Goal: Use online tool/utility: Utilize a website feature to perform a specific function

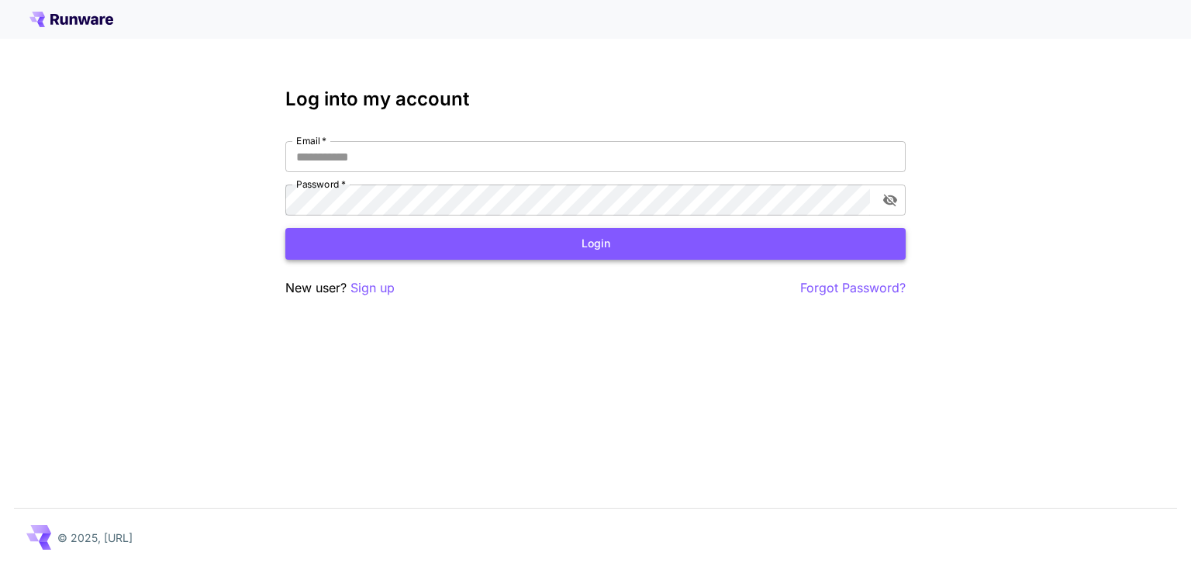
type input "**********"
click at [440, 243] on button "Login" at bounding box center [595, 244] width 620 height 32
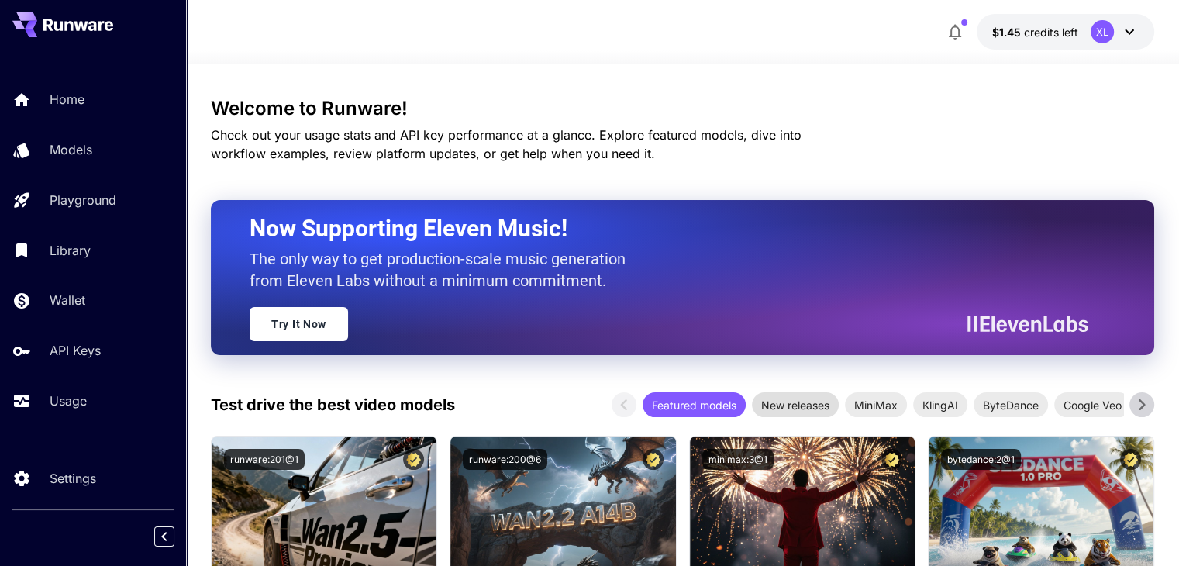
click at [820, 408] on span "New releases" at bounding box center [795, 405] width 87 height 16
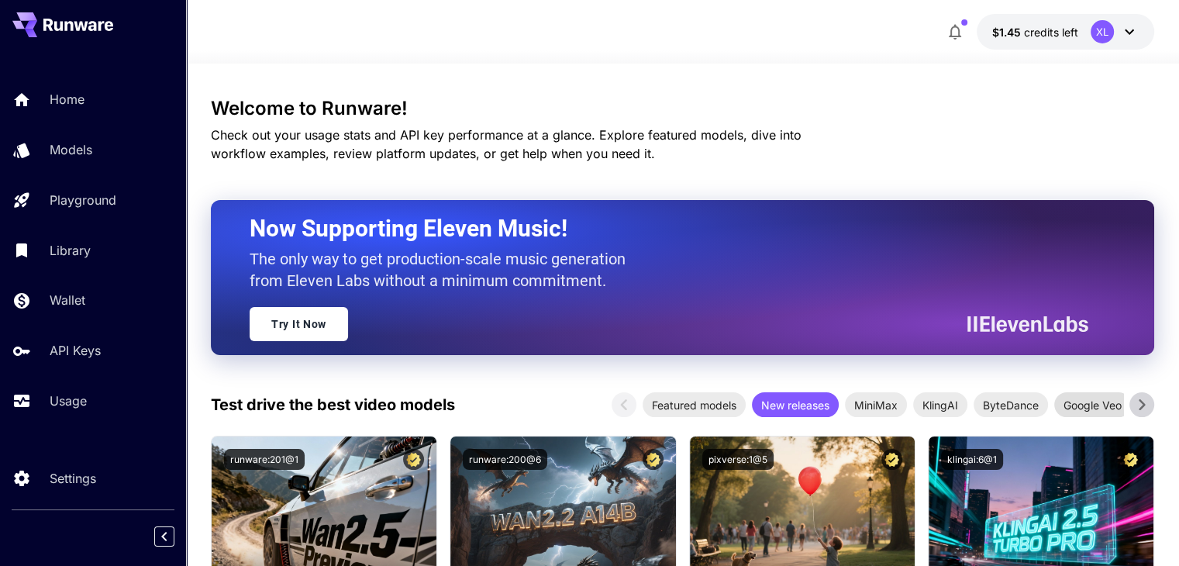
click at [1099, 404] on span "Google Veo" at bounding box center [1093, 405] width 77 height 16
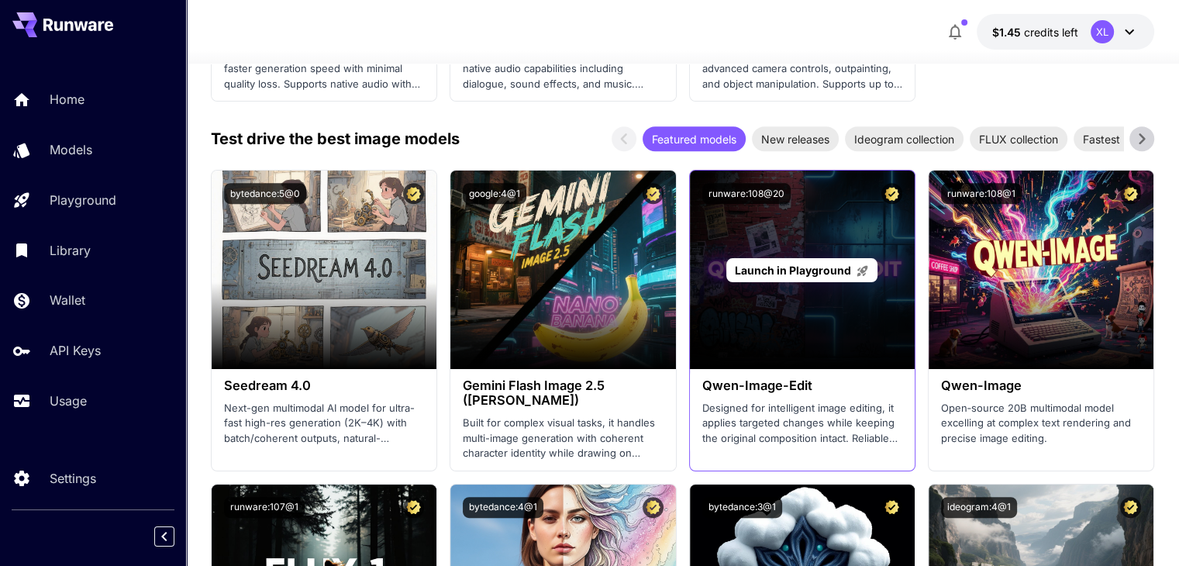
scroll to position [543, 0]
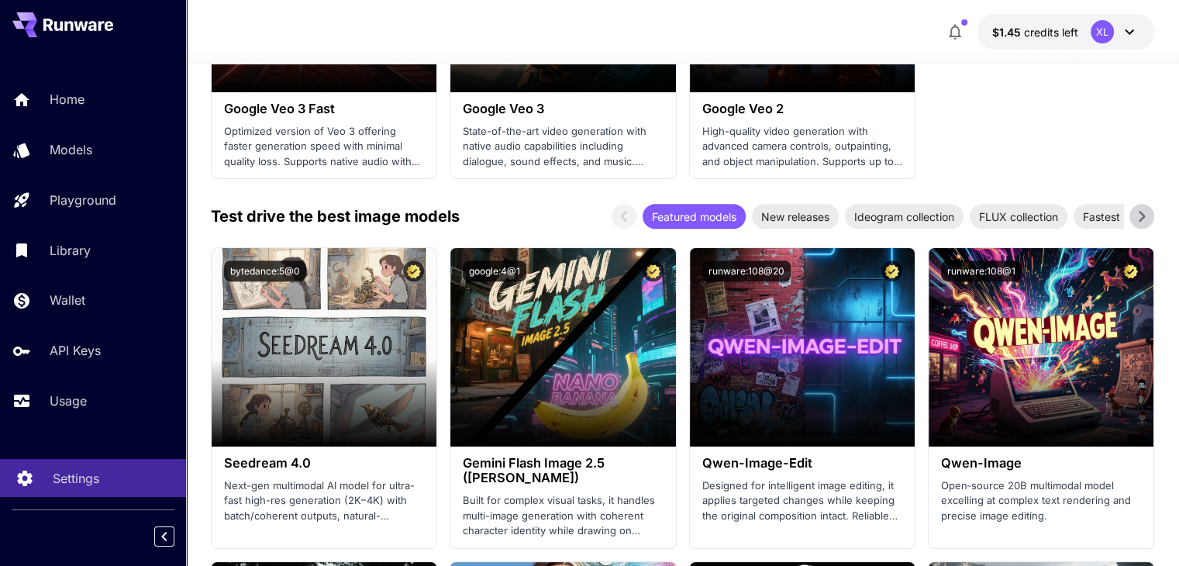
click at [105, 472] on div "Settings" at bounding box center [113, 478] width 121 height 19
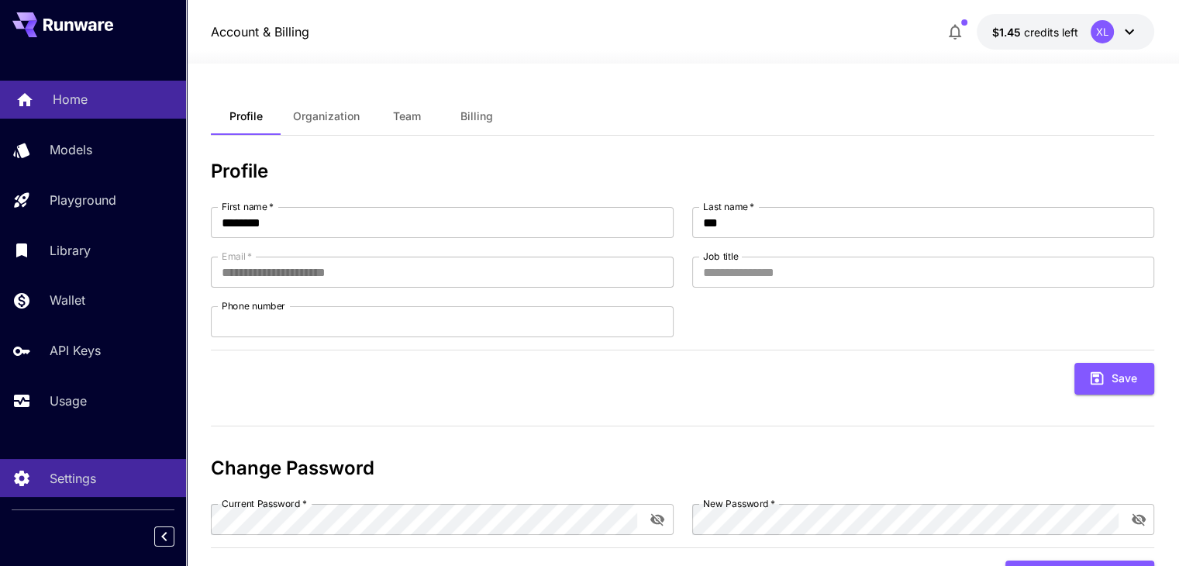
click at [90, 88] on link "Home" at bounding box center [93, 100] width 186 height 38
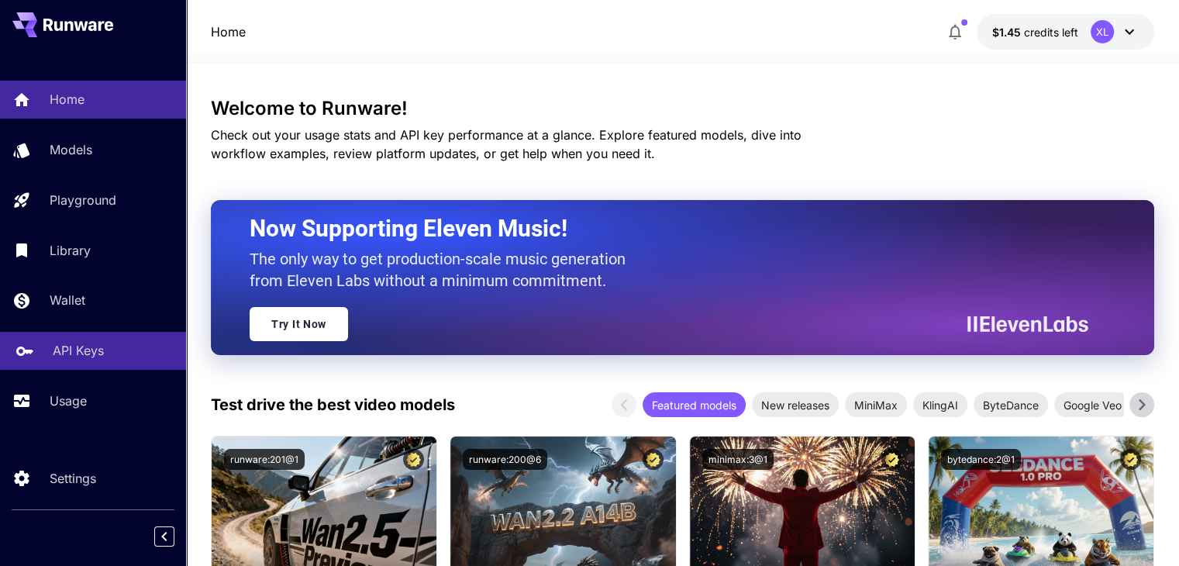
click at [95, 354] on p "API Keys" at bounding box center [78, 350] width 51 height 19
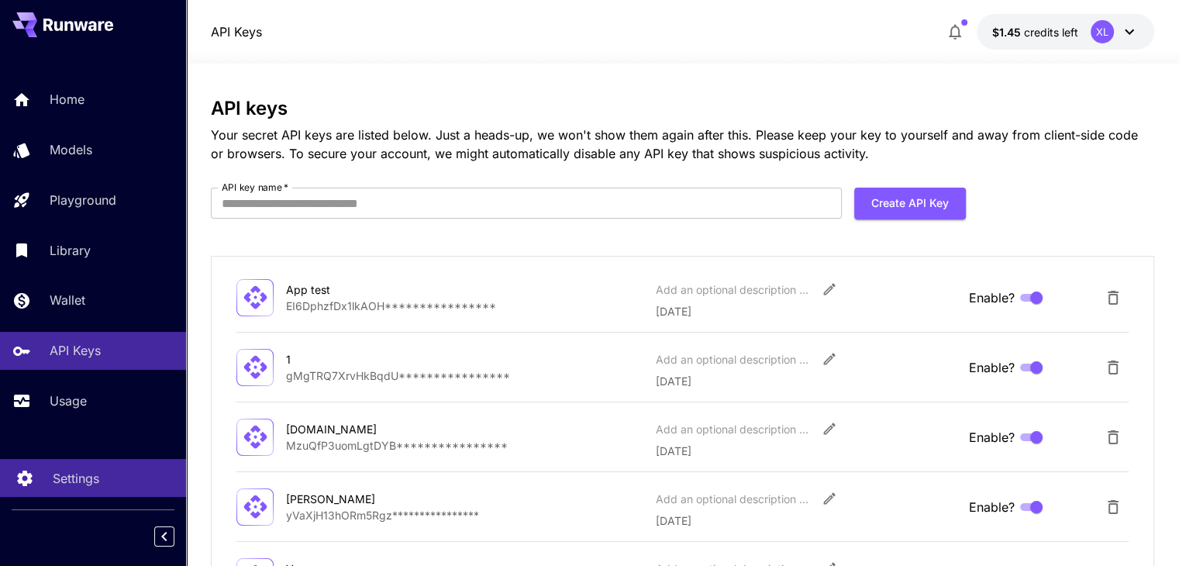
click at [84, 480] on p "Settings" at bounding box center [76, 478] width 47 height 19
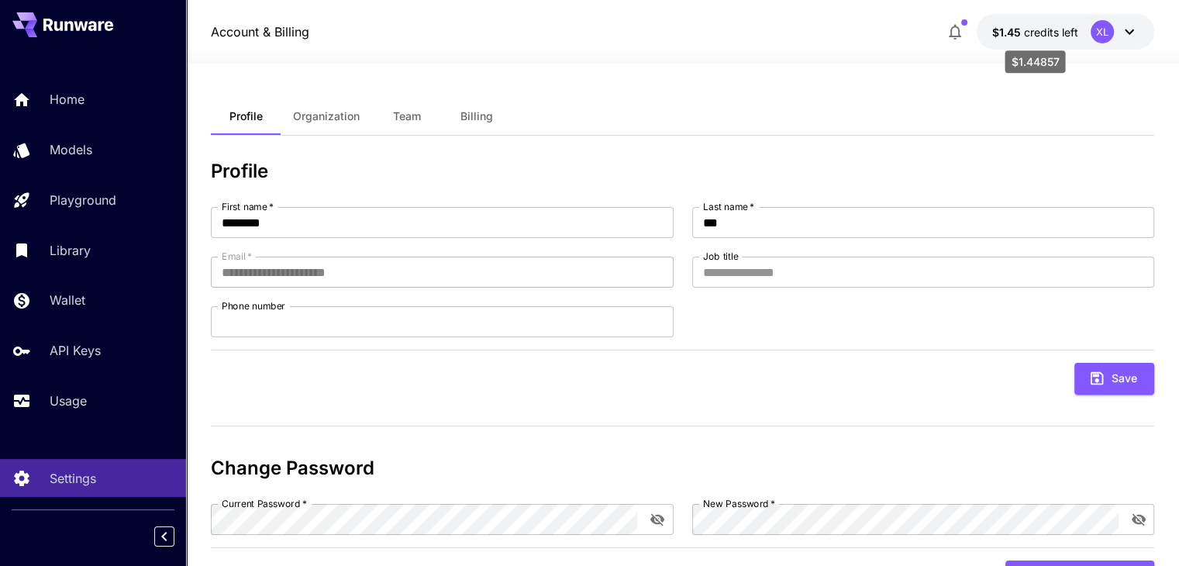
click at [1031, 29] on span "credits left" at bounding box center [1051, 32] width 54 height 13
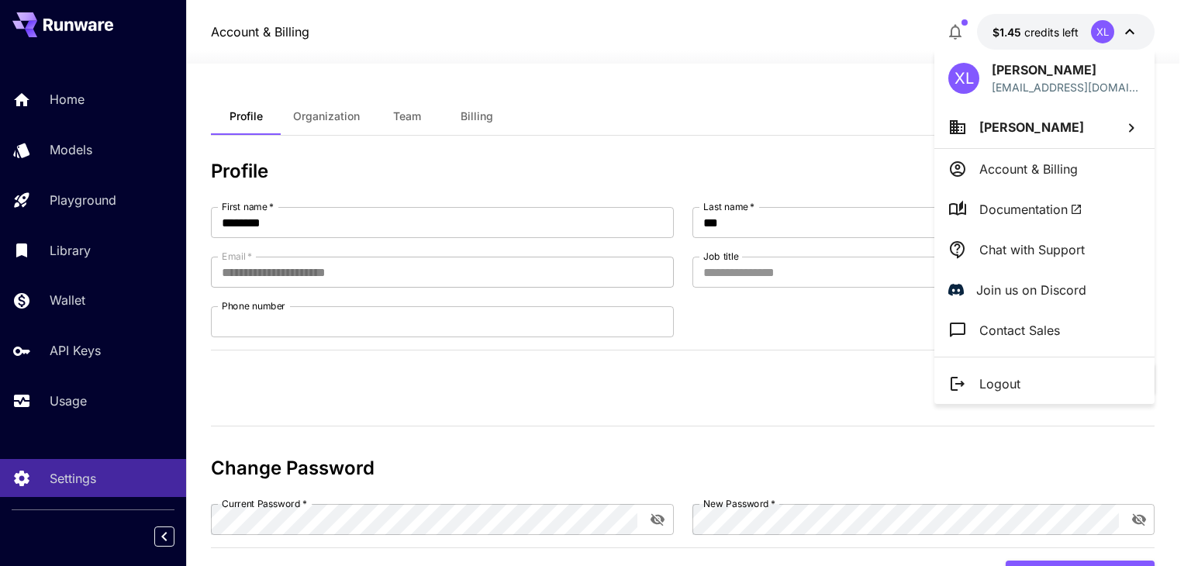
click at [1033, 29] on div at bounding box center [595, 283] width 1191 height 566
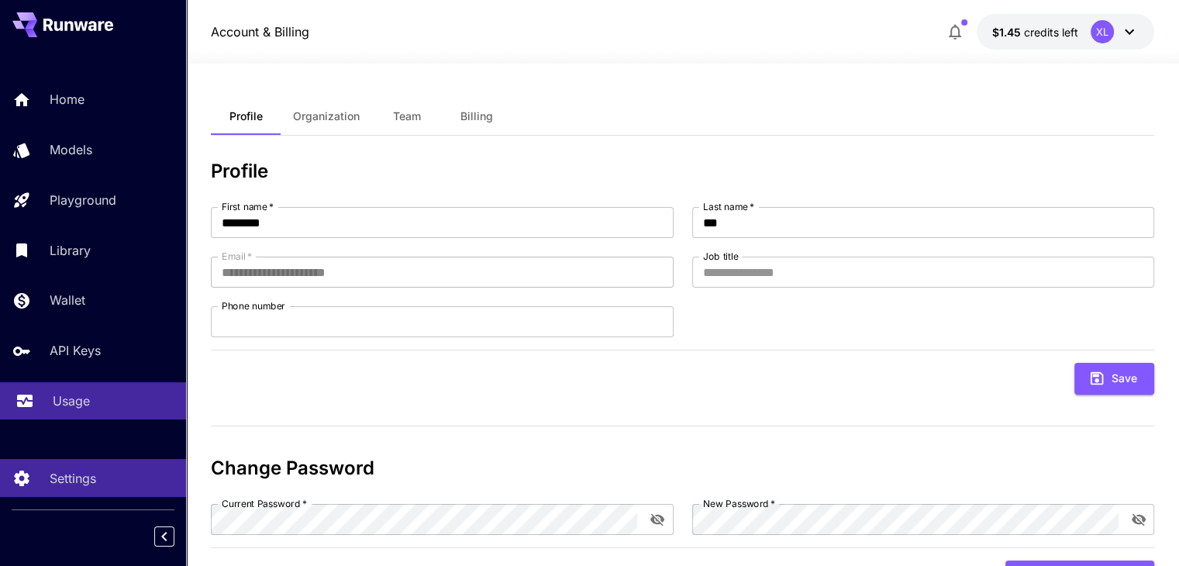
click at [71, 399] on p "Usage" at bounding box center [71, 401] width 37 height 19
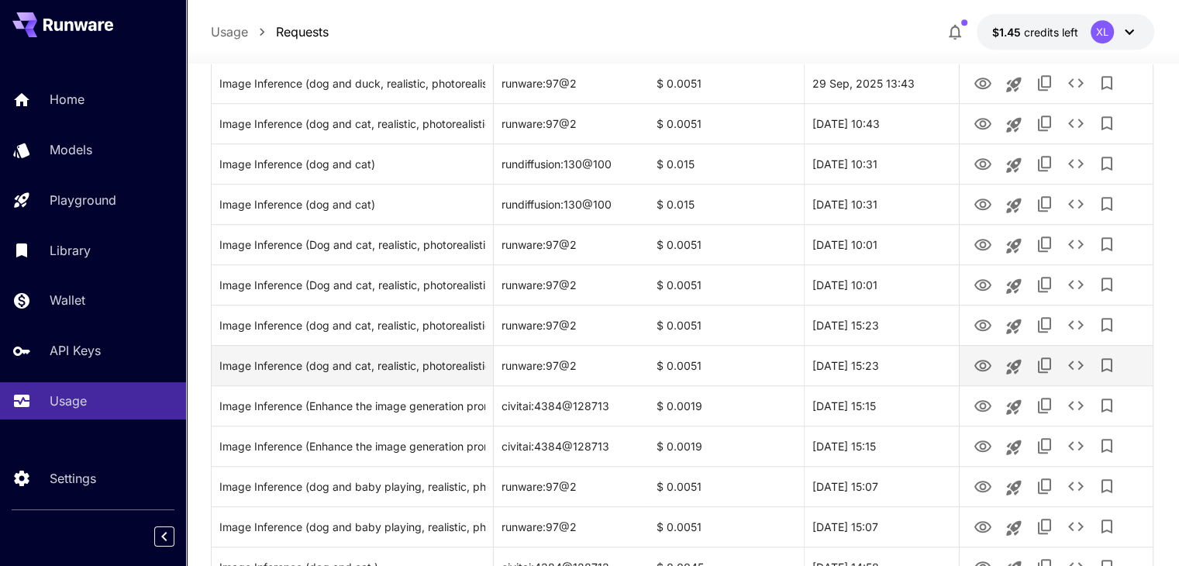
scroll to position [853, 0]
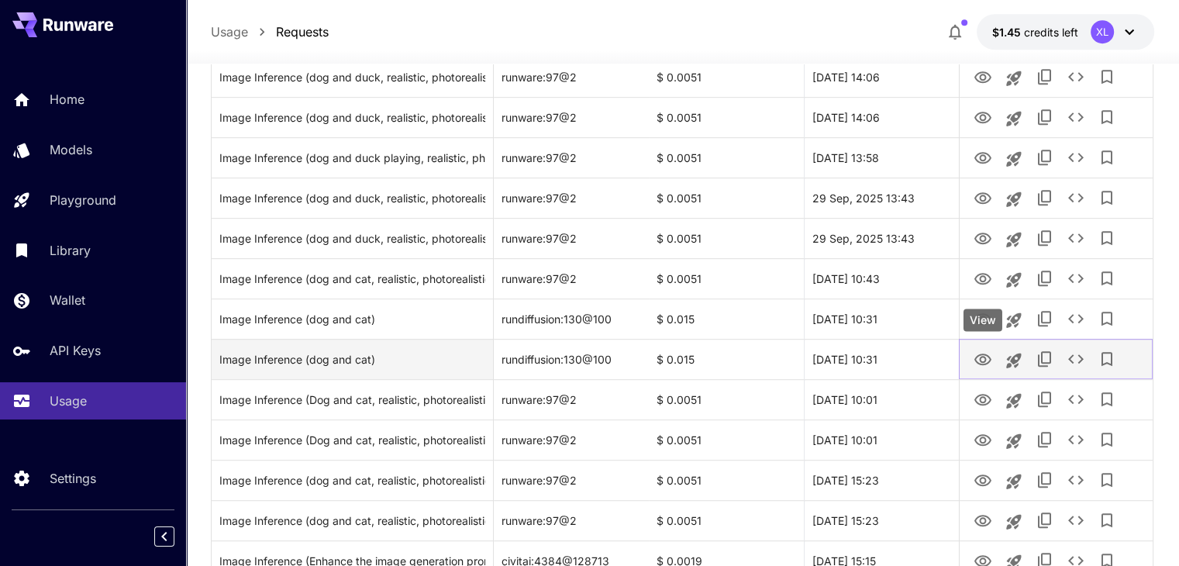
click at [975, 359] on icon "View" at bounding box center [983, 360] width 17 height 12
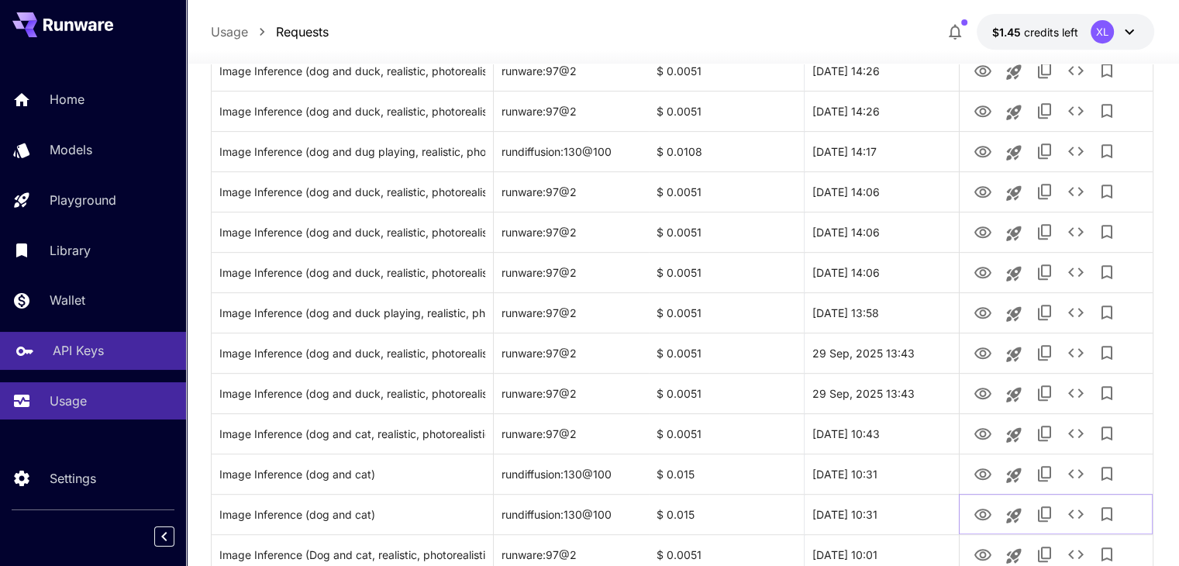
scroll to position [620, 0]
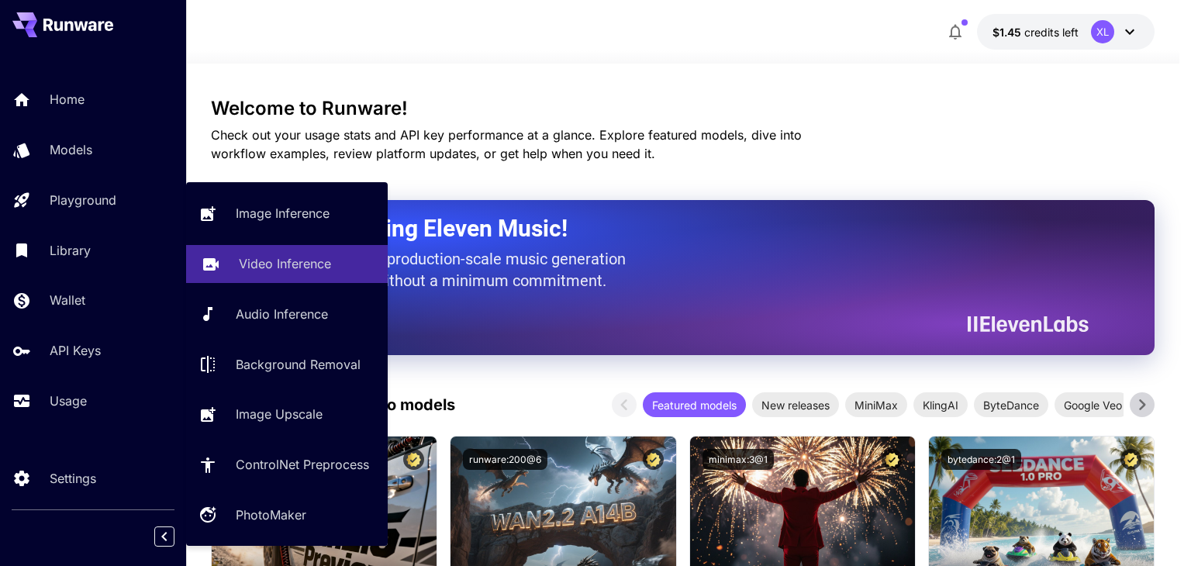
click at [272, 268] on p "Video Inference" at bounding box center [285, 263] width 92 height 19
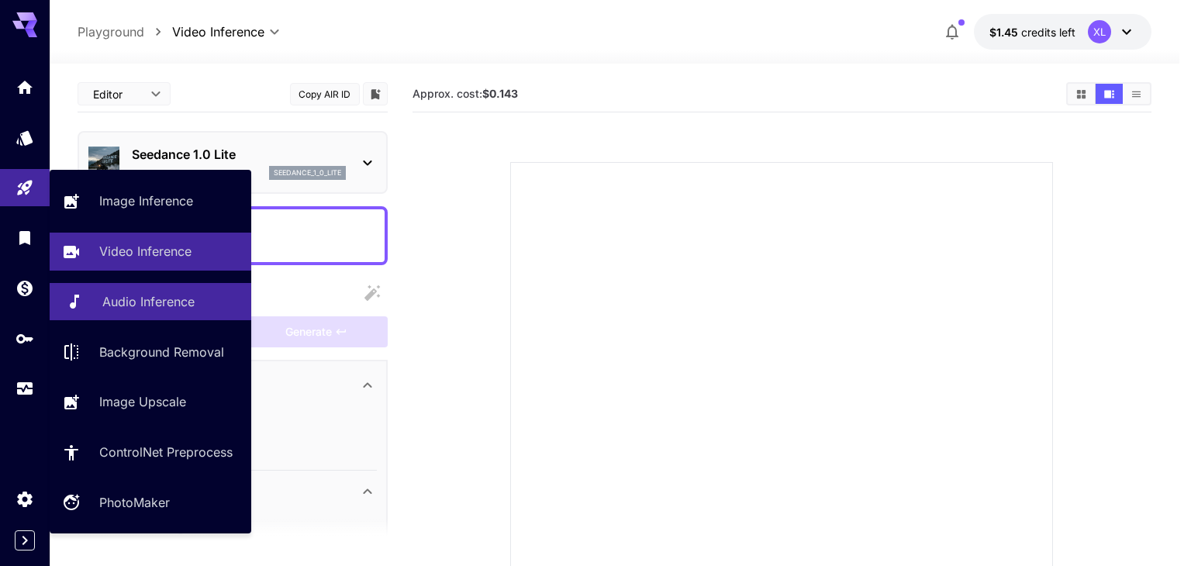
click at [133, 302] on p "Audio Inference" at bounding box center [148, 301] width 92 height 19
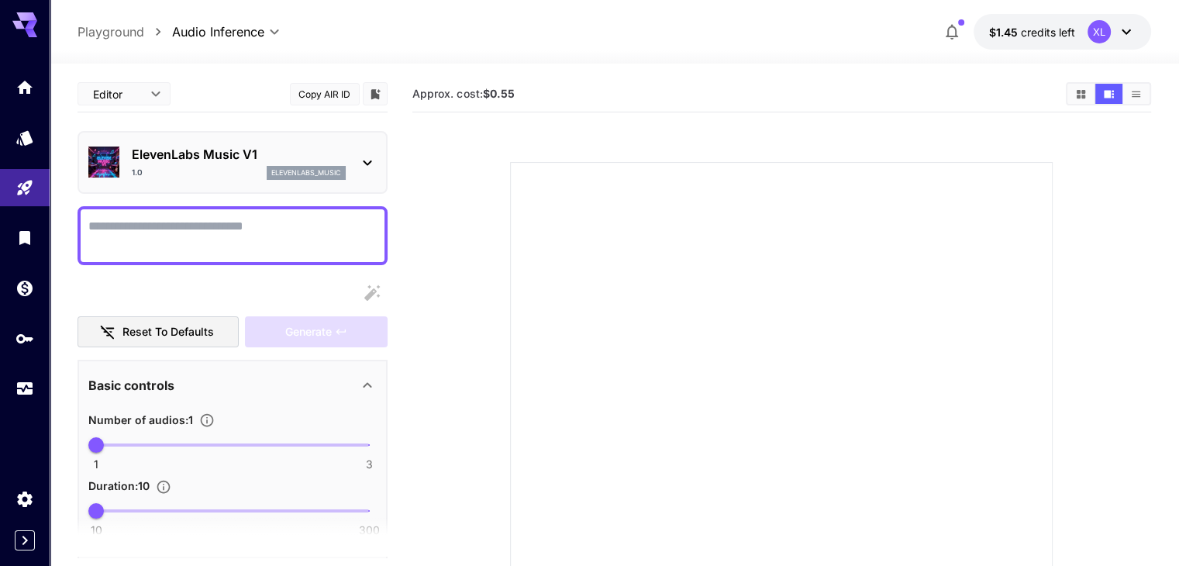
click at [228, 168] on div "1.0 elevenlabs_music" at bounding box center [239, 173] width 214 height 14
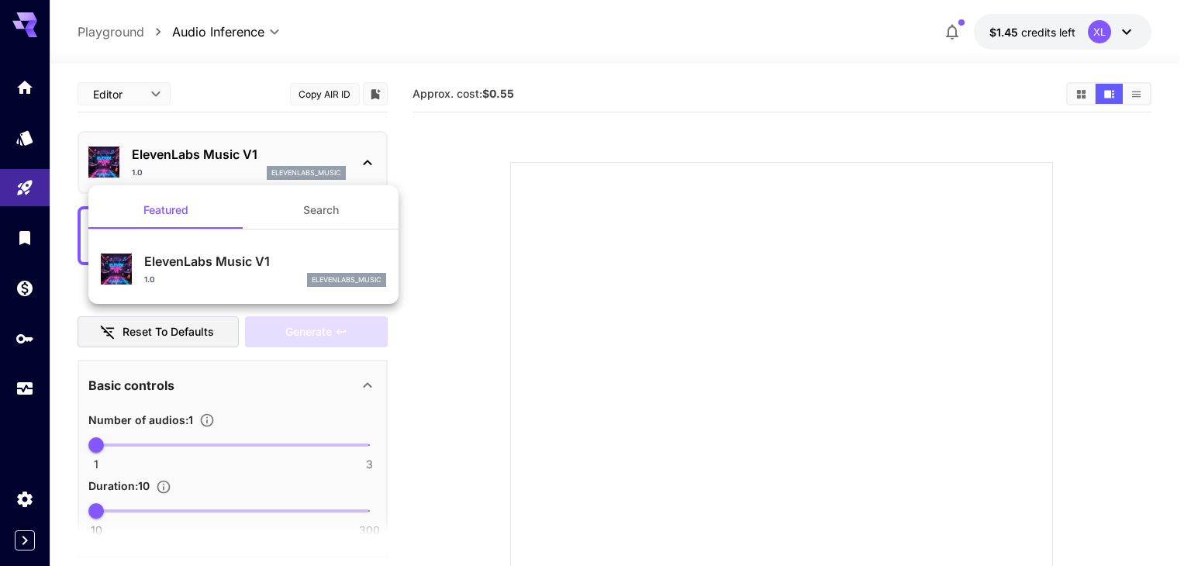
click at [229, 168] on div at bounding box center [595, 283] width 1191 height 566
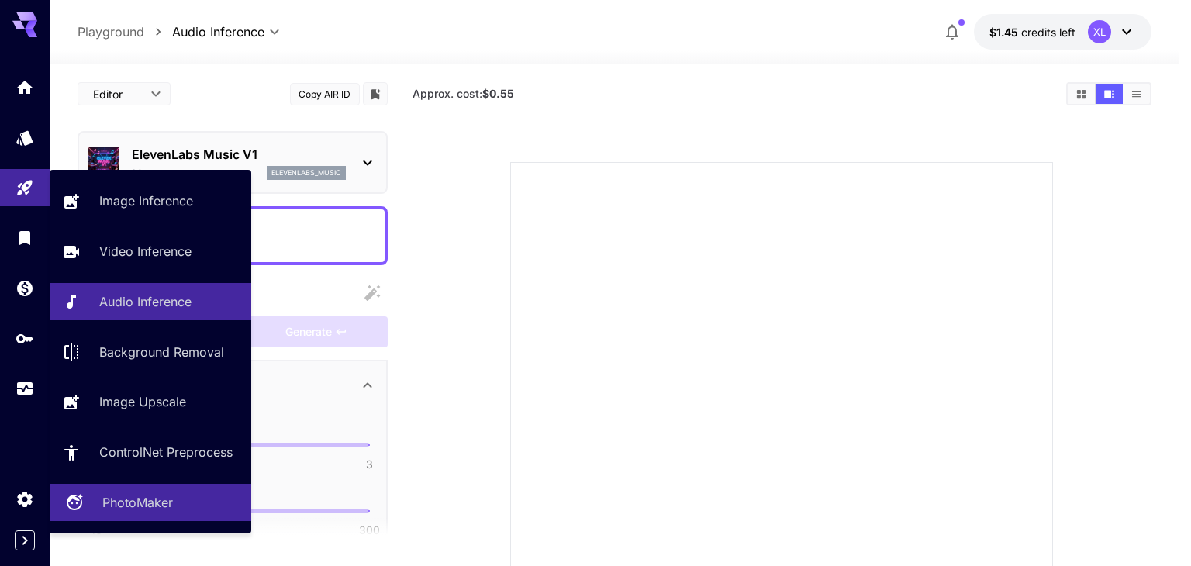
click at [192, 503] on div "PhotoMaker" at bounding box center [170, 502] width 136 height 19
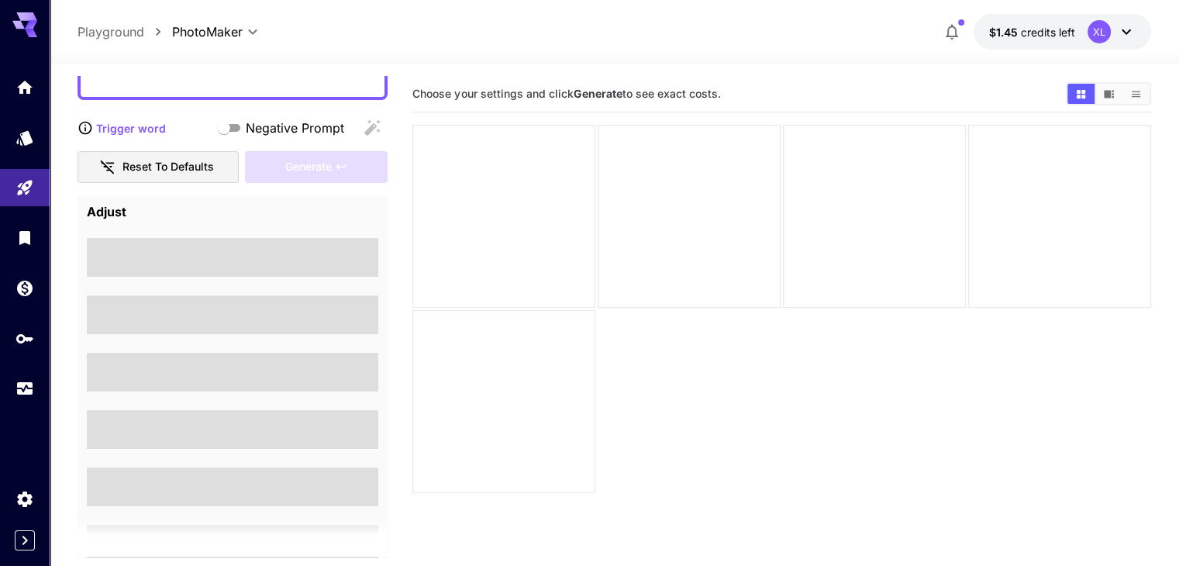
scroll to position [78, 0]
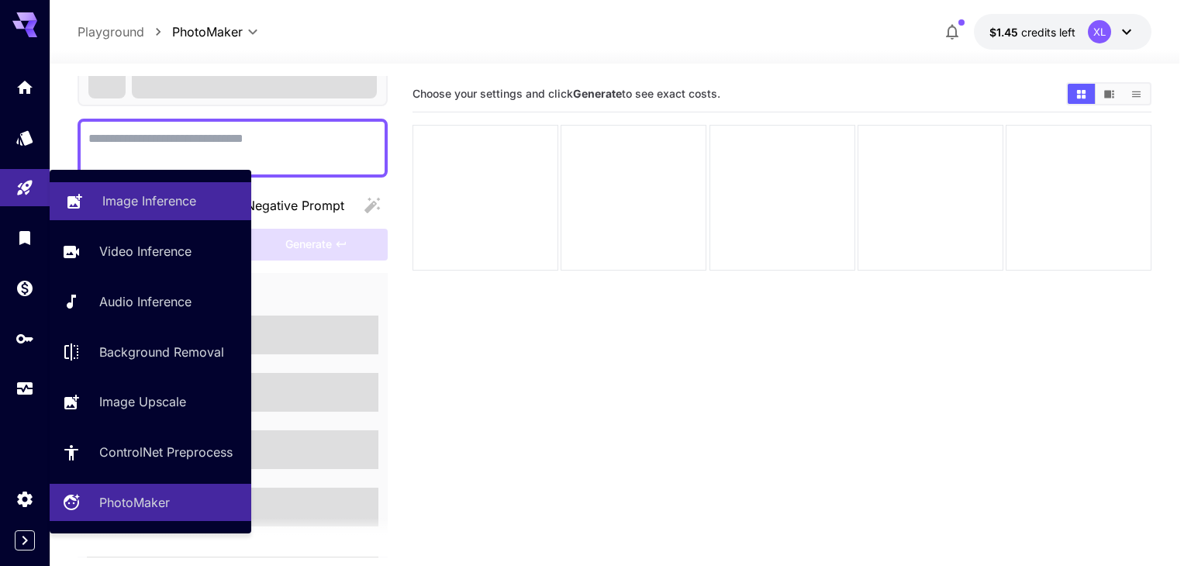
click at [147, 200] on p "Image Inference" at bounding box center [149, 201] width 94 height 19
type input "**********"
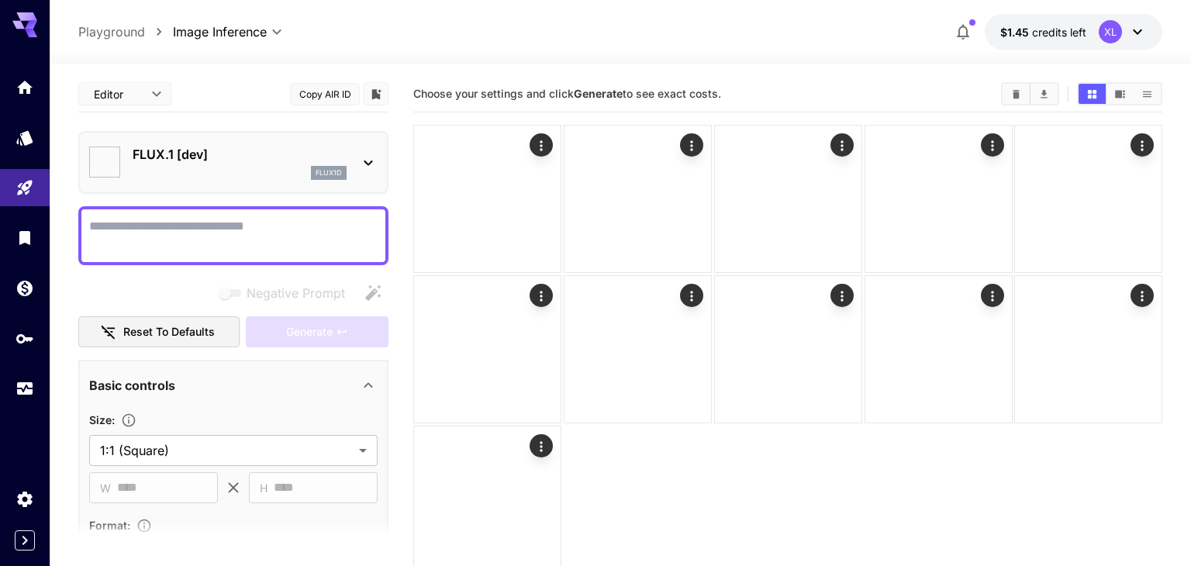
type input "**********"
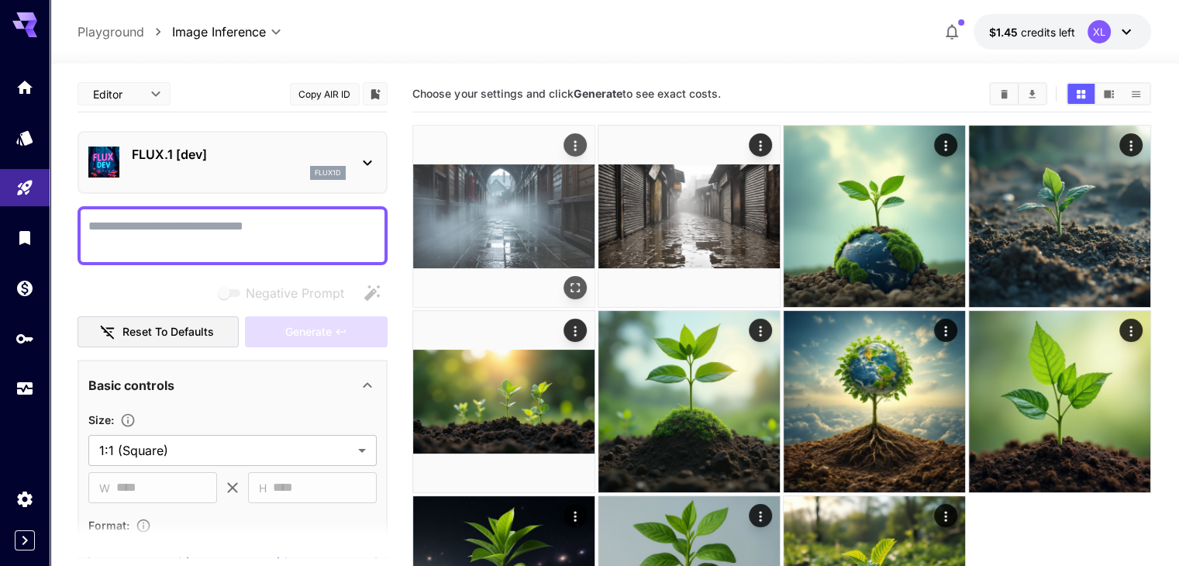
click at [447, 181] on img at bounding box center [503, 216] width 181 height 181
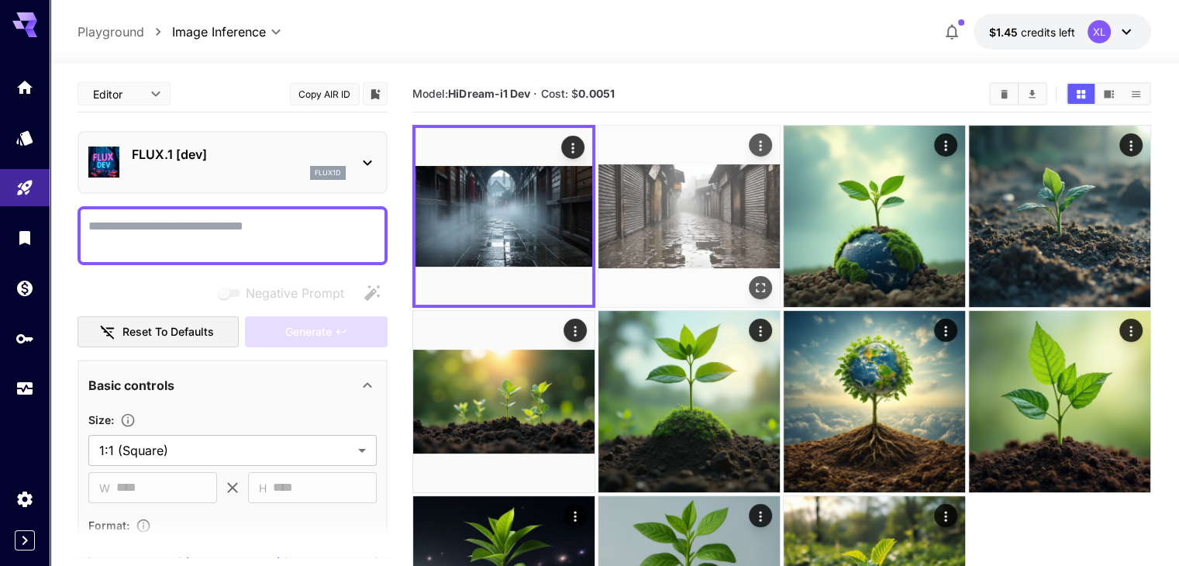
click at [599, 182] on img at bounding box center [689, 216] width 181 height 181
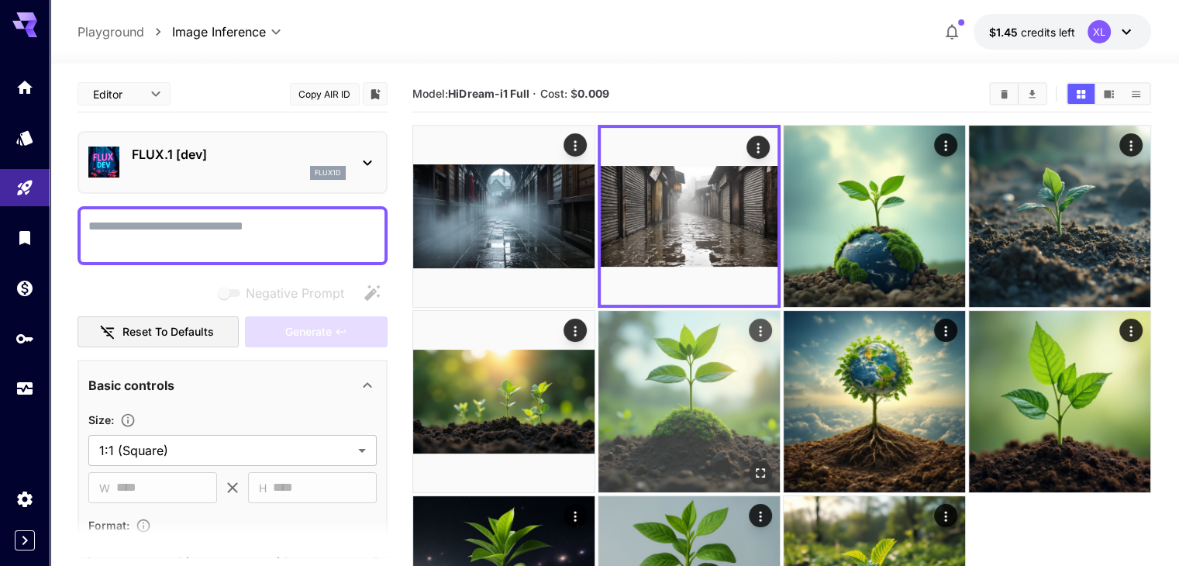
click at [599, 318] on img at bounding box center [689, 401] width 181 height 181
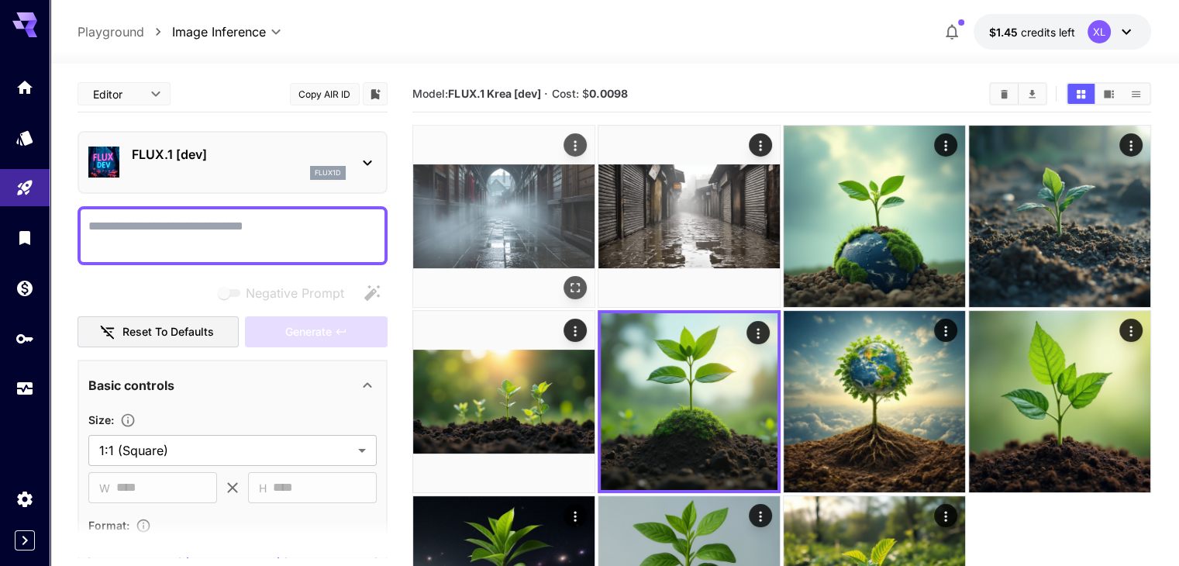
click at [464, 181] on img at bounding box center [503, 216] width 181 height 181
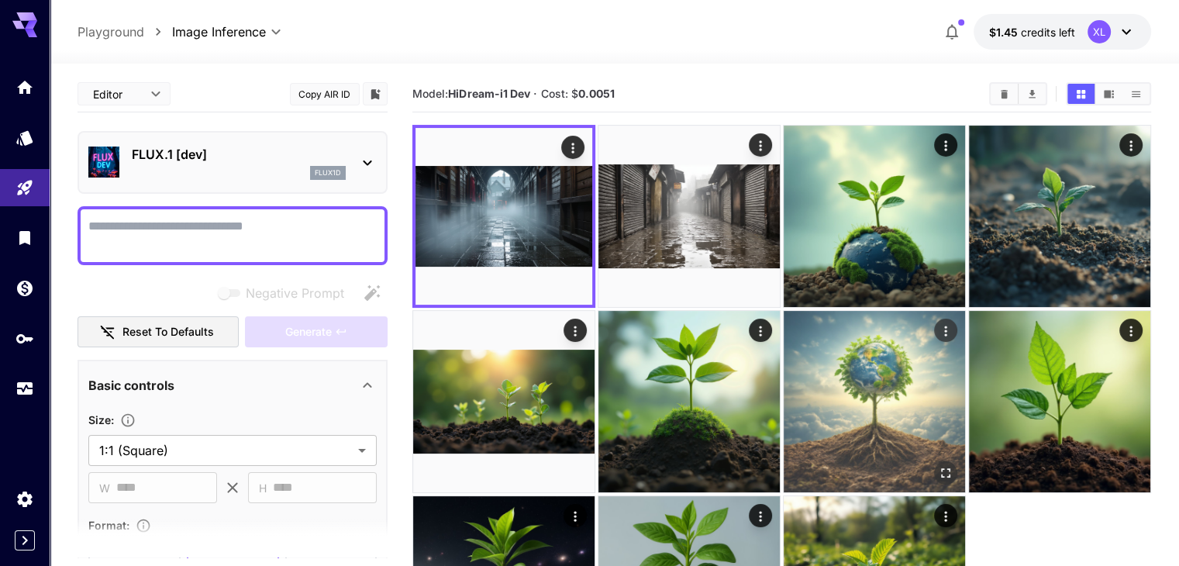
drag, startPoint x: 556, startPoint y: 192, endPoint x: 658, endPoint y: 363, distance: 199.0
click at [557, 192] on div at bounding box center [504, 216] width 183 height 183
click at [934, 461] on button "Open in fullscreen" at bounding box center [945, 472] width 23 height 23
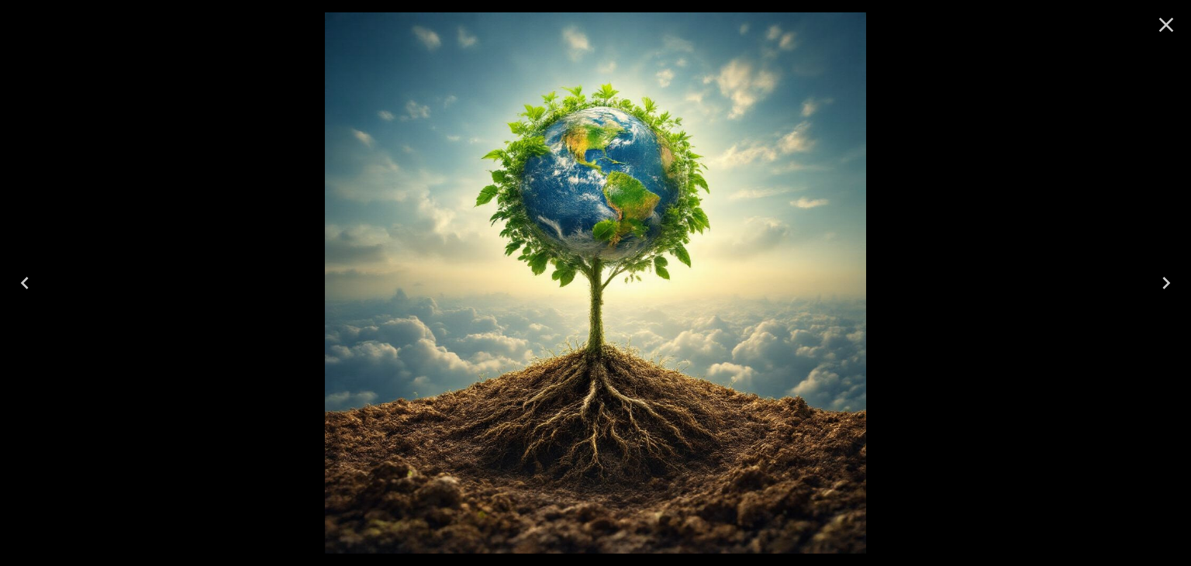
click at [910, 318] on div at bounding box center [595, 283] width 1191 height 566
click at [1179, 23] on div at bounding box center [1166, 25] width 50 height 50
click at [1179, 25] on button "Close" at bounding box center [1166, 24] width 37 height 37
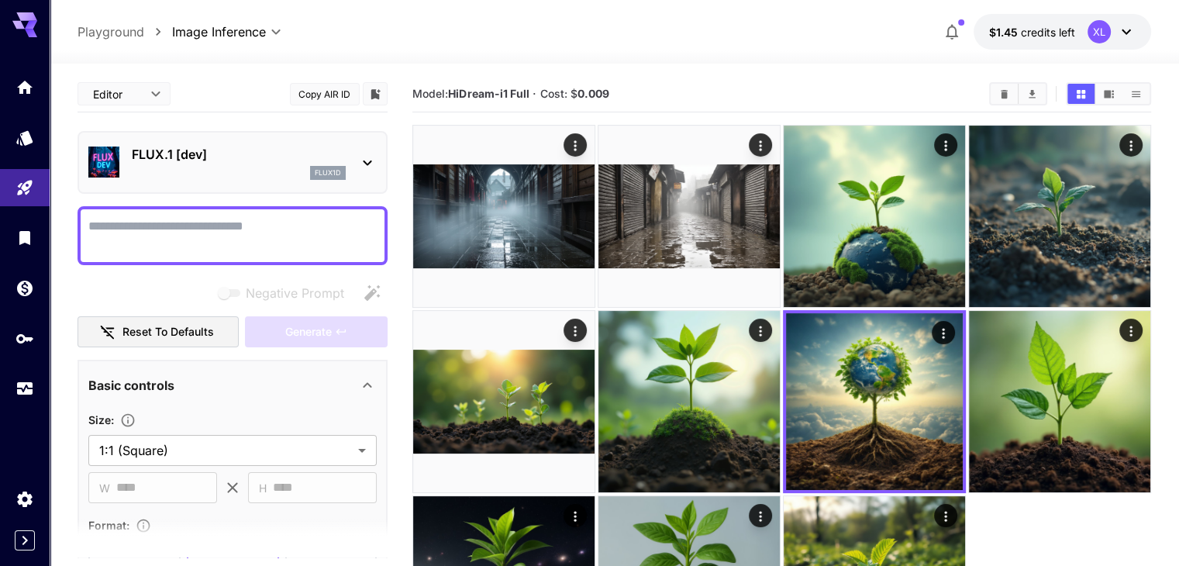
click at [175, 208] on div at bounding box center [233, 235] width 310 height 59
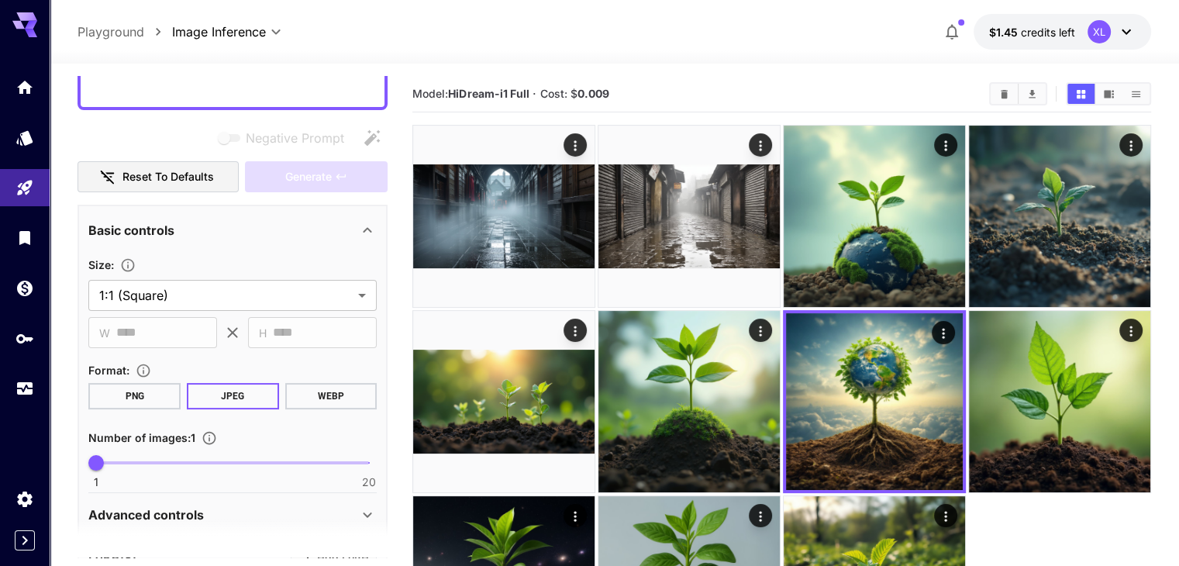
scroll to position [310, 0]
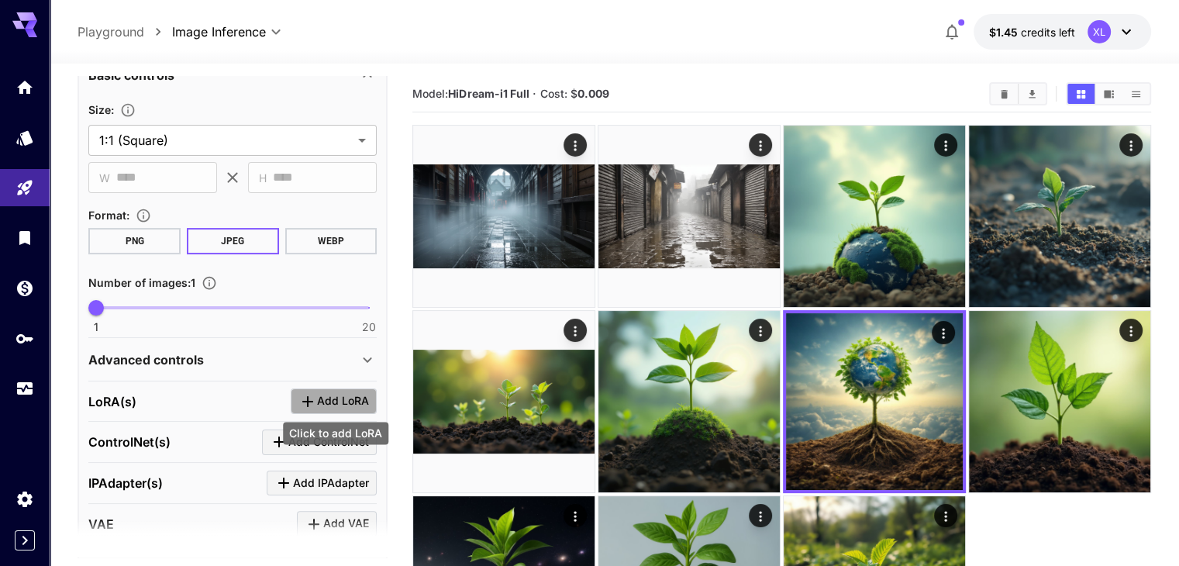
click at [356, 398] on span "Add LoRA" at bounding box center [343, 401] width 52 height 19
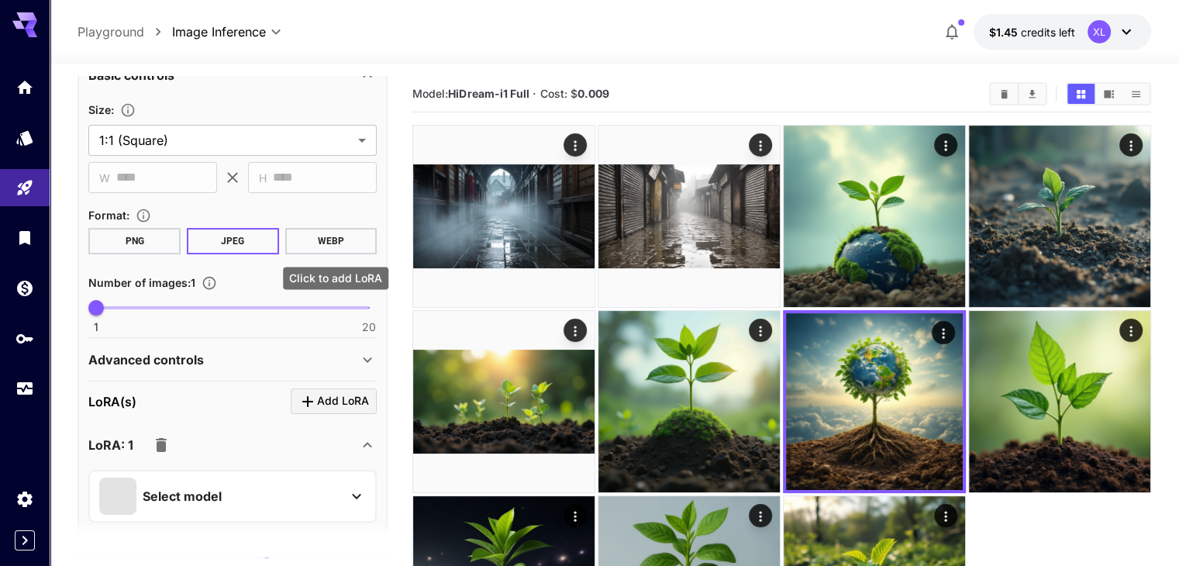
scroll to position [543, 0]
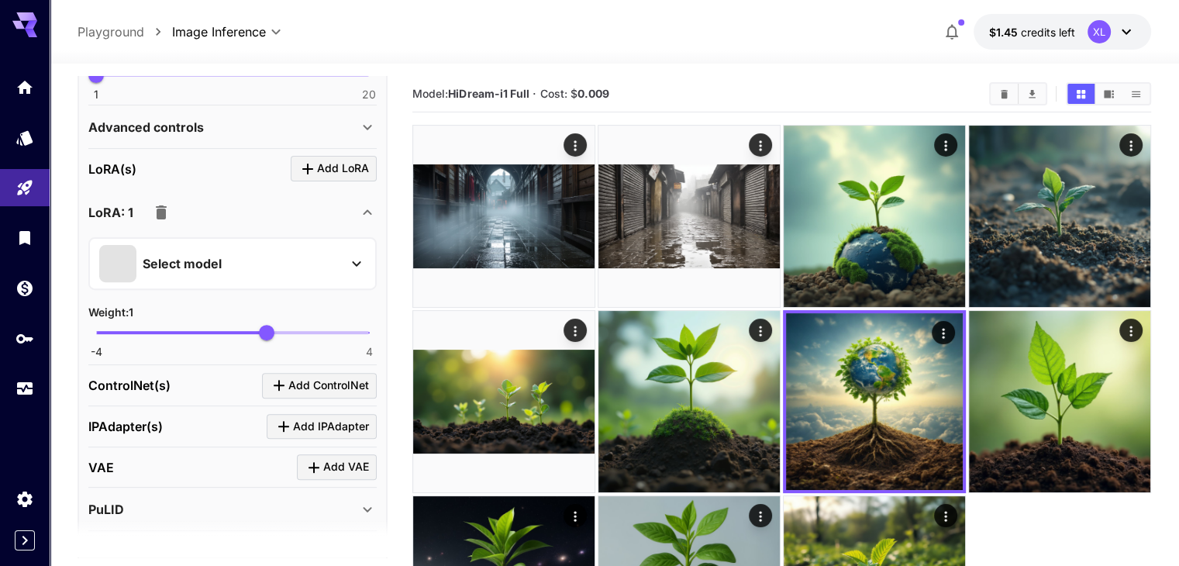
click at [236, 262] on div "Select model" at bounding box center [220, 263] width 242 height 37
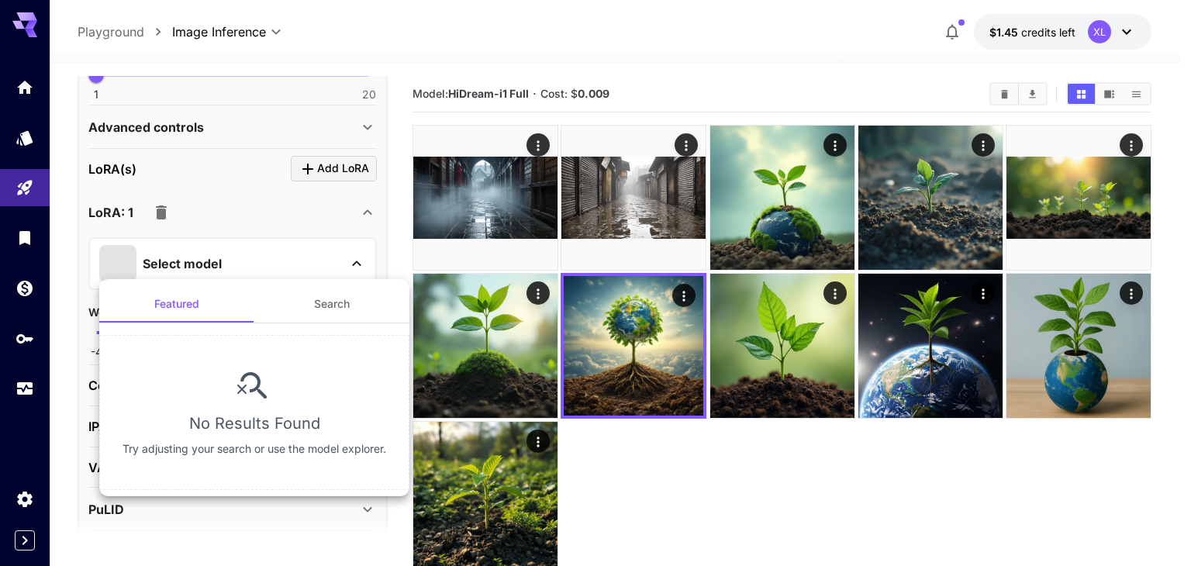
click at [337, 319] on button "Search" at bounding box center [331, 303] width 155 height 37
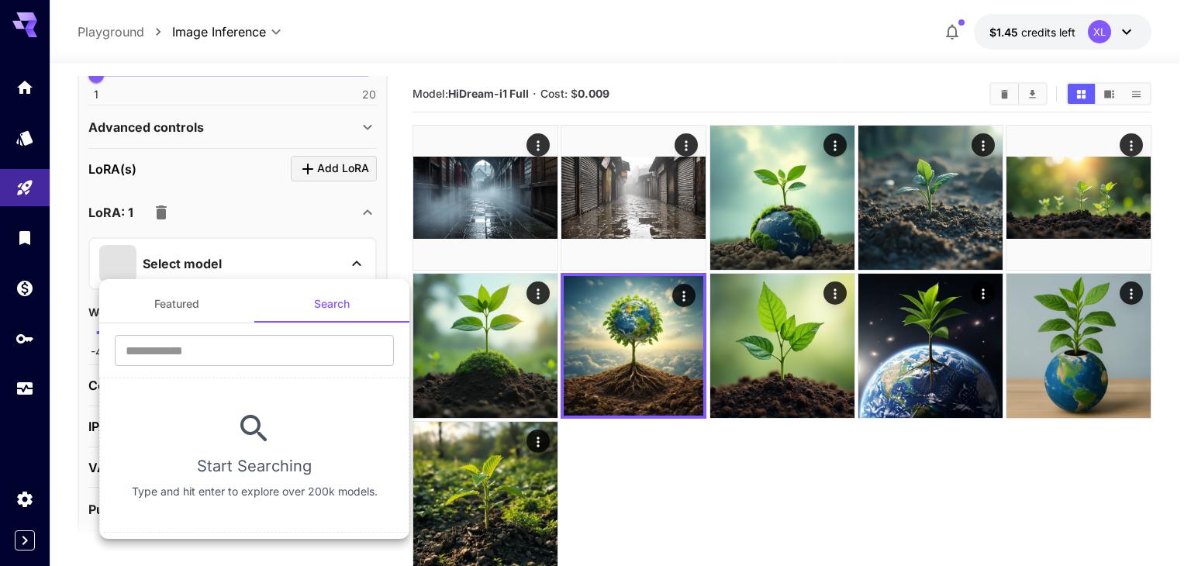
click at [276, 252] on div at bounding box center [595, 283] width 1191 height 566
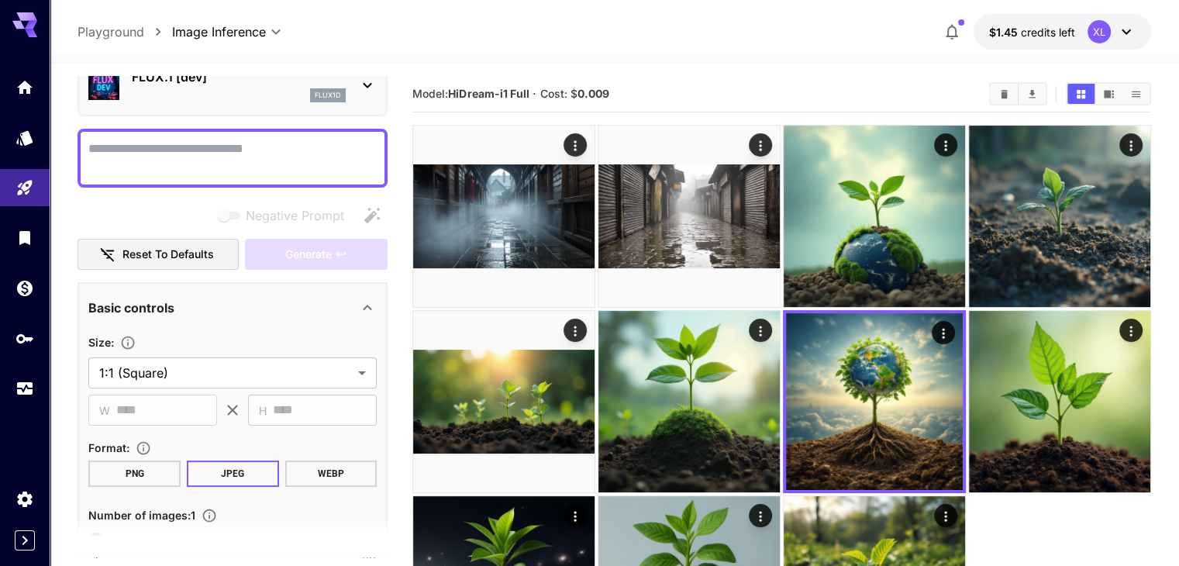
scroll to position [0, 0]
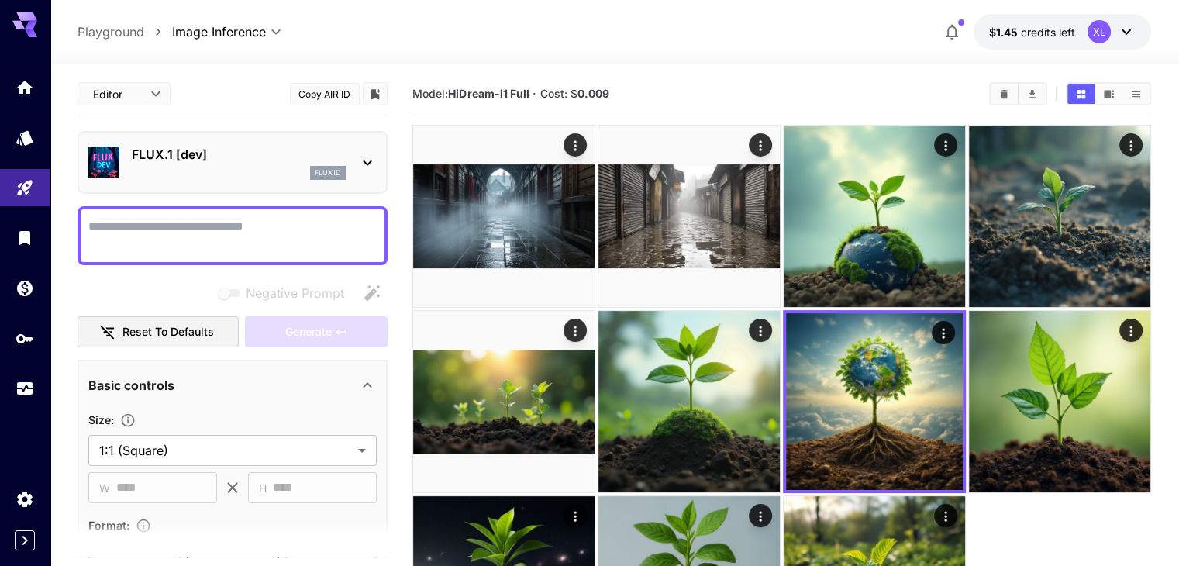
click at [279, 178] on div "flux1d" at bounding box center [239, 173] width 214 height 14
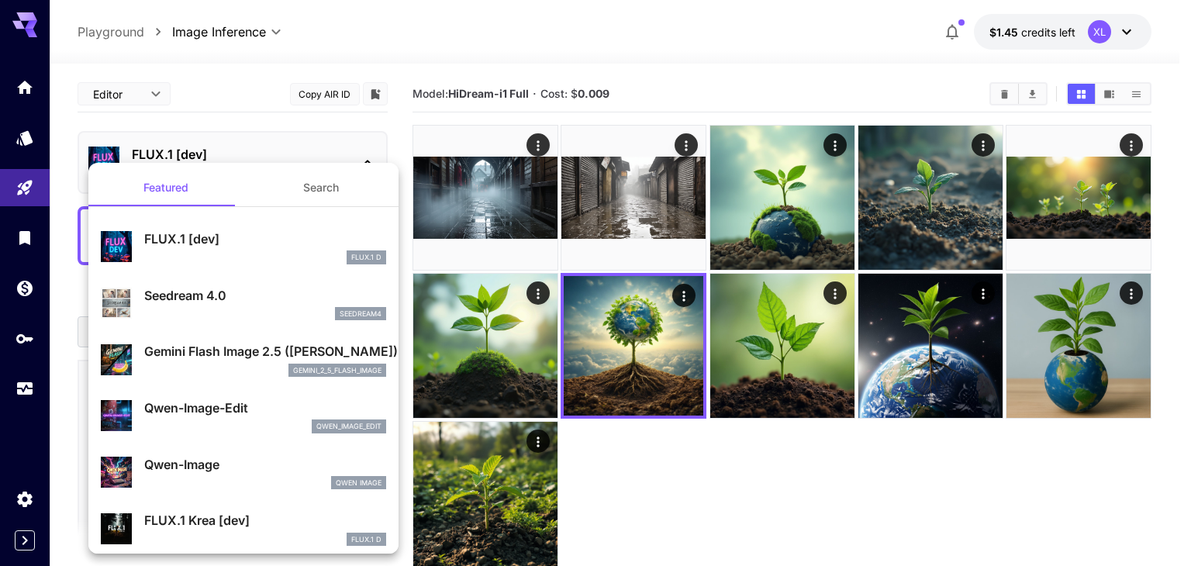
click at [233, 300] on p "Seedream 4.0" at bounding box center [265, 295] width 242 height 19
type input "**********"
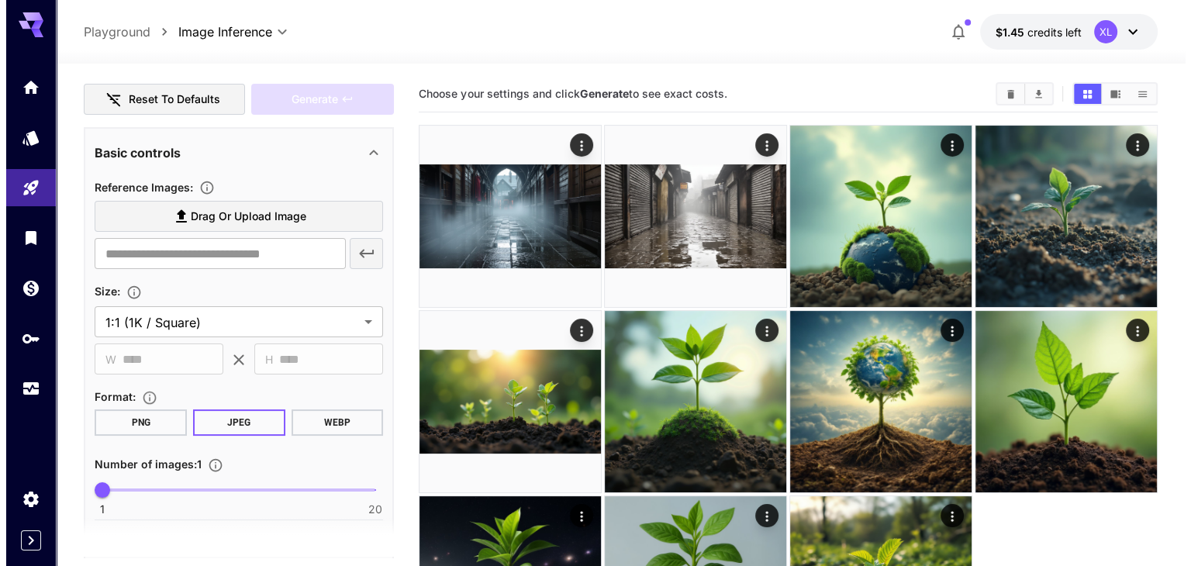
scroll to position [318, 0]
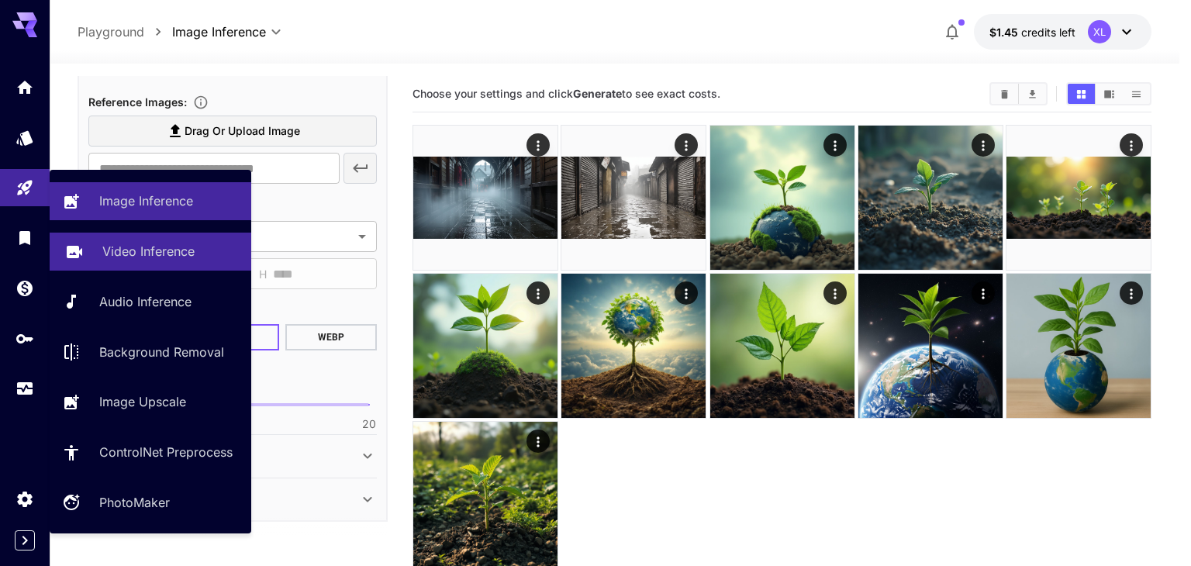
click at [112, 261] on p "Video Inference" at bounding box center [148, 251] width 92 height 19
type input "**********"
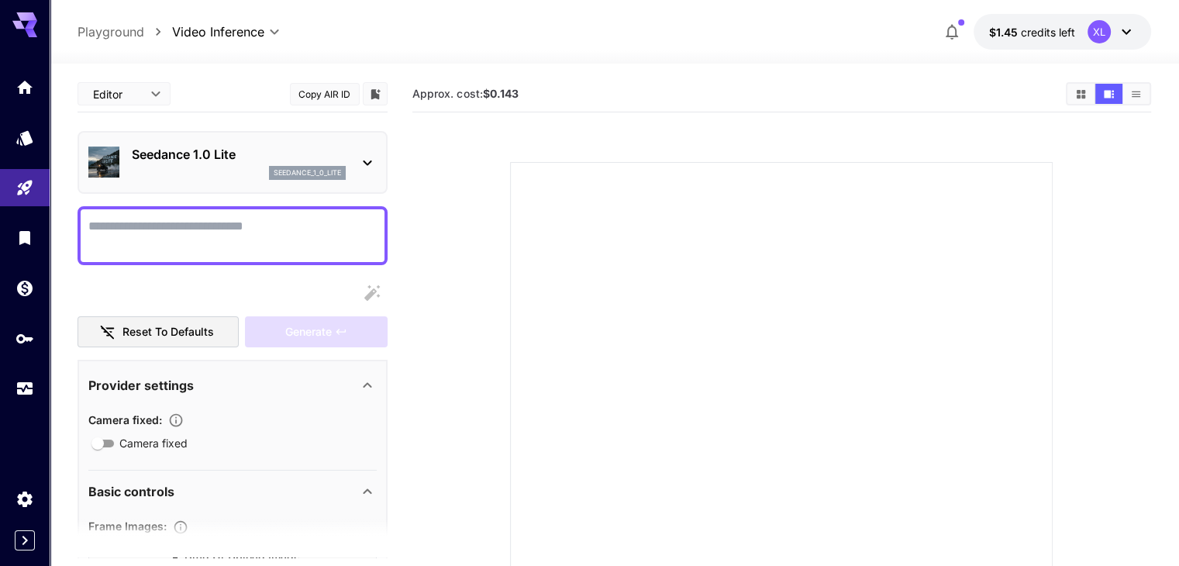
click at [361, 154] on icon at bounding box center [367, 163] width 19 height 19
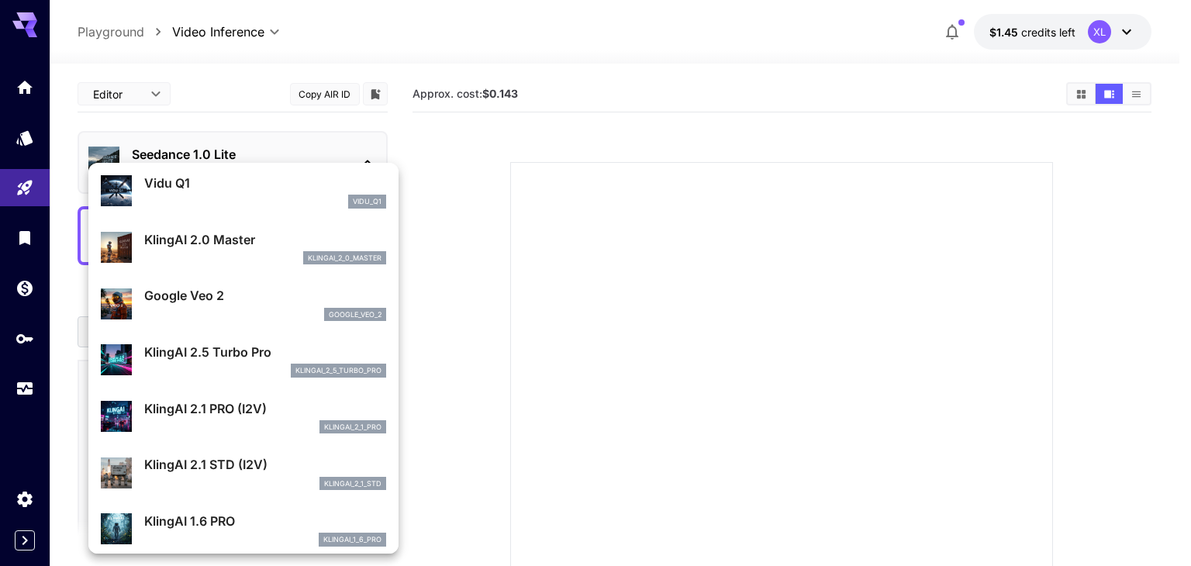
scroll to position [623, 0]
drag, startPoint x: 283, startPoint y: 462, endPoint x: 54, endPoint y: 472, distance: 229.0
click at [54, 465] on div "Featured Search Vidu Q1 vidu_q1 KlingAI 2.0 Master klingai_2_0_master Google Ve…" at bounding box center [155, 232] width 310 height 465
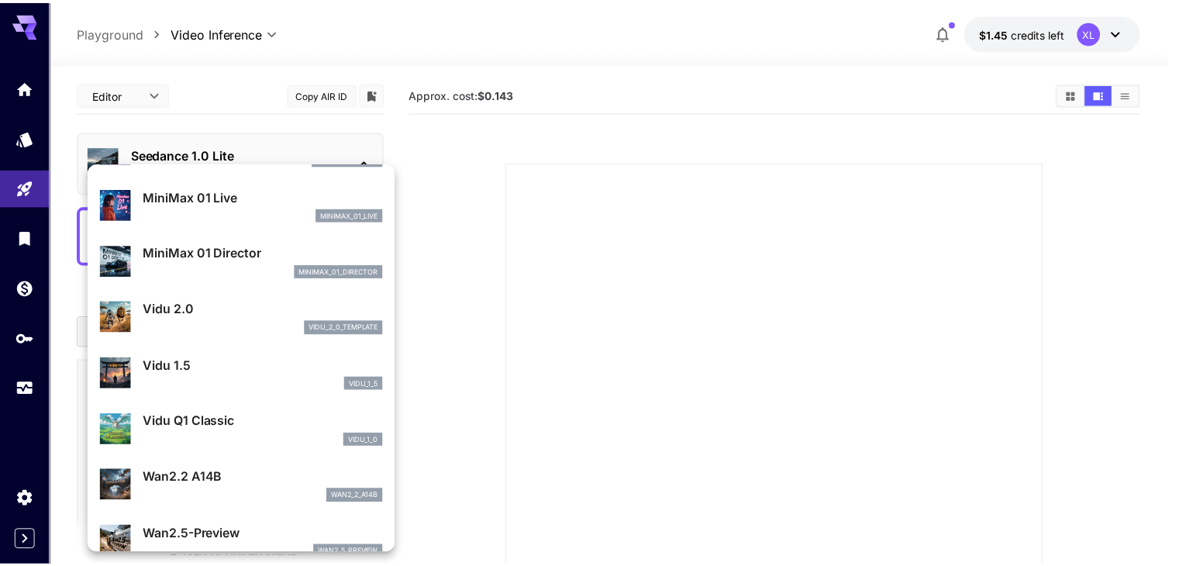
scroll to position [1424, 0]
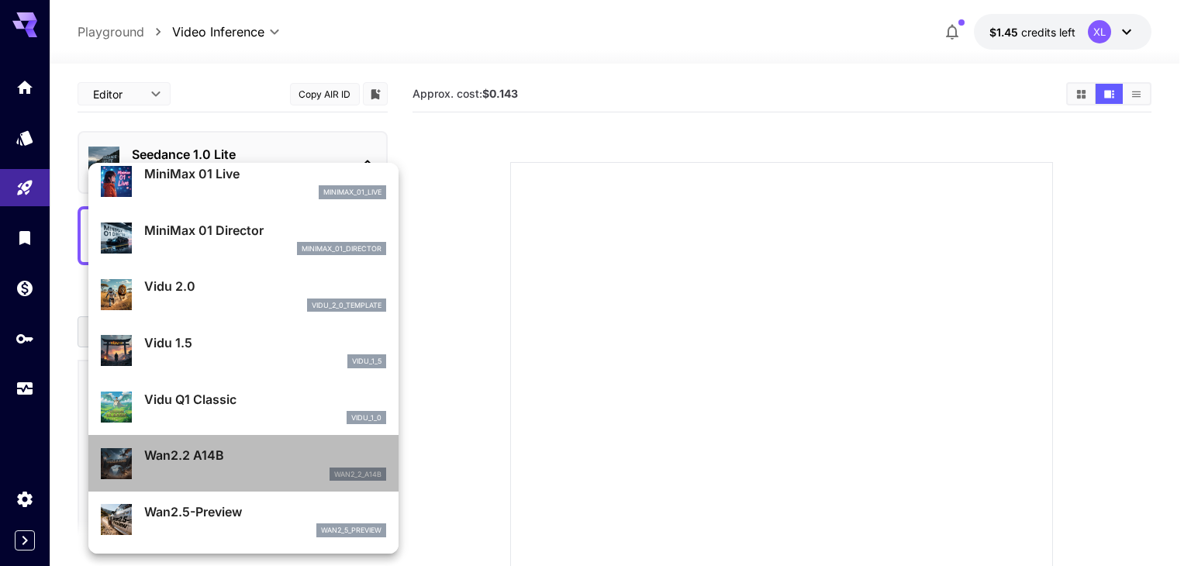
click at [252, 478] on div "wan2_2_a14b" at bounding box center [265, 475] width 242 height 14
type input "**********"
type input "****"
type input "***"
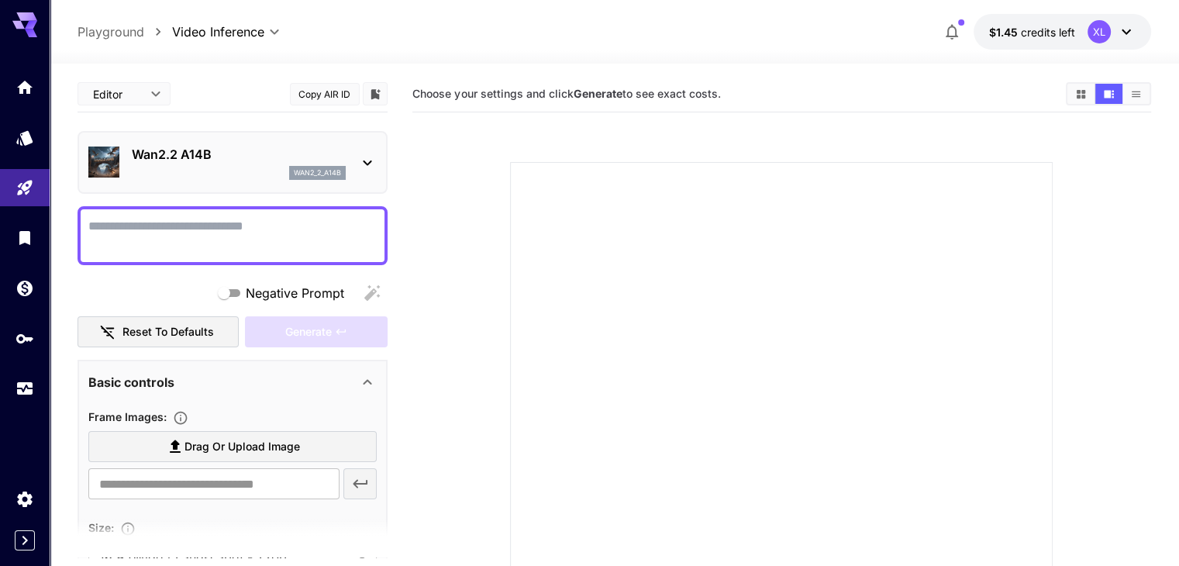
scroll to position [233, 0]
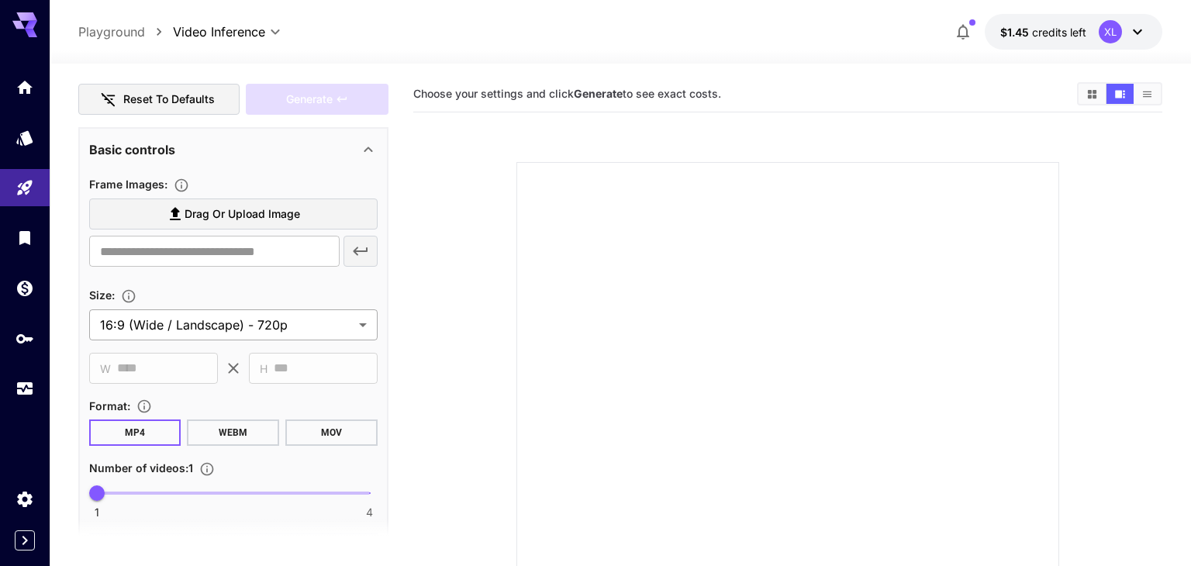
click at [223, 318] on body "**********" at bounding box center [595, 375] width 1191 height 751
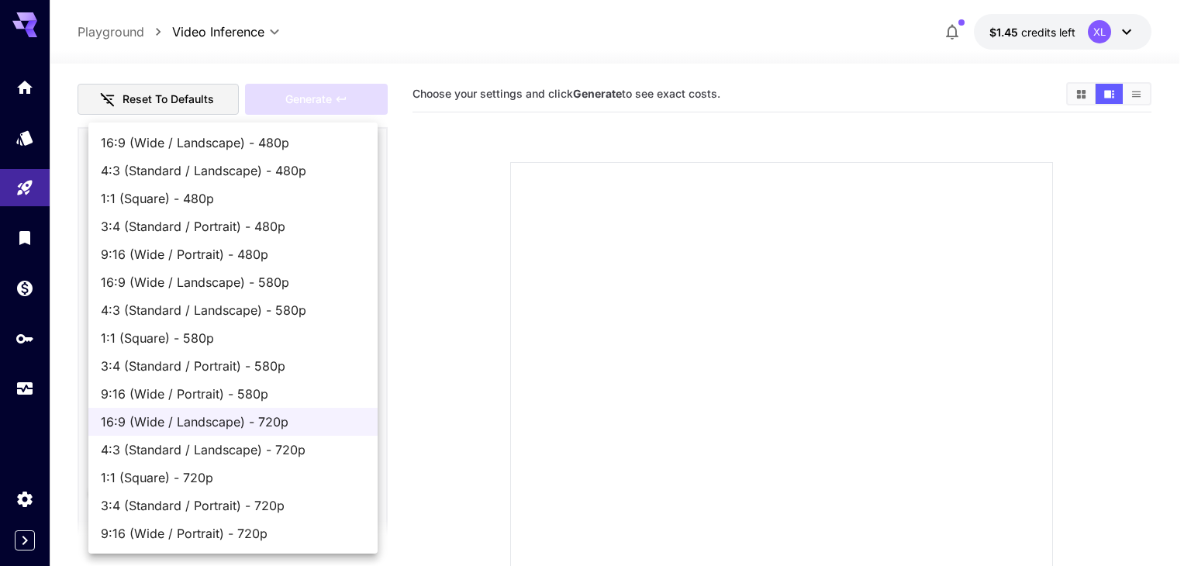
click at [626, 379] on div at bounding box center [595, 283] width 1191 height 566
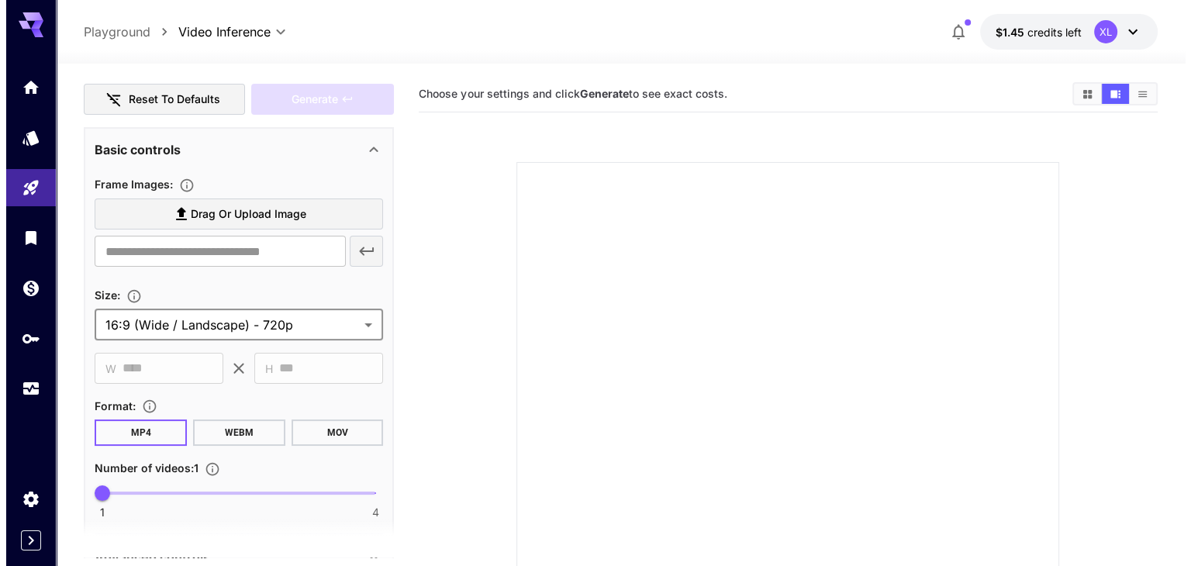
scroll to position [0, 0]
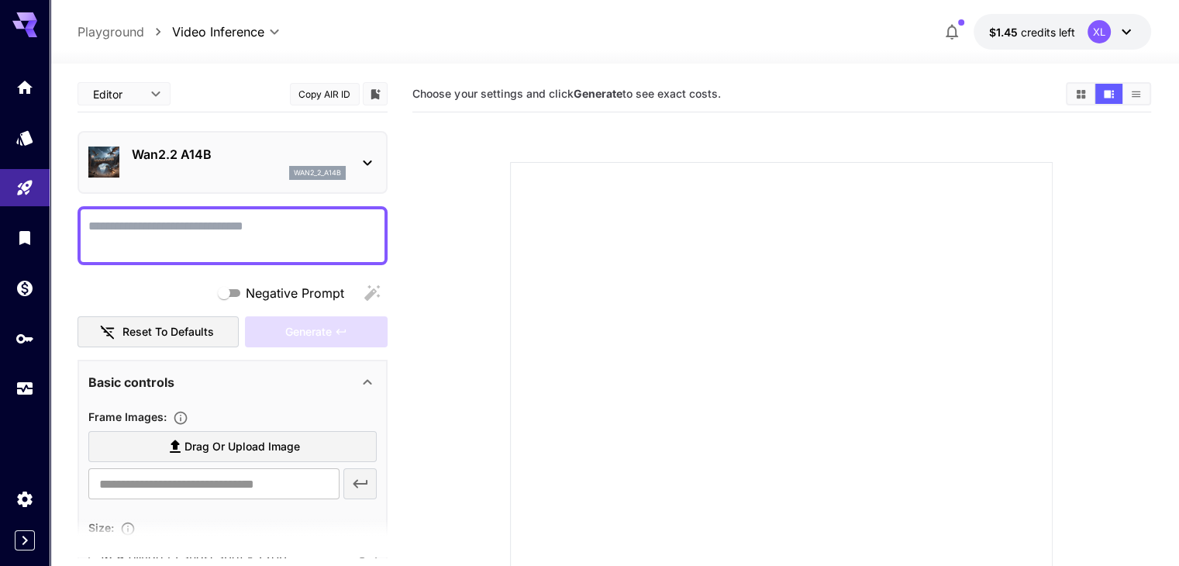
click at [263, 174] on div "wan2_2_a14b" at bounding box center [239, 173] width 214 height 14
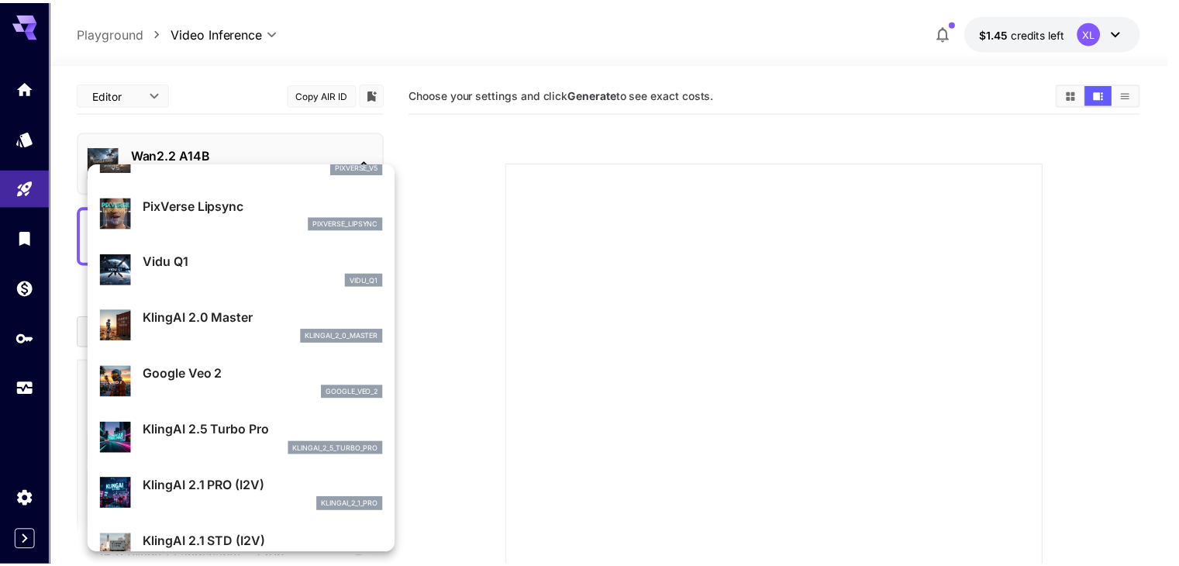
scroll to position [699, 0]
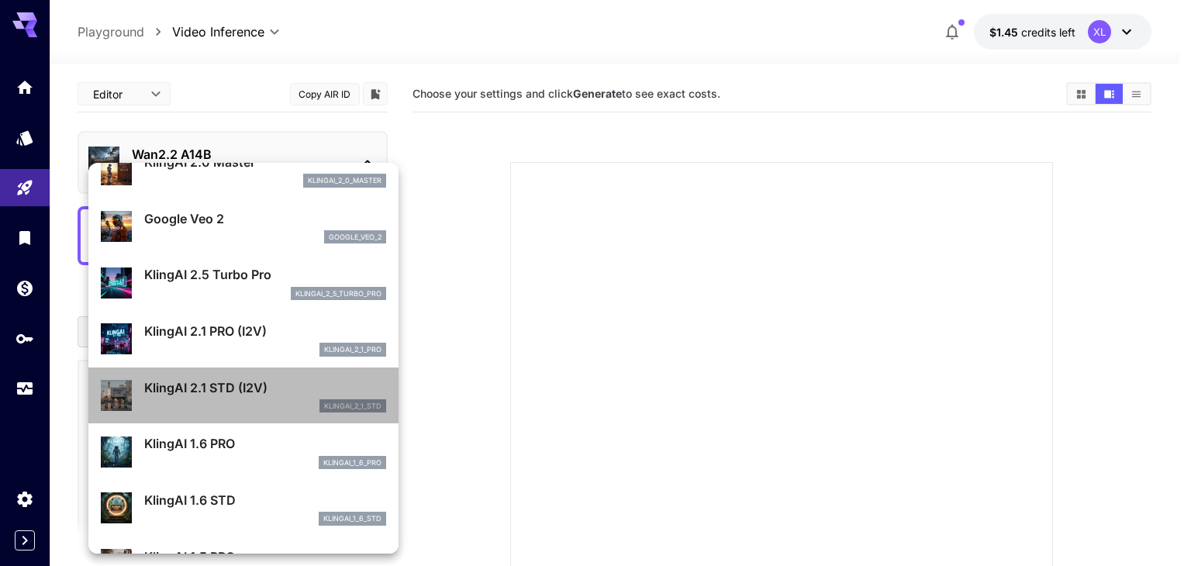
click at [249, 391] on p "KlingAI 2.1 STD (I2V)" at bounding box center [265, 387] width 242 height 19
type input "**********"
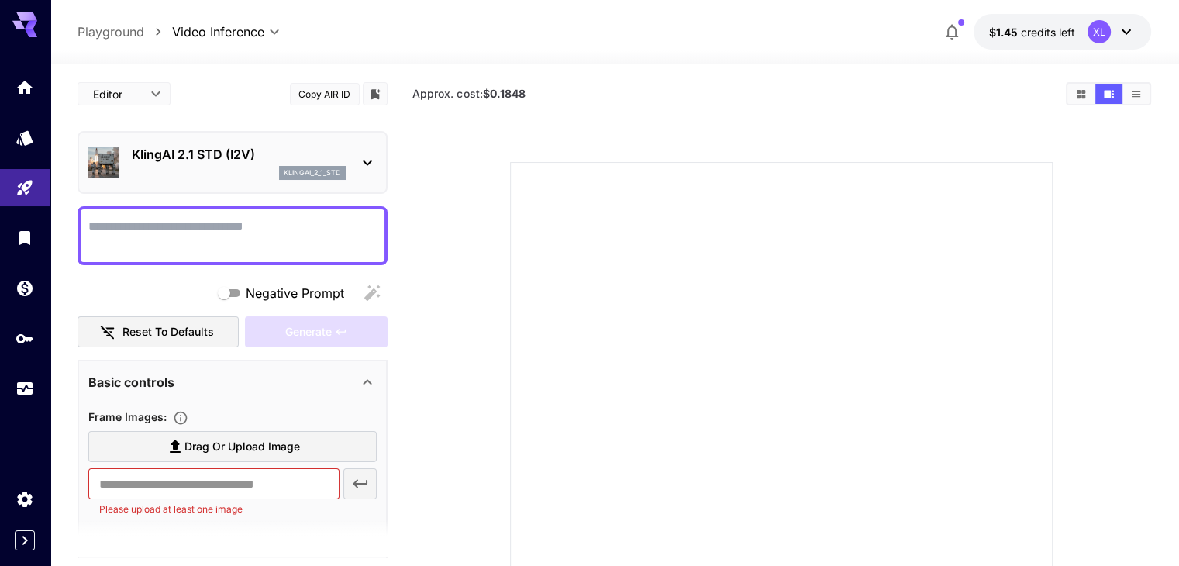
click at [220, 250] on textarea "Negative Prompt" at bounding box center [232, 235] width 288 height 37
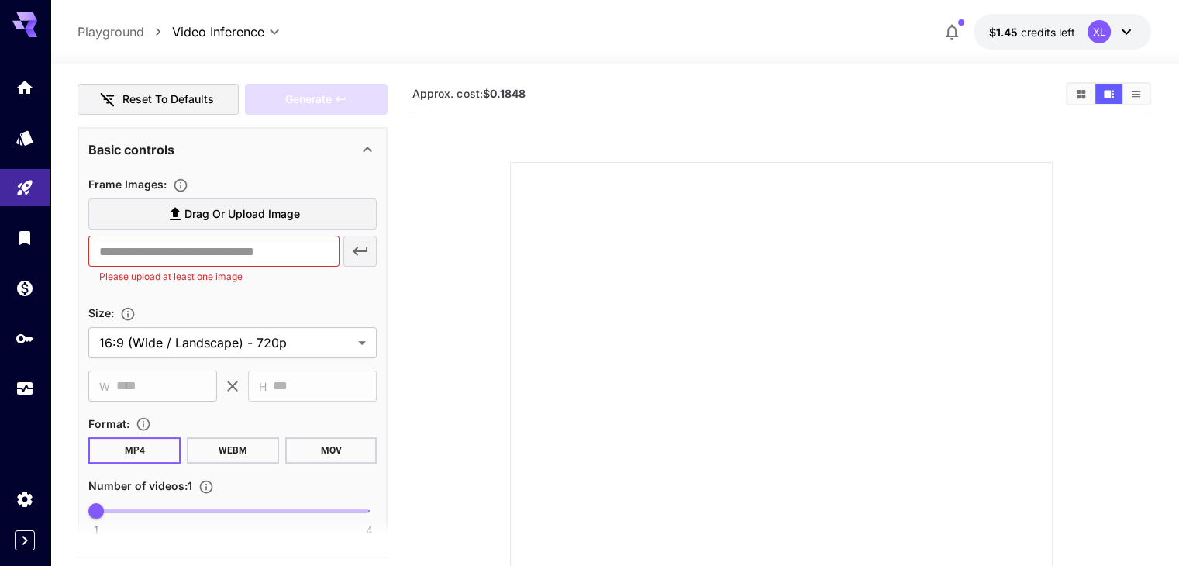
scroll to position [0, 0]
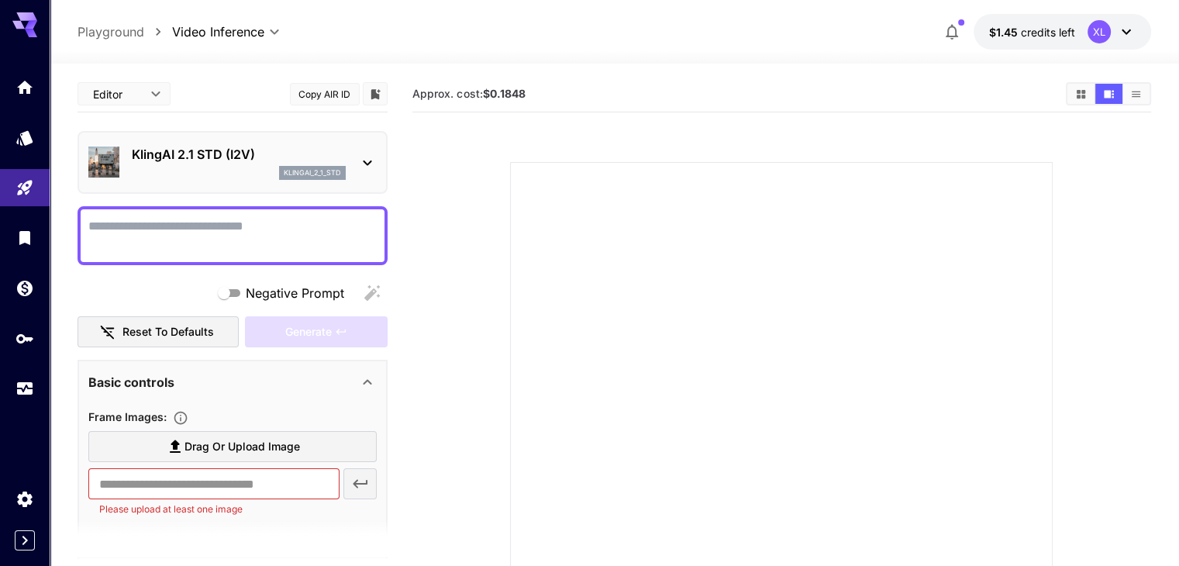
click at [175, 238] on textarea "Negative Prompt" at bounding box center [232, 235] width 288 height 37
click at [205, 232] on textarea "Negative Prompt" at bounding box center [232, 235] width 288 height 37
paste textarea "**********"
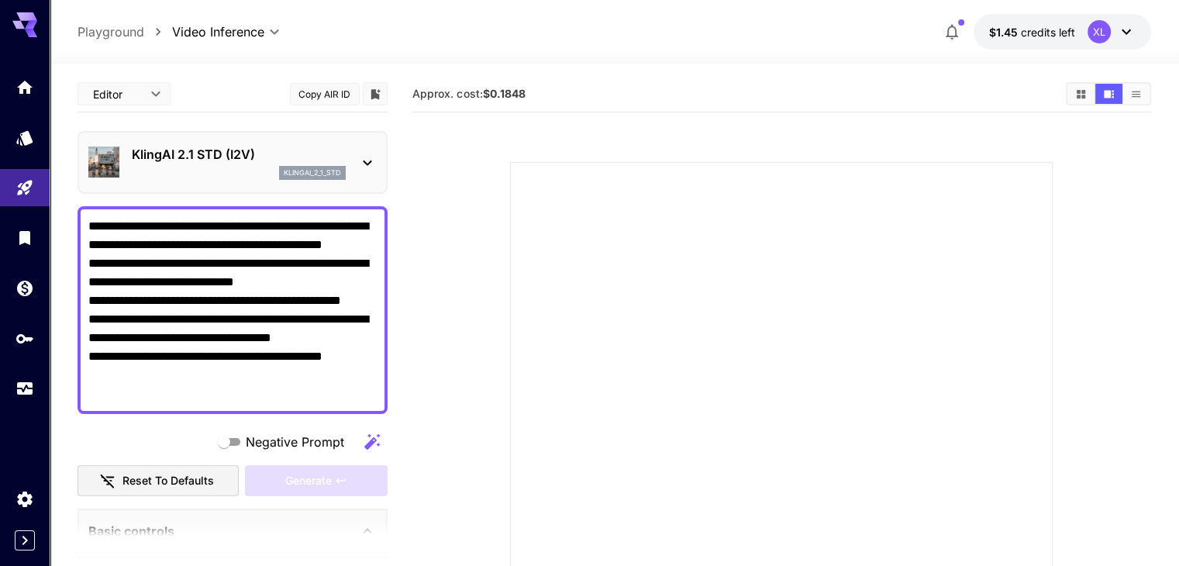
click at [297, 250] on textarea "**********" at bounding box center [232, 310] width 288 height 186
type textarea "**********"
click at [252, 159] on p "KlingAI 2.1 STD (I2V)" at bounding box center [239, 154] width 214 height 19
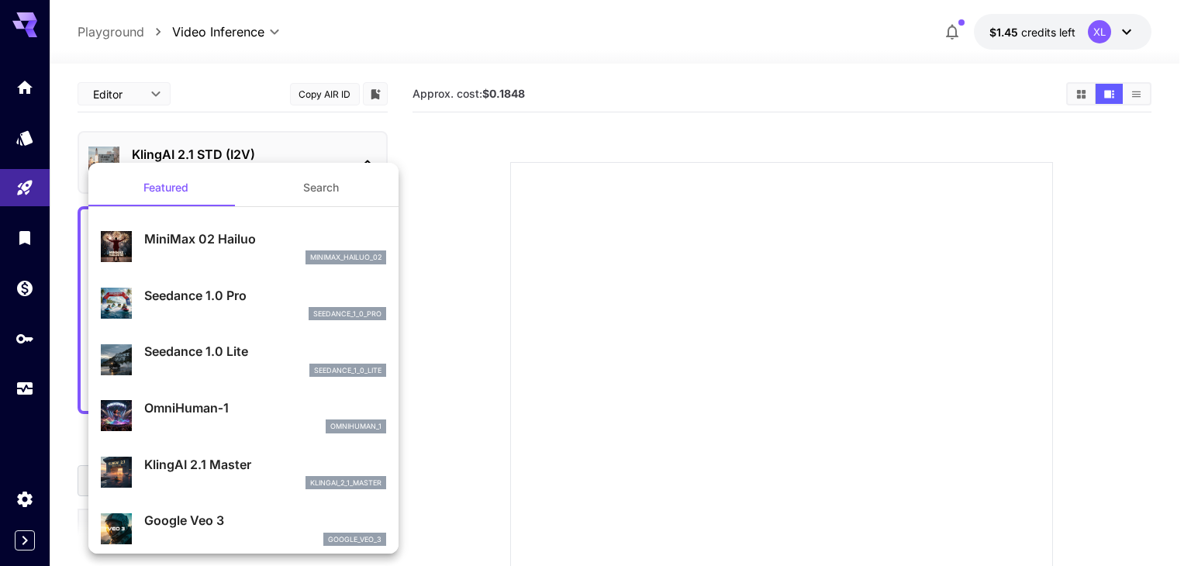
click at [703, 361] on div at bounding box center [595, 283] width 1191 height 566
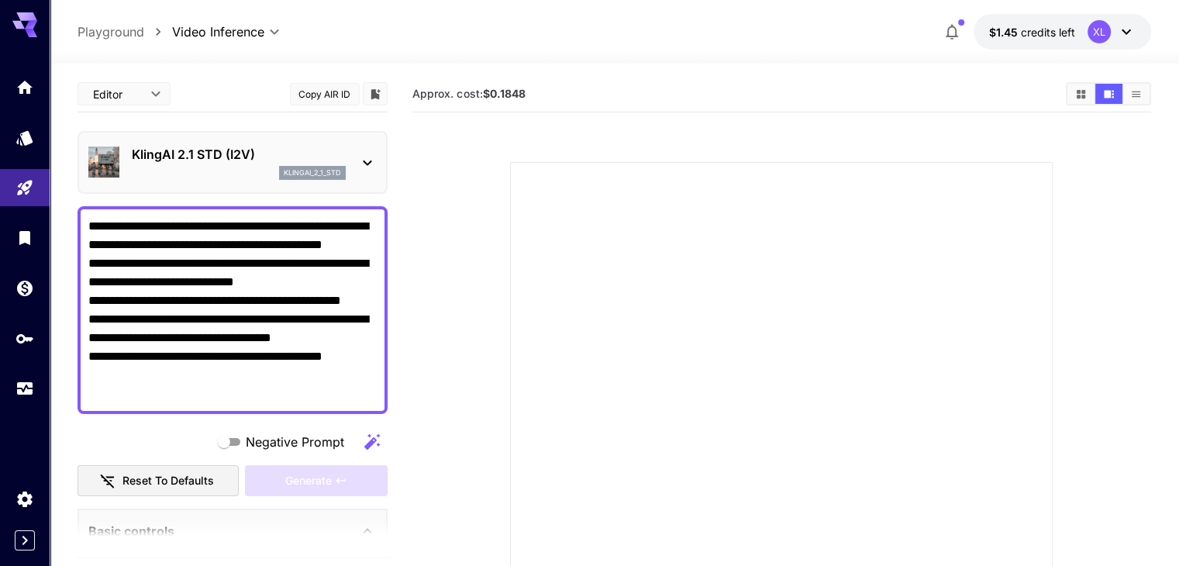
click at [133, 454] on div "Negative Prompt" at bounding box center [233, 442] width 310 height 31
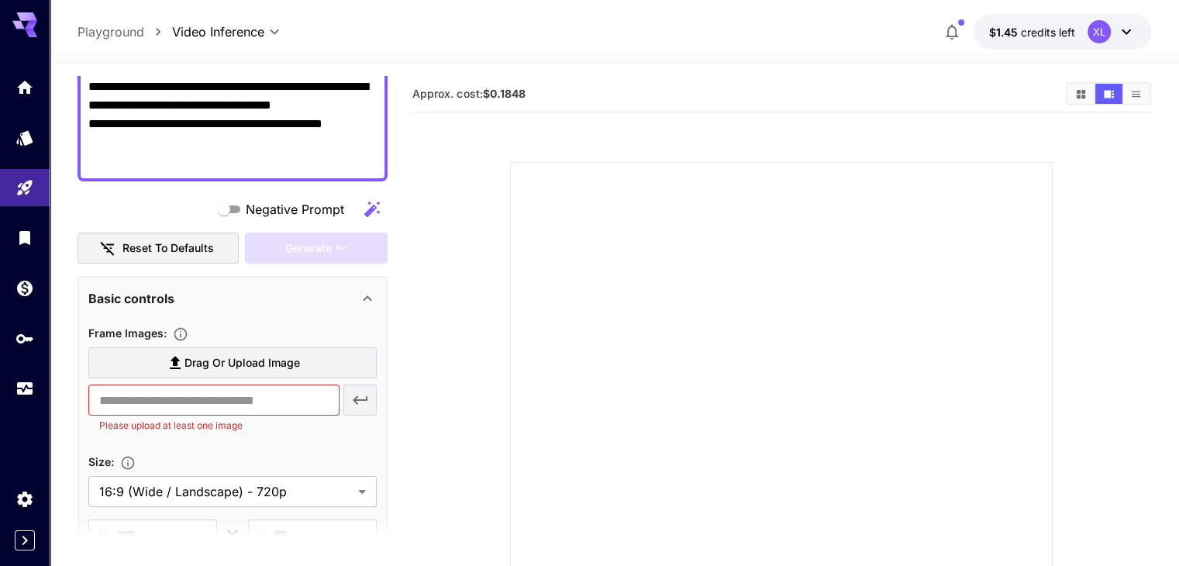
click at [232, 358] on span "Drag or upload image" at bounding box center [243, 363] width 116 height 19
click at [0, 0] on input "Drag or upload image" at bounding box center [0, 0] width 0 height 0
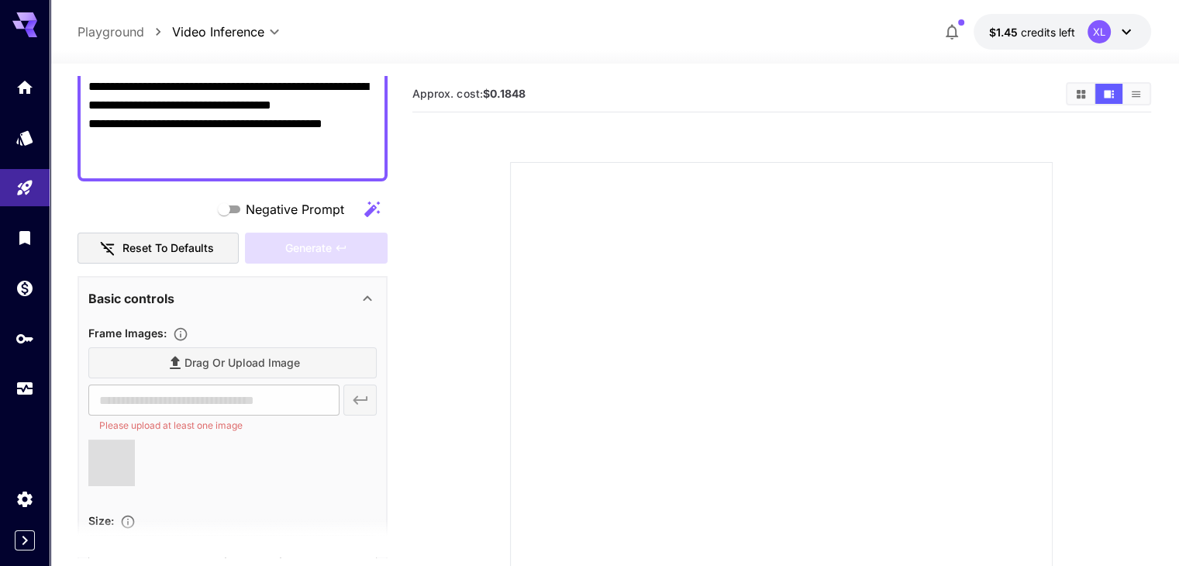
type input "**********"
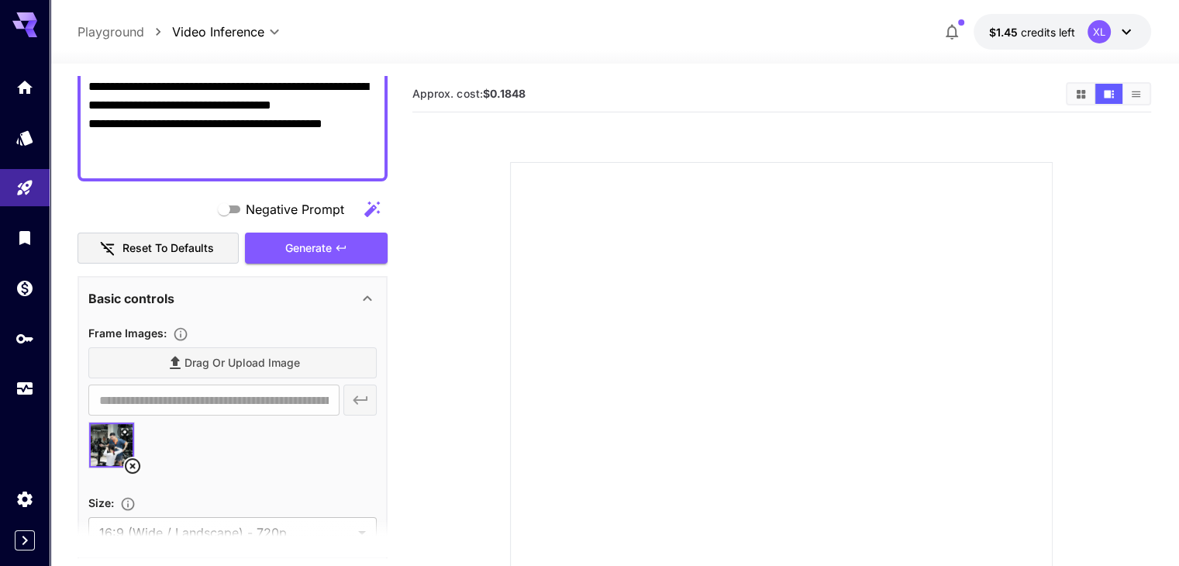
click at [216, 444] on div at bounding box center [232, 451] width 288 height 59
click at [219, 350] on div "Drag or upload image" at bounding box center [232, 363] width 288 height 32
click at [224, 367] on div "Drag or upload image" at bounding box center [232, 363] width 288 height 32
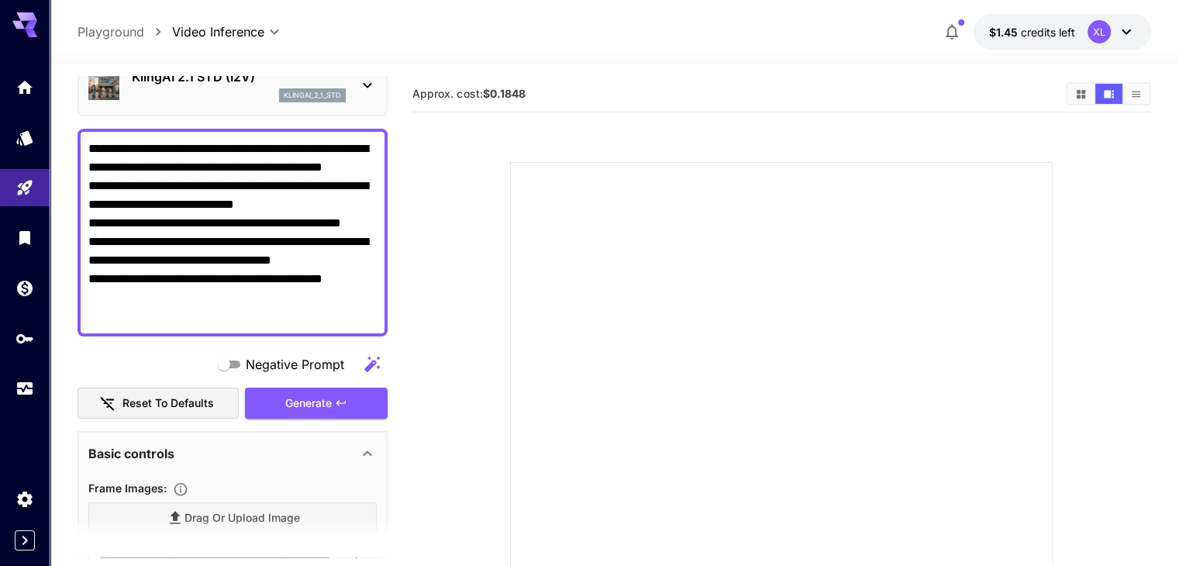
click at [230, 259] on textarea "**********" at bounding box center [232, 233] width 288 height 186
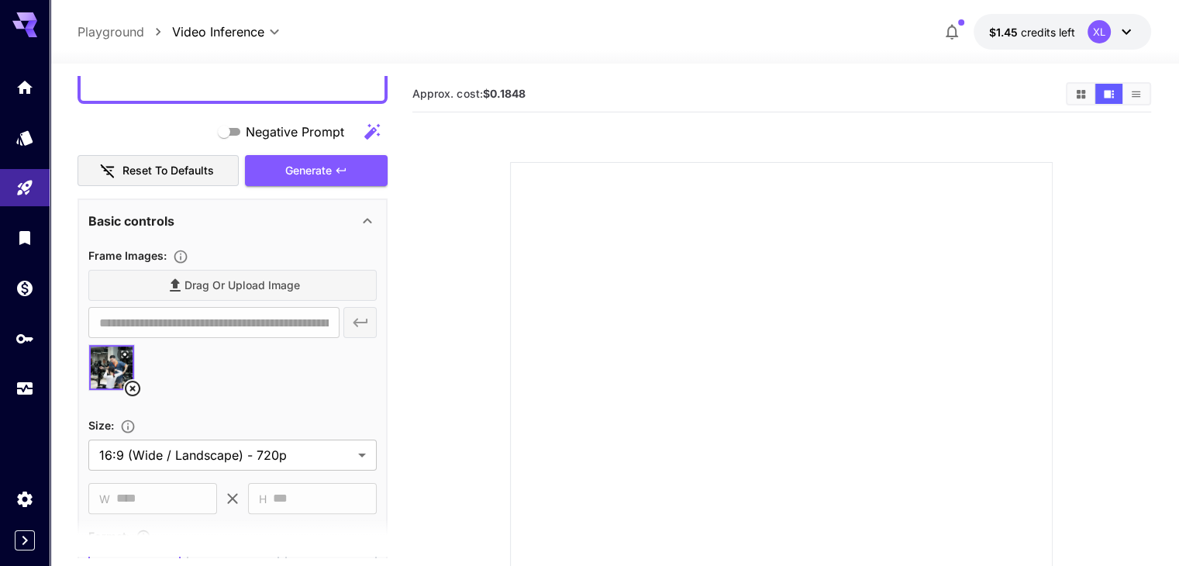
click at [100, 372] on img at bounding box center [111, 367] width 45 height 45
click at [93, 371] on img at bounding box center [111, 367] width 45 height 45
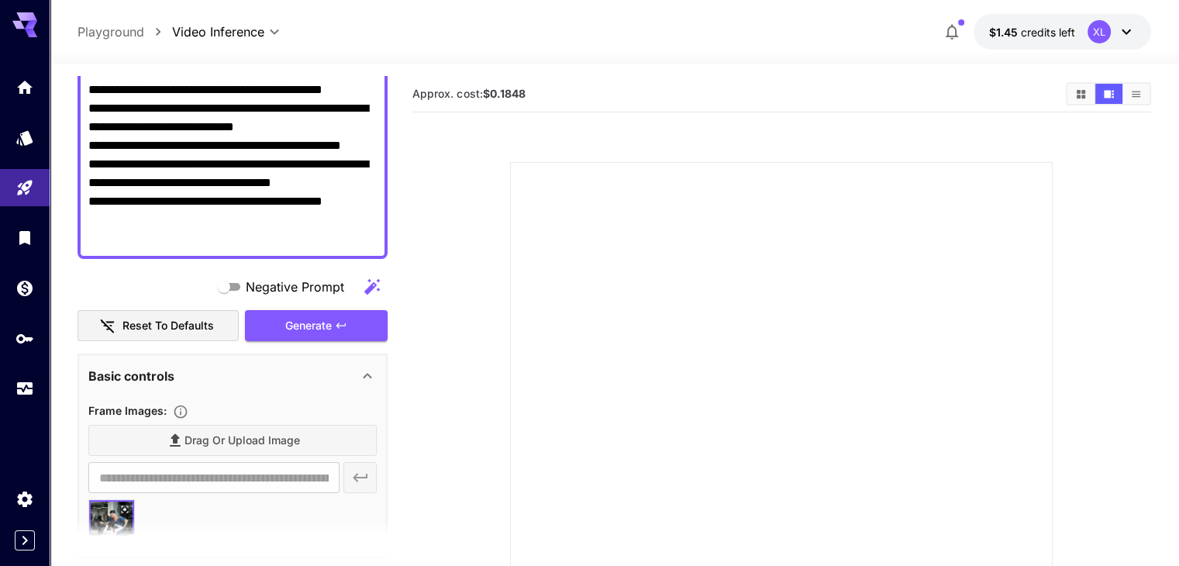
scroll to position [78, 0]
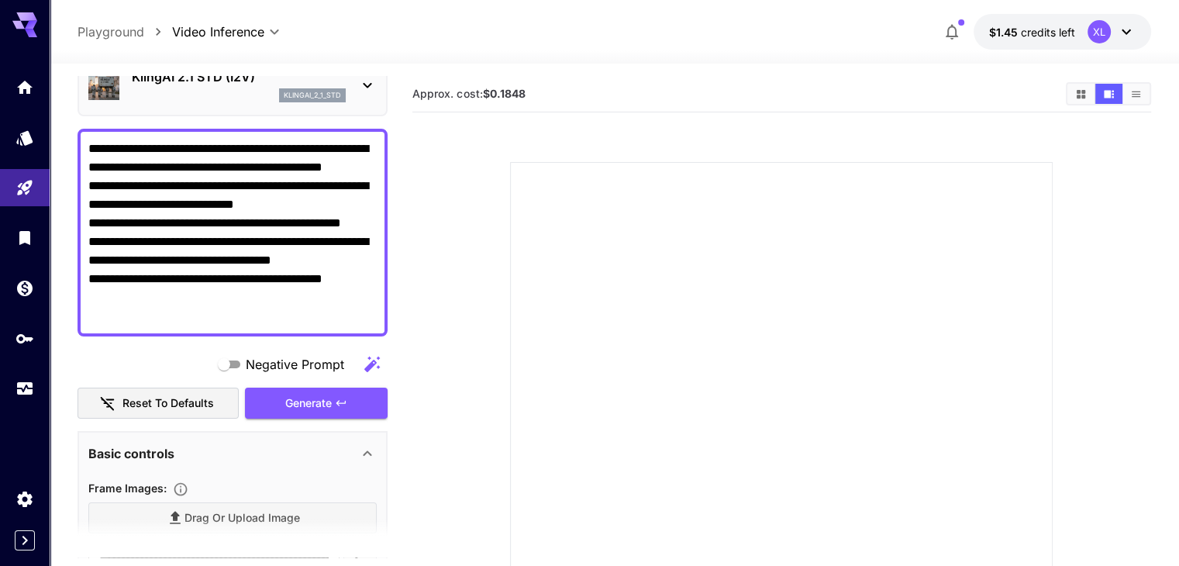
click at [240, 264] on textarea "**********" at bounding box center [232, 233] width 288 height 186
paste textarea "**********"
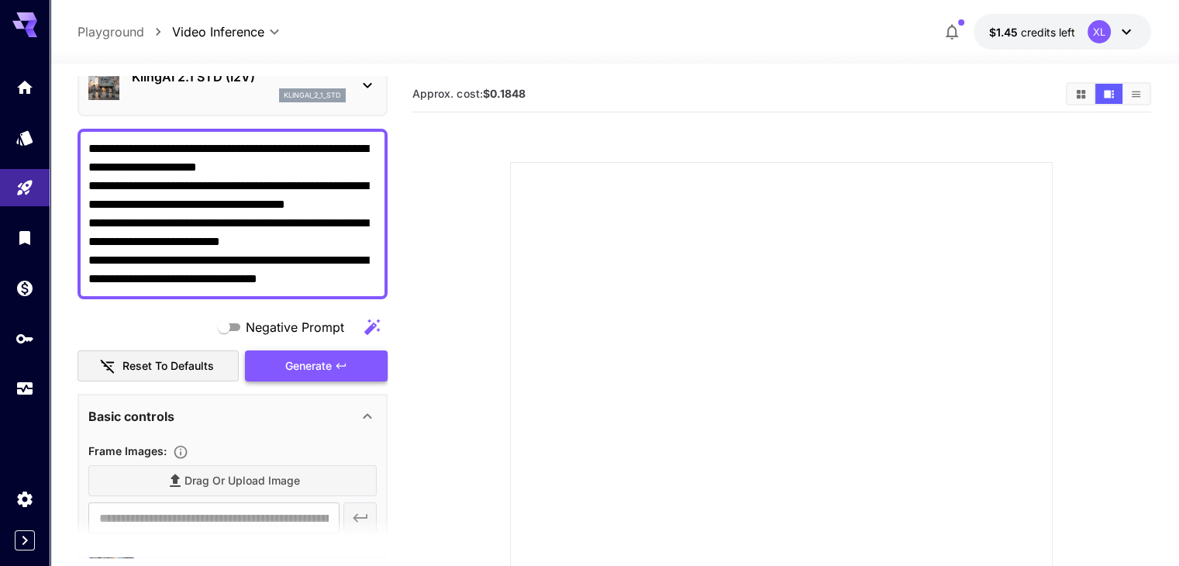
type textarea "**********"
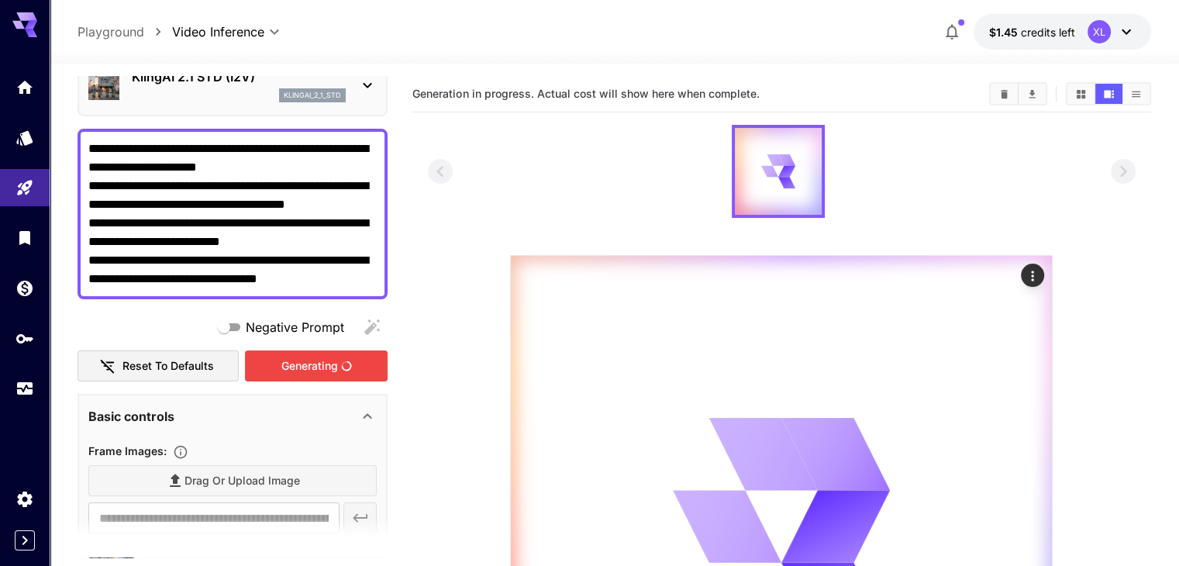
click at [286, 360] on div "Generating" at bounding box center [316, 367] width 143 height 32
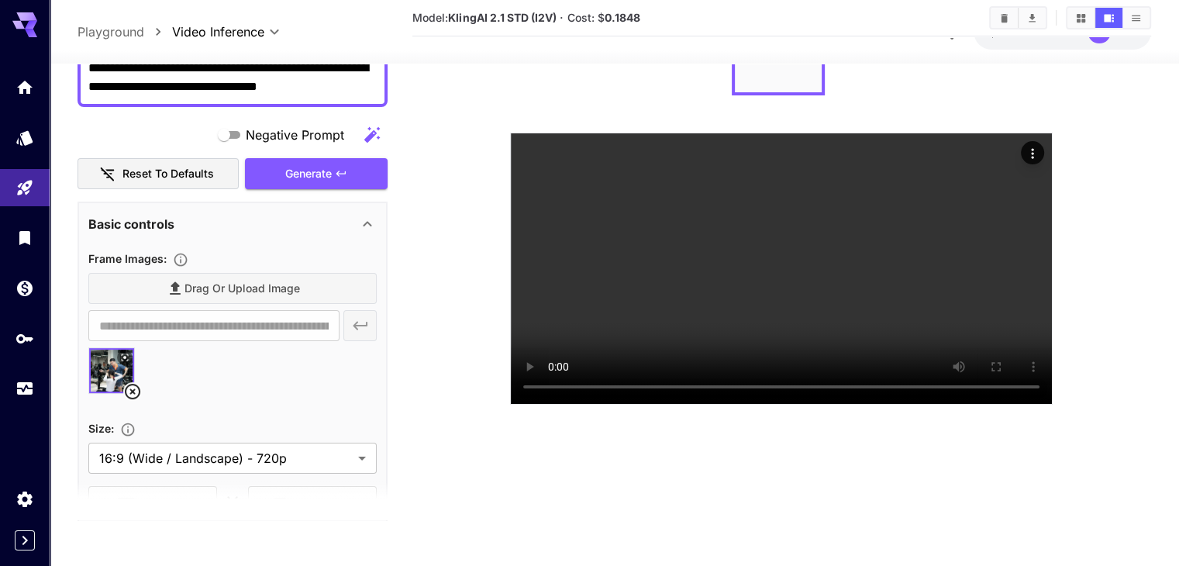
scroll to position [465, 0]
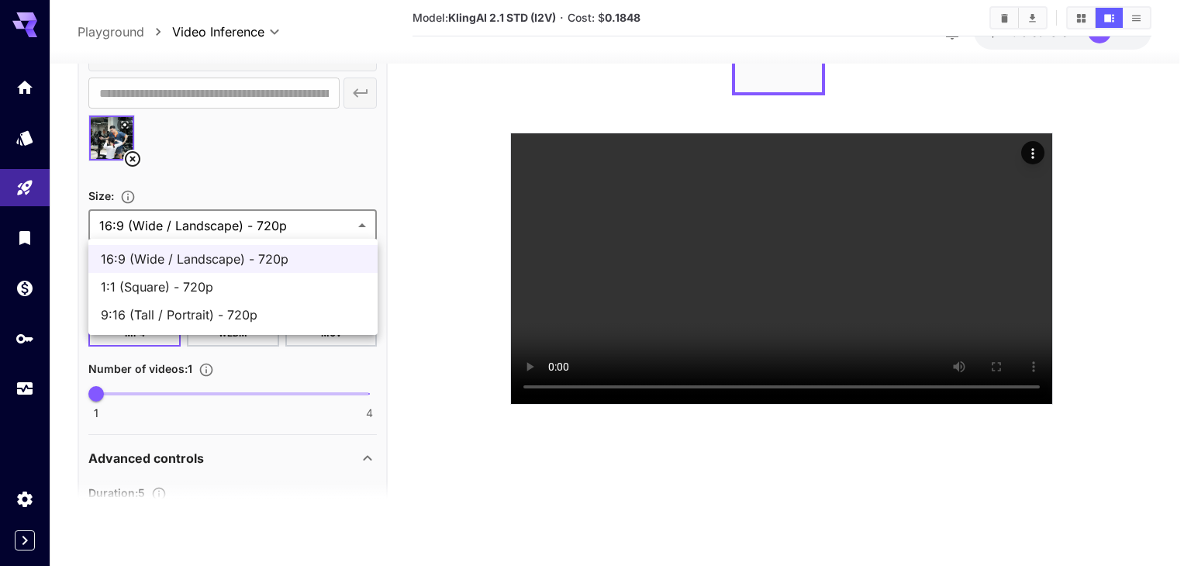
drag, startPoint x: 270, startPoint y: 221, endPoint x: 284, endPoint y: 227, distance: 15.3
click at [284, 227] on body "**********" at bounding box center [595, 221] width 1191 height 689
click at [286, 228] on div at bounding box center [595, 283] width 1191 height 566
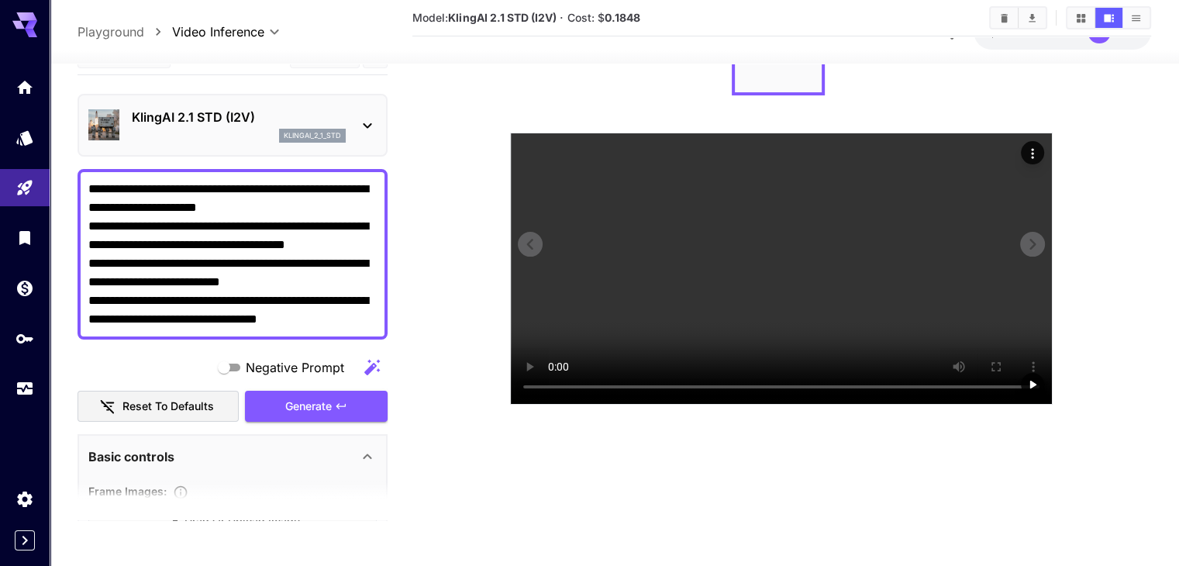
scroll to position [0, 0]
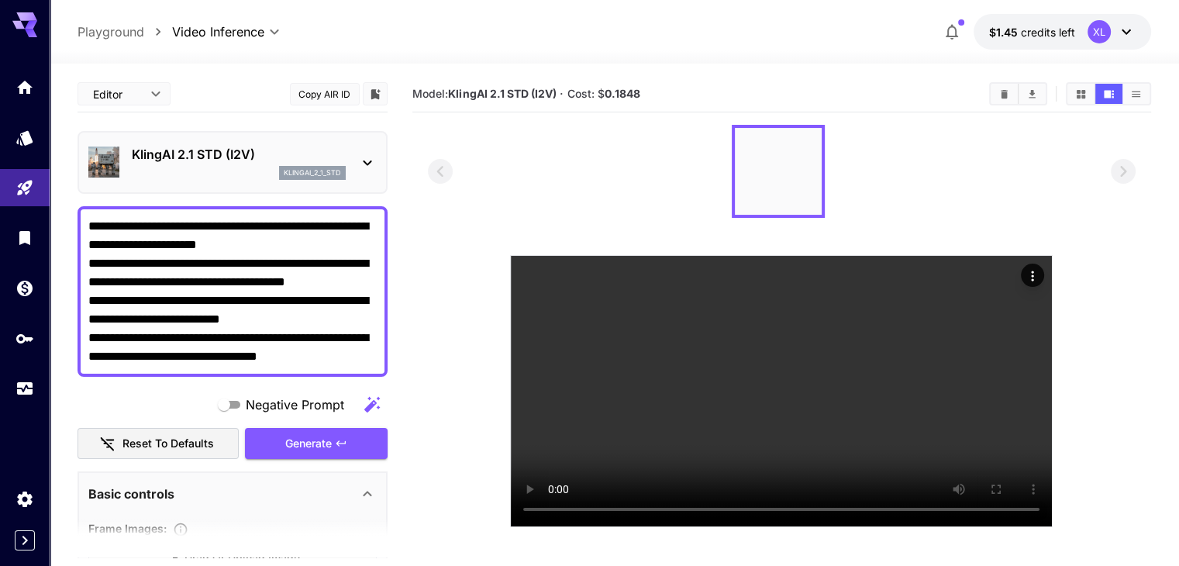
click at [564, 174] on div at bounding box center [782, 171] width 708 height 93
click at [687, 340] on video at bounding box center [781, 391] width 541 height 271
click at [751, 379] on video at bounding box center [781, 391] width 541 height 271
click at [1030, 275] on icon "Actions" at bounding box center [1033, 276] width 16 height 16
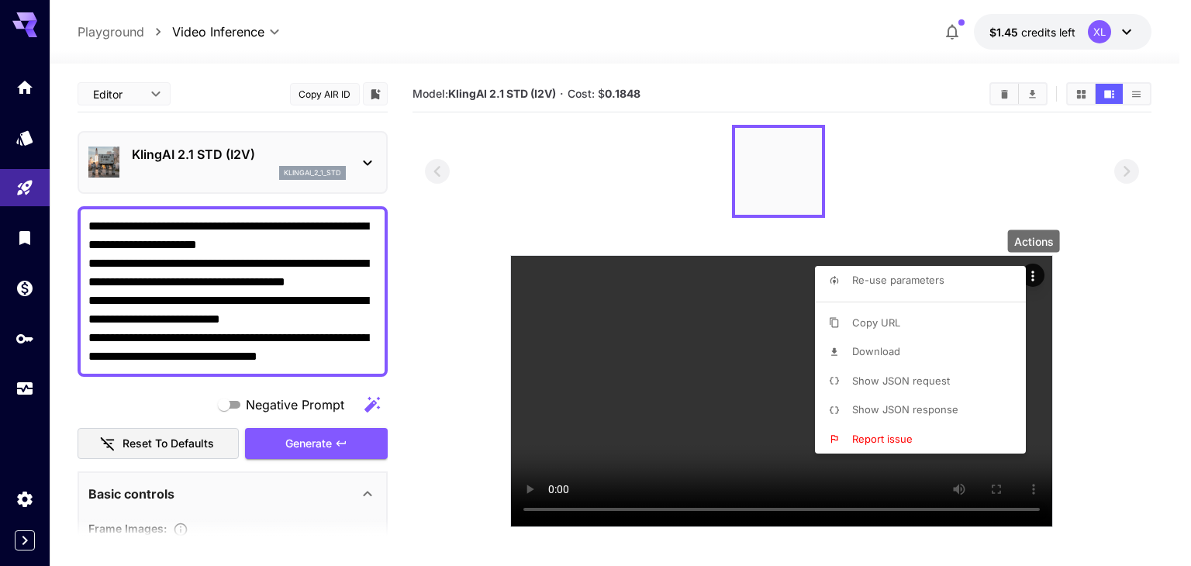
click at [912, 382] on span "Show JSON request" at bounding box center [901, 381] width 98 height 12
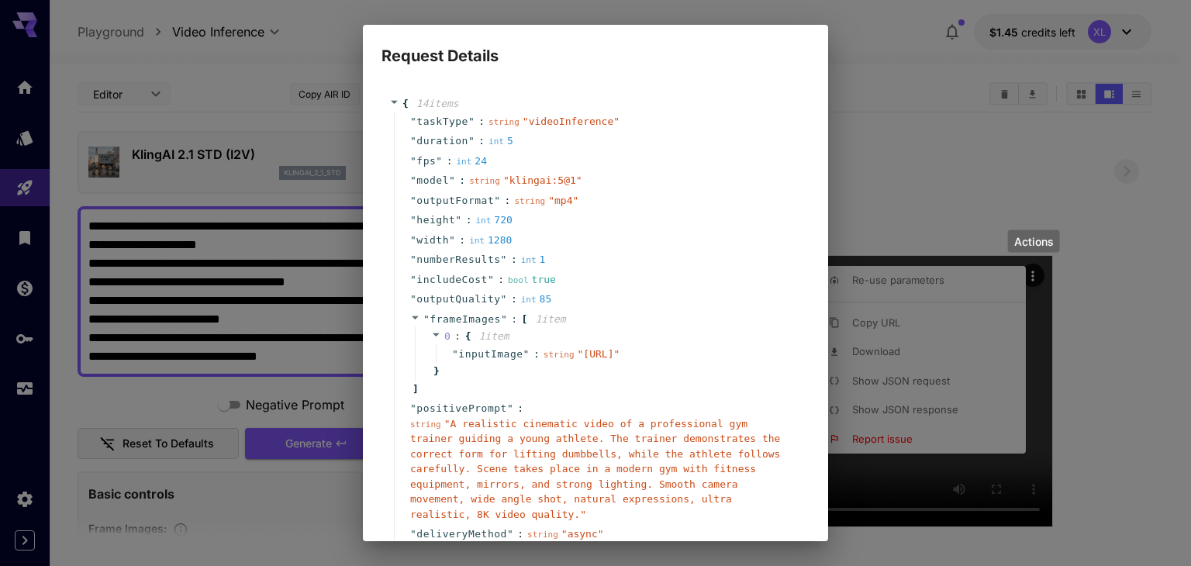
click at [213, 402] on div "Request Details { 14 item s " taskType " : string " videoInference " " duration…" at bounding box center [595, 283] width 1191 height 566
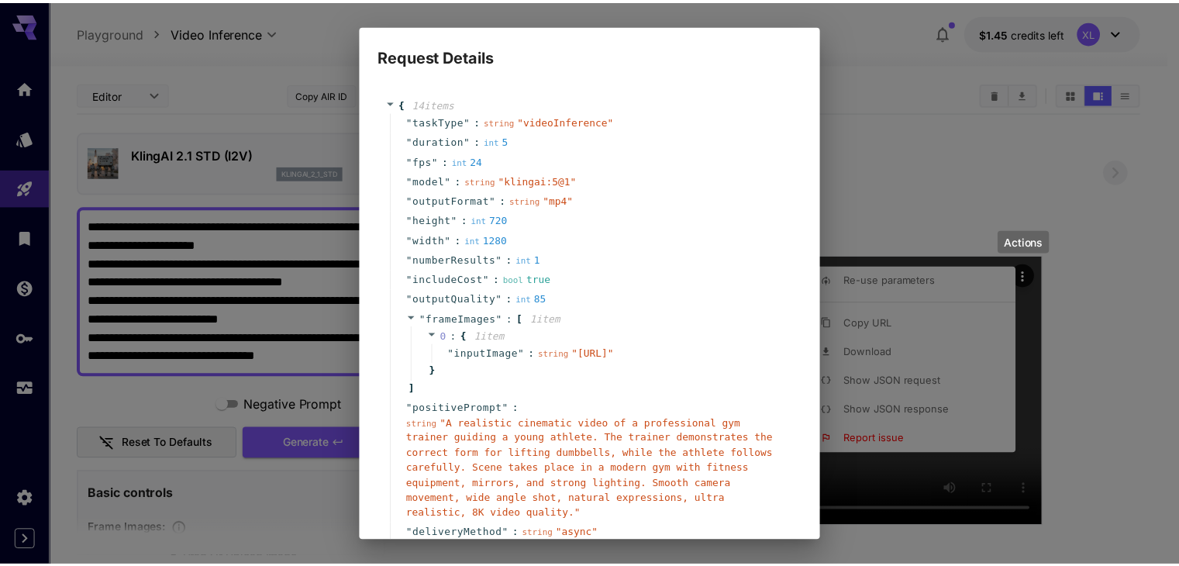
scroll to position [146, 0]
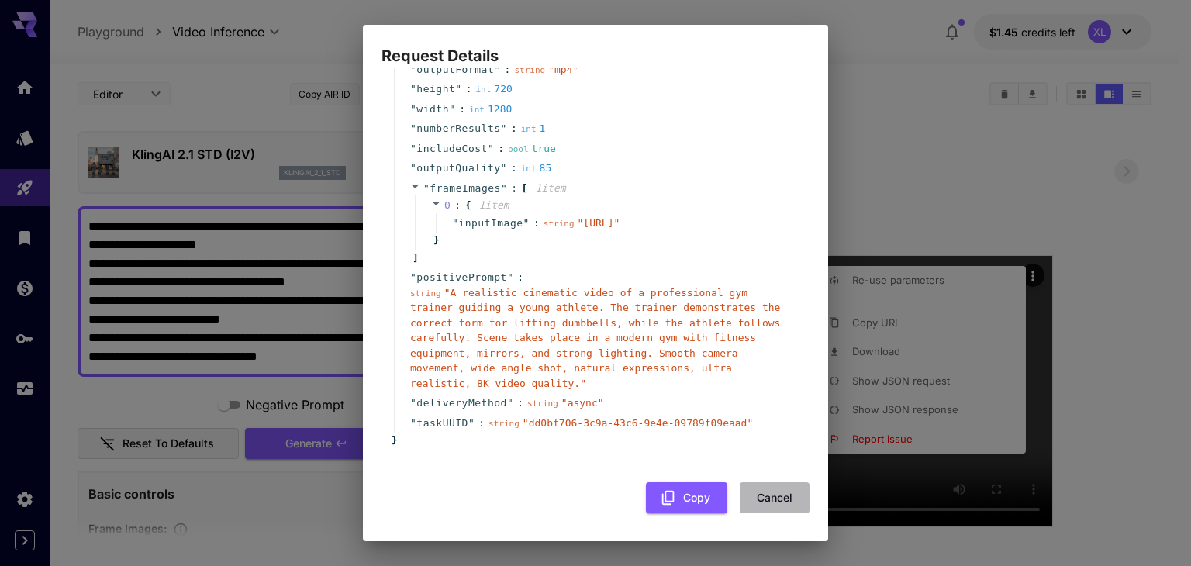
click at [756, 497] on button "Cancel" at bounding box center [775, 498] width 70 height 32
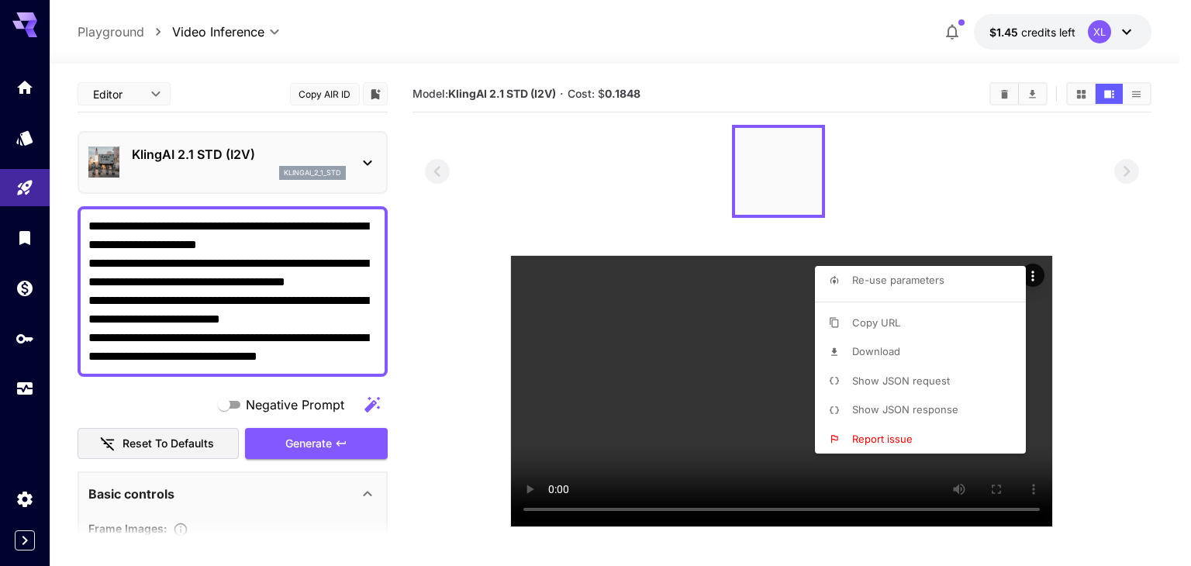
click at [264, 275] on div at bounding box center [595, 283] width 1191 height 566
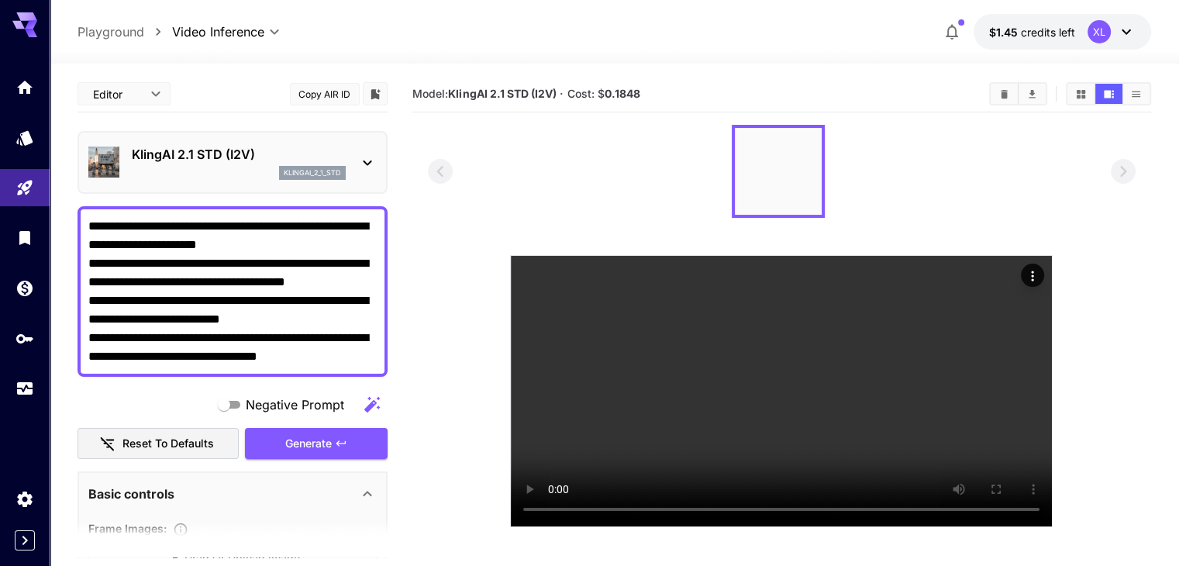
click at [264, 275] on div at bounding box center [589, 283] width 1179 height 566
click at [264, 275] on textarea "**********" at bounding box center [232, 291] width 288 height 149
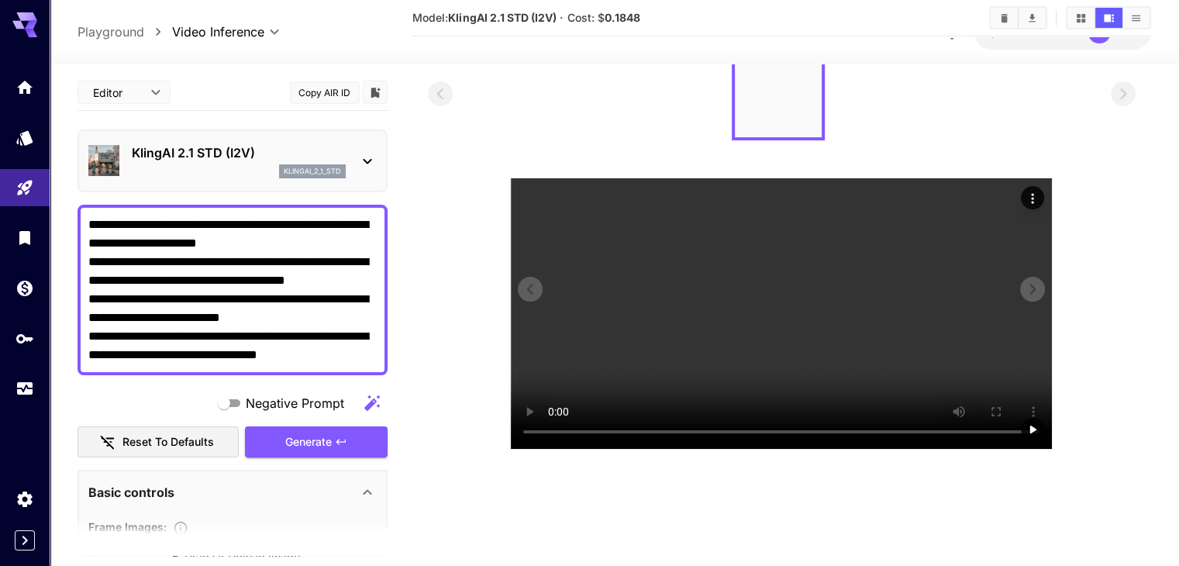
scroll to position [123, 0]
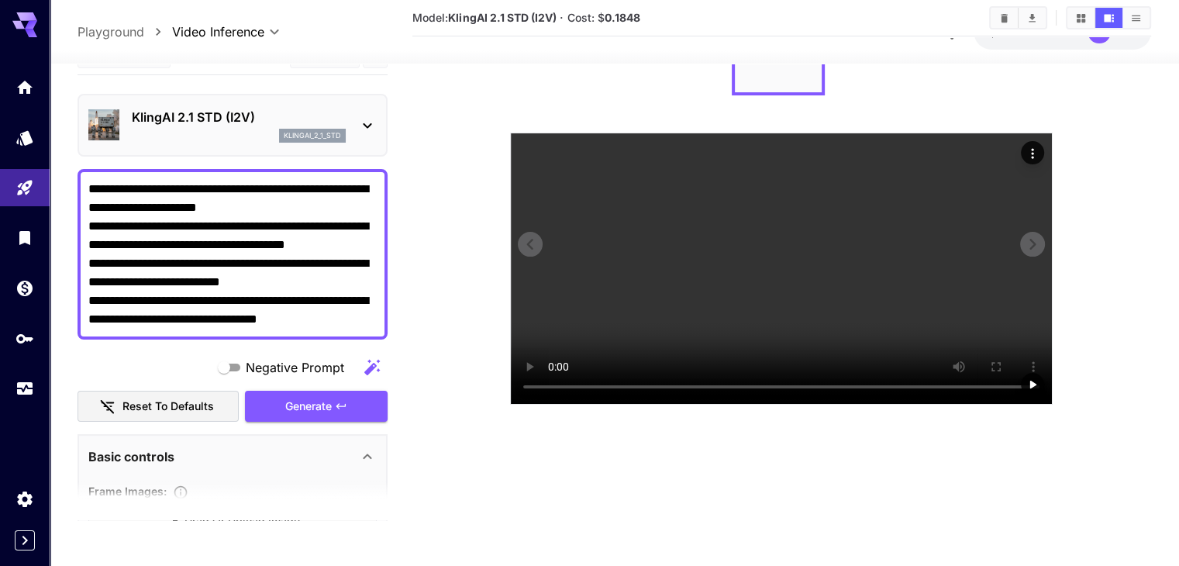
click at [743, 354] on video at bounding box center [781, 268] width 541 height 271
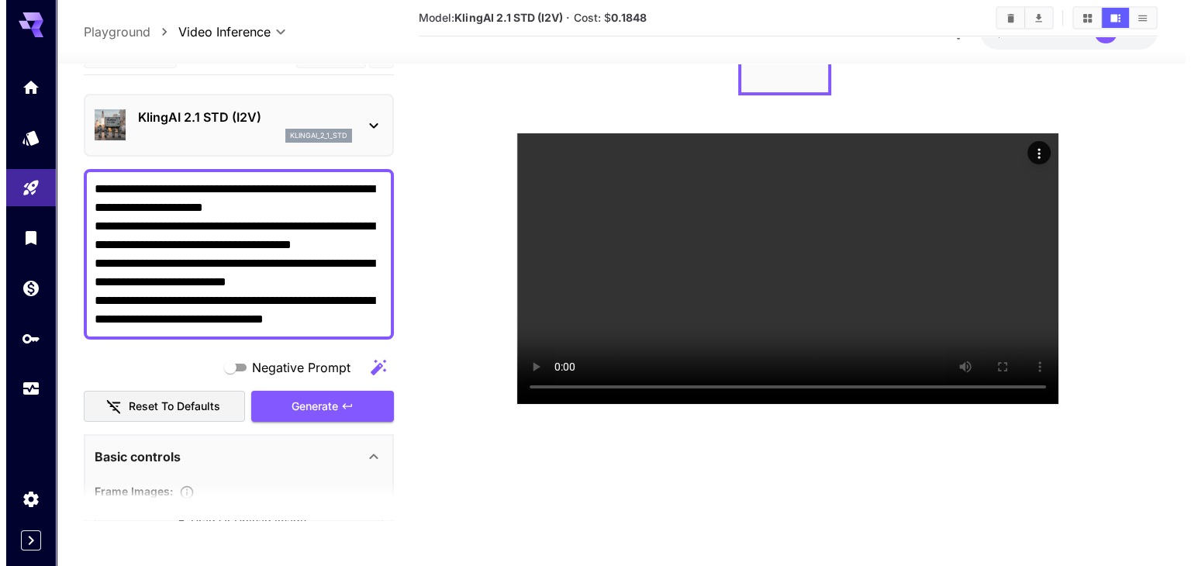
scroll to position [0, 0]
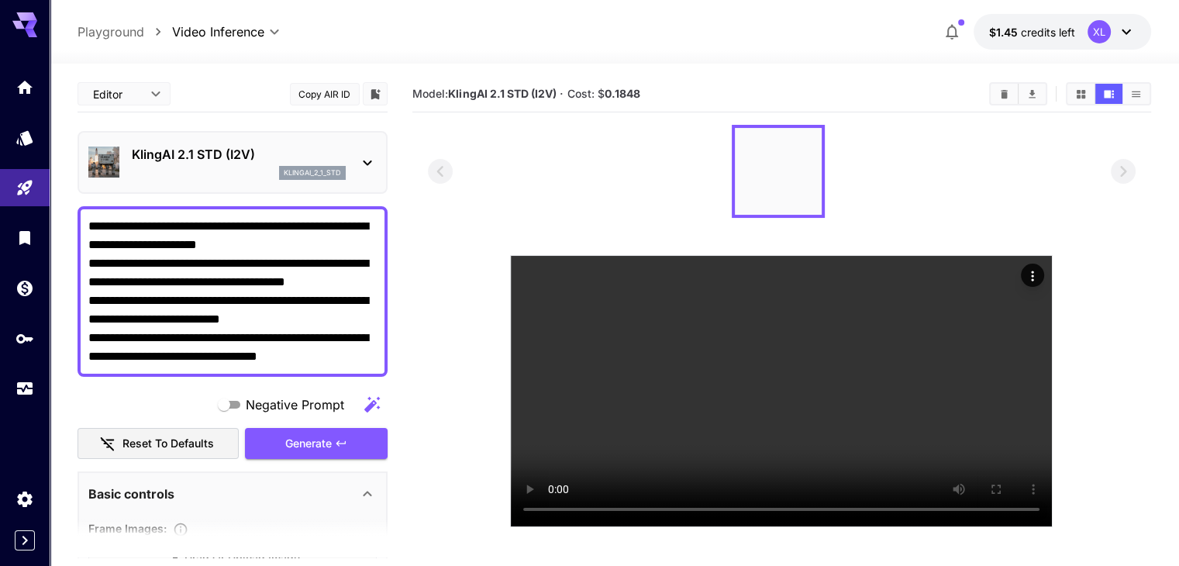
click at [254, 149] on p "KlingAI 2.1 STD (I2V)" at bounding box center [239, 154] width 214 height 19
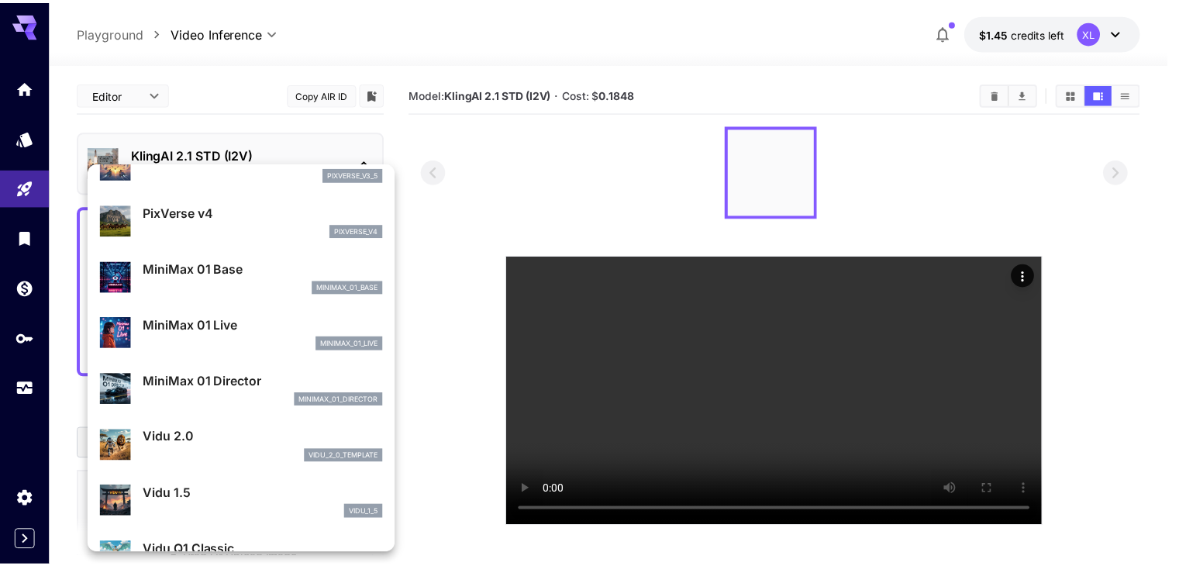
scroll to position [1424, 0]
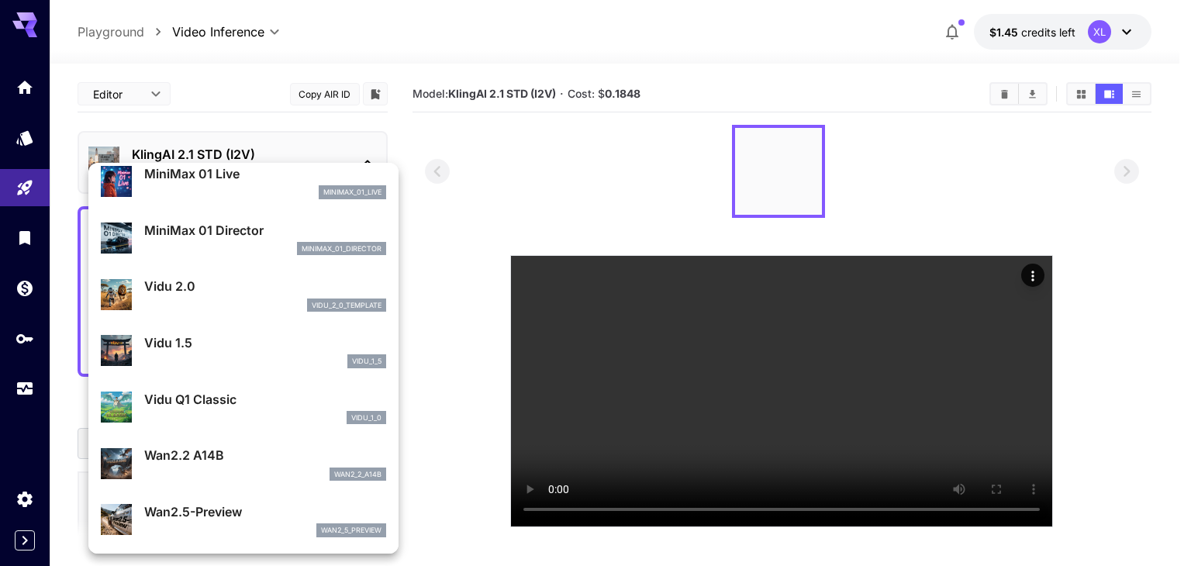
click at [623, 383] on div at bounding box center [595, 283] width 1191 height 566
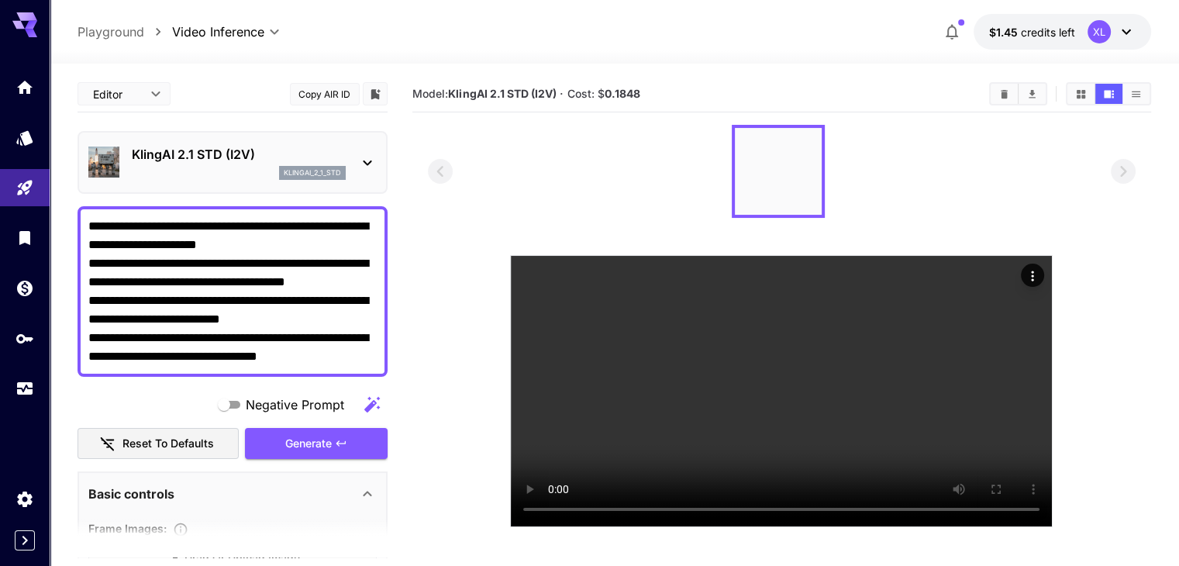
scroll to position [123, 0]
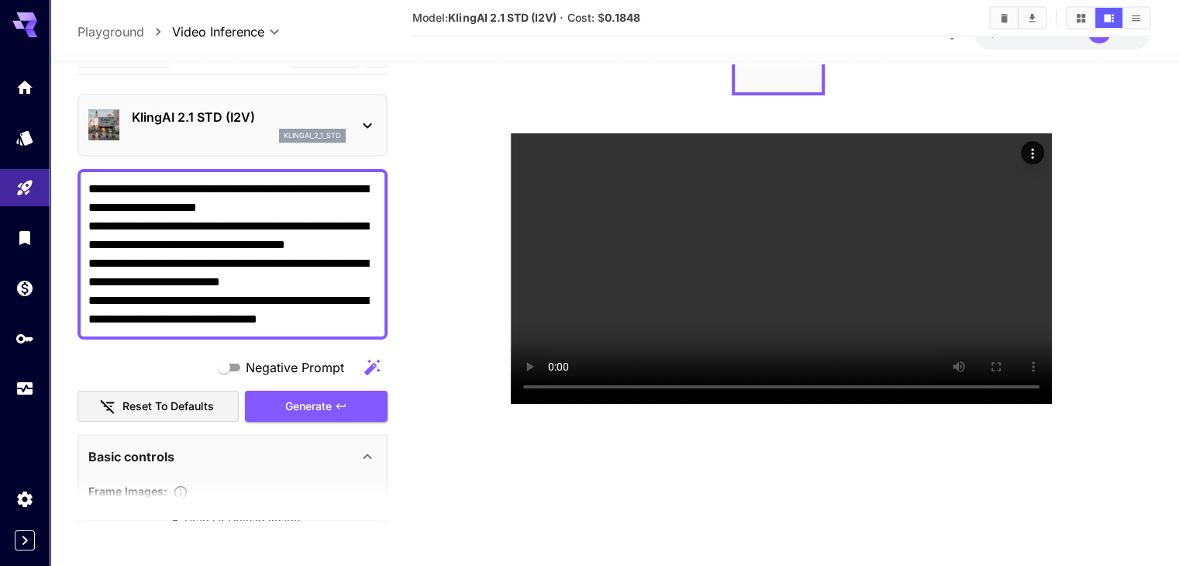
click at [257, 322] on textarea "**********" at bounding box center [232, 253] width 288 height 149
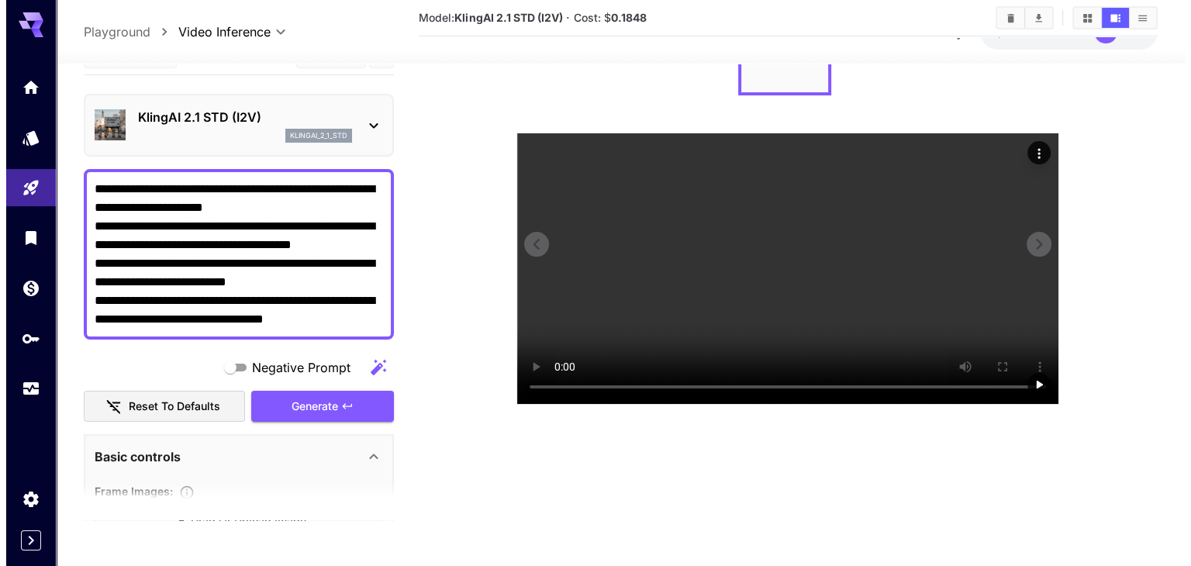
scroll to position [0, 0]
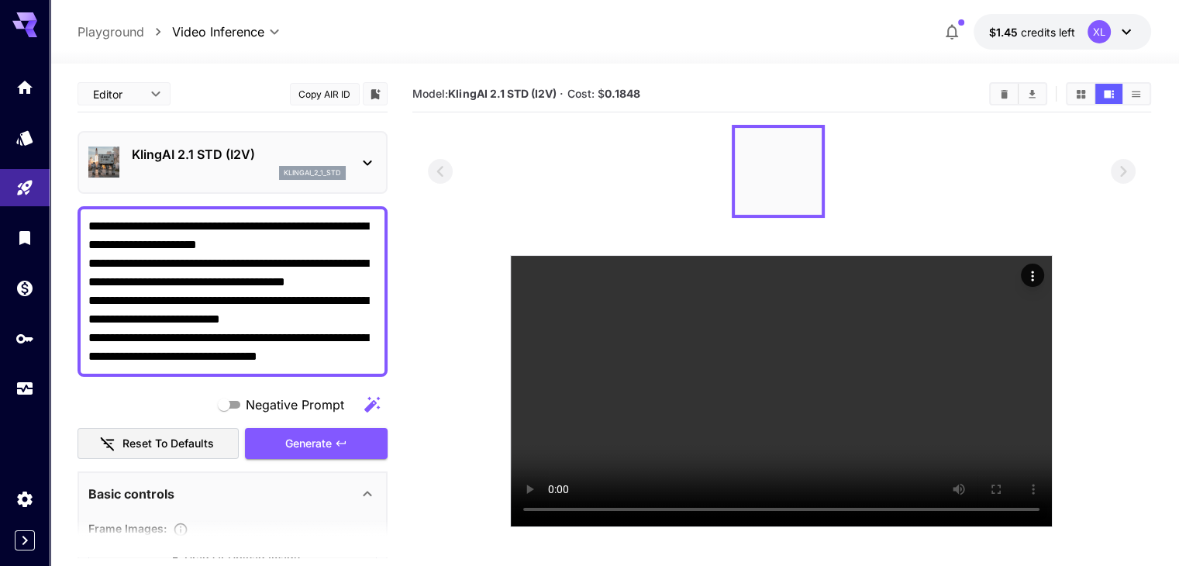
click at [261, 273] on textarea "**********" at bounding box center [232, 291] width 288 height 149
click at [204, 159] on p "KlingAI 2.1 STD (I2V)" at bounding box center [239, 154] width 214 height 19
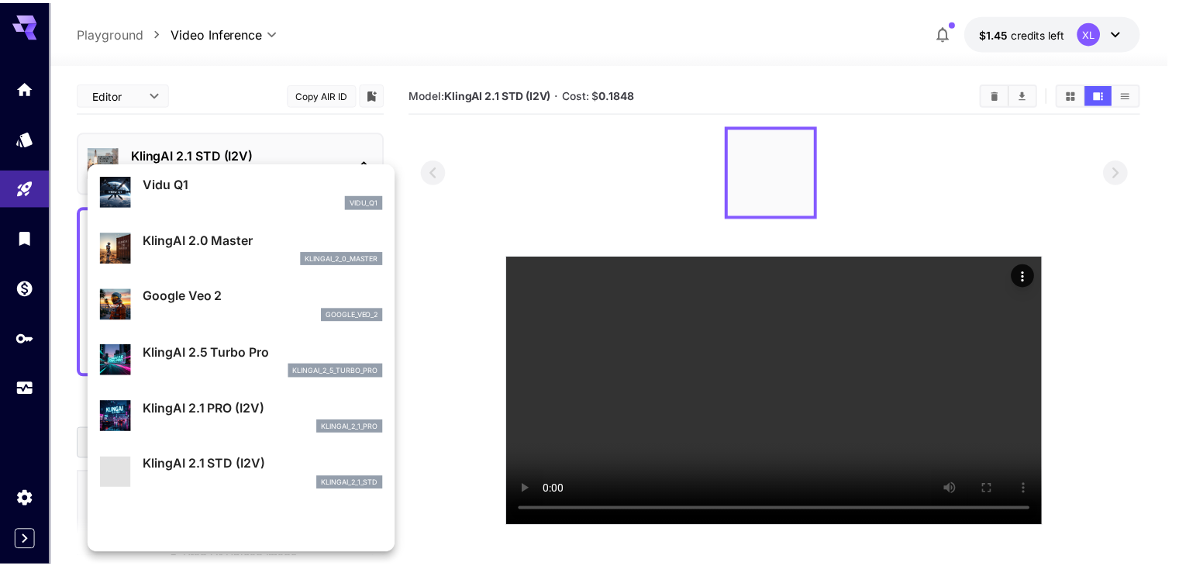
scroll to position [623, 0]
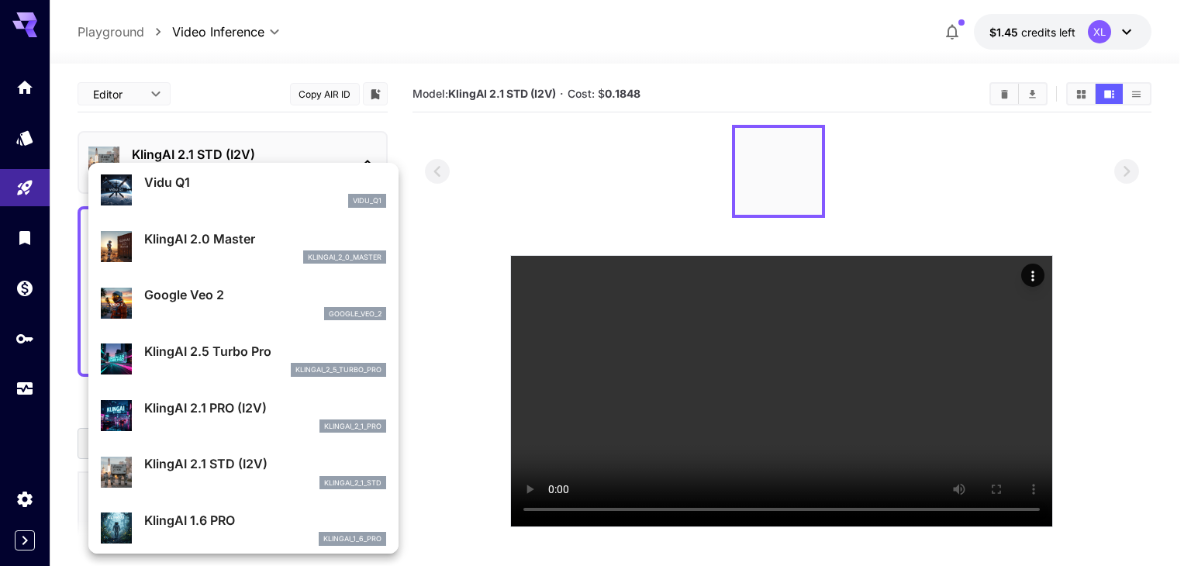
click at [211, 408] on p "KlingAI 2.1 PRO (I2V)" at bounding box center [265, 408] width 242 height 19
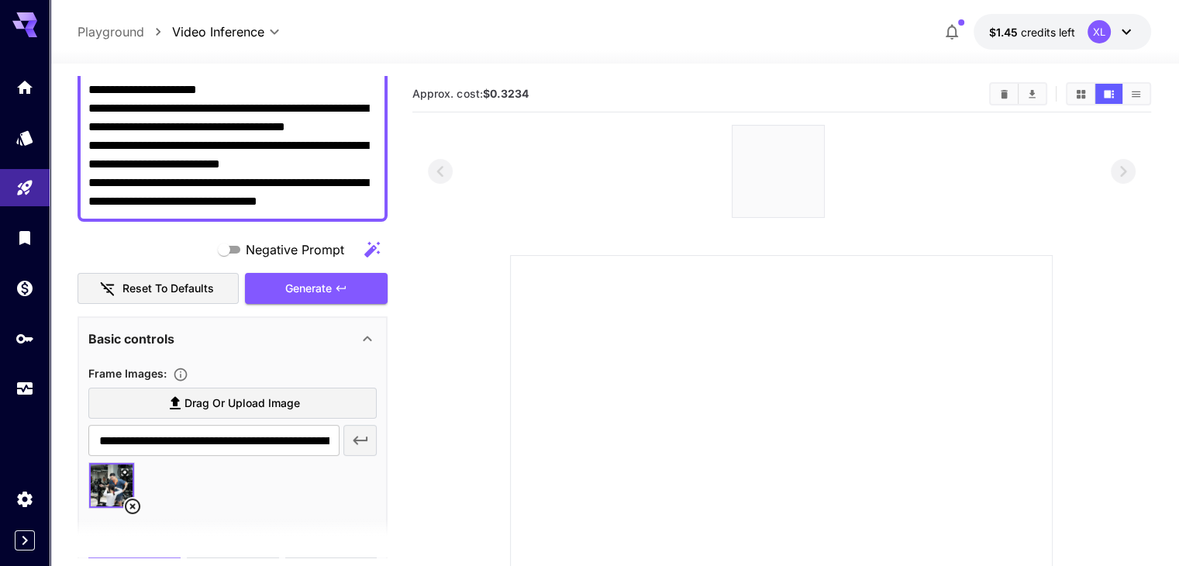
scroll to position [233, 0]
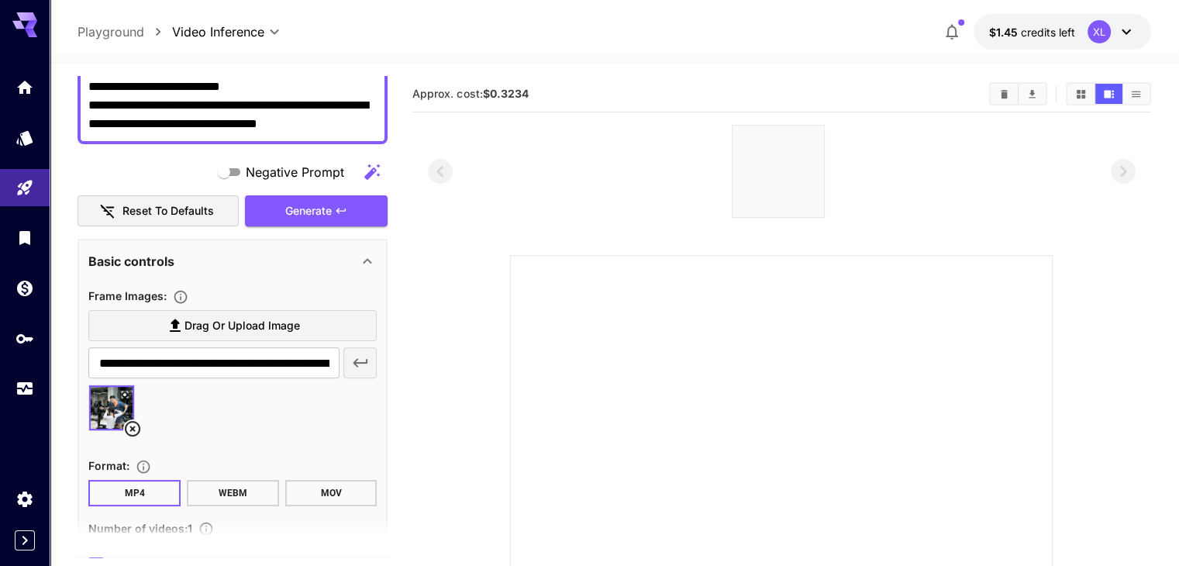
click at [130, 423] on icon at bounding box center [132, 429] width 19 height 19
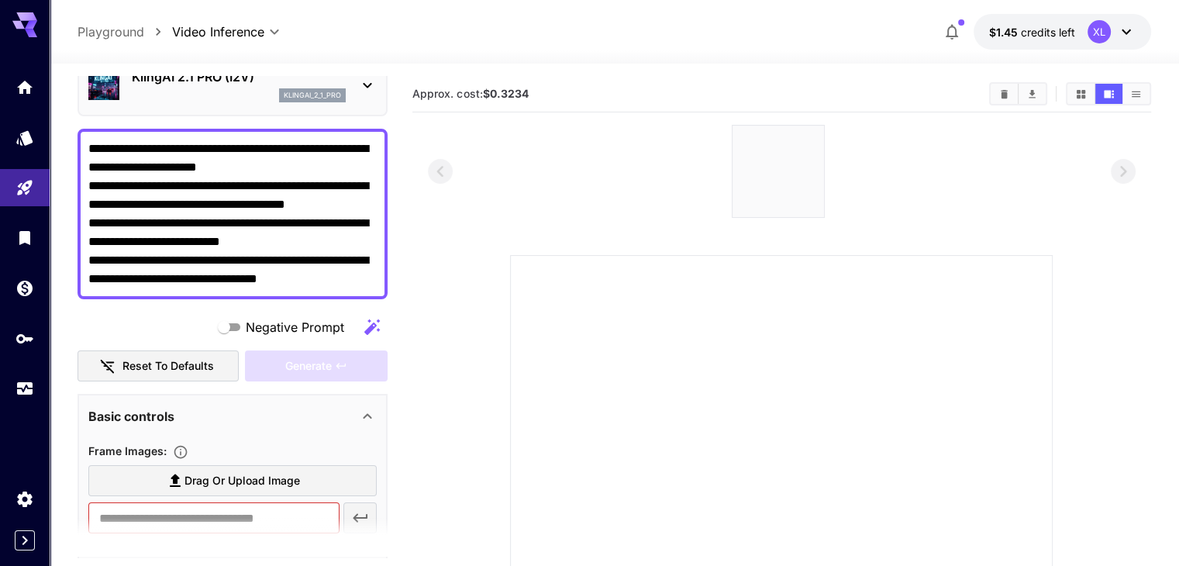
scroll to position [0, 0]
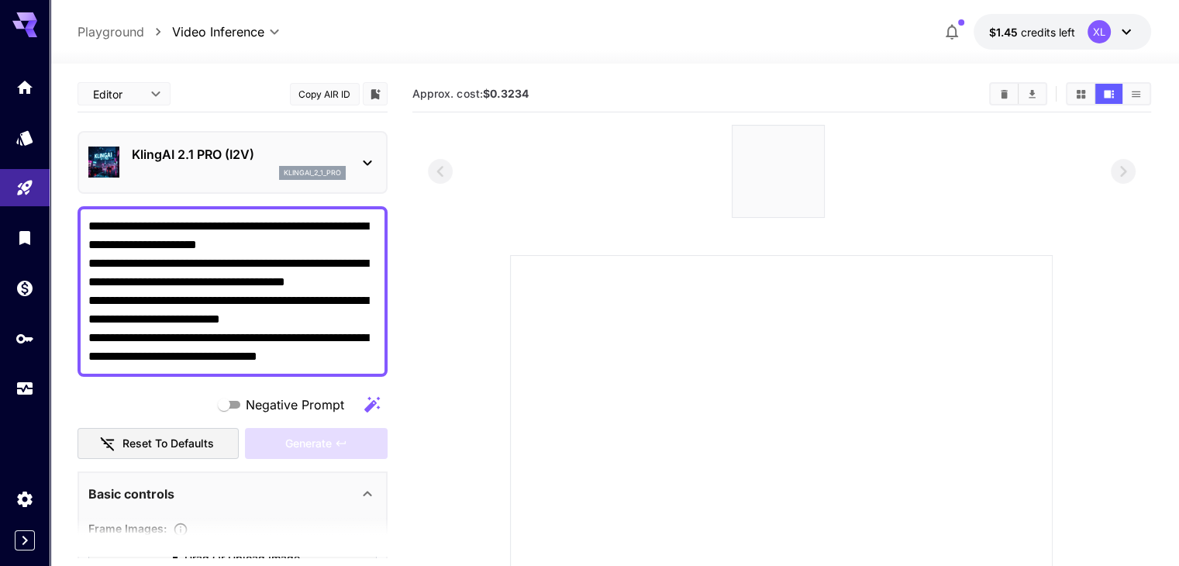
click at [254, 314] on textarea "**********" at bounding box center [232, 291] width 288 height 149
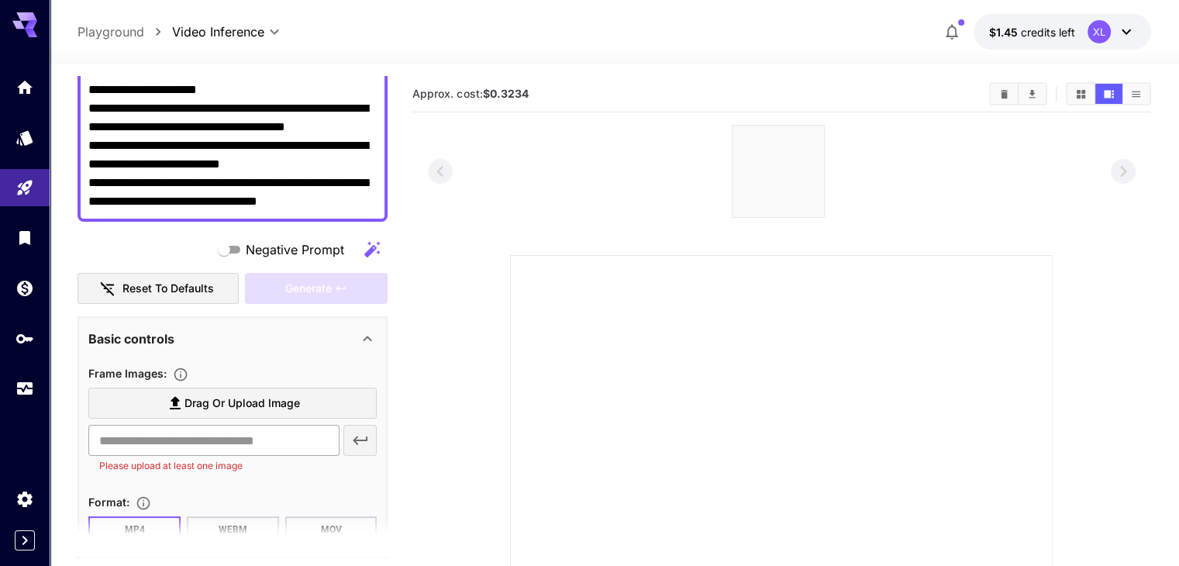
click at [206, 448] on input "text" at bounding box center [213, 440] width 250 height 31
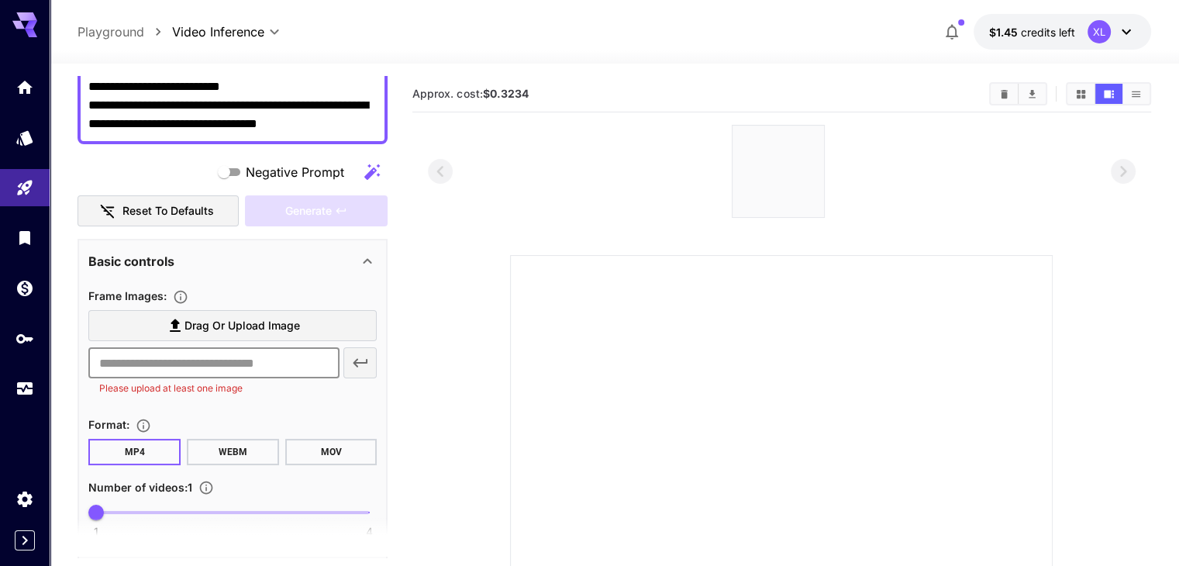
click at [192, 323] on span "Drag or upload image" at bounding box center [243, 325] width 116 height 19
click at [0, 0] on input "Drag or upload image" at bounding box center [0, 0] width 0 height 0
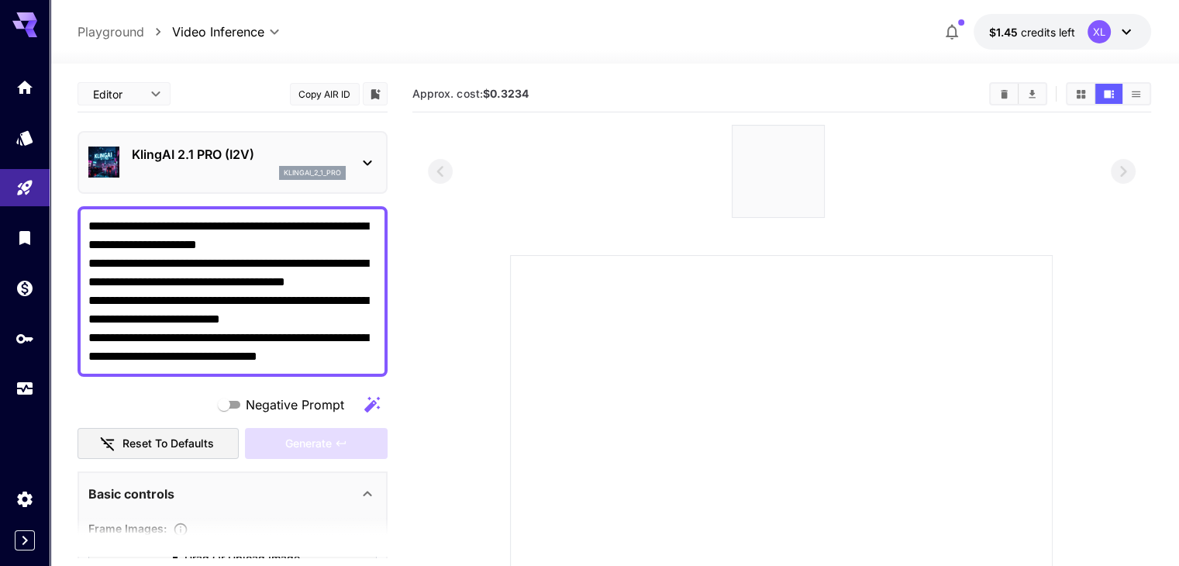
click at [240, 292] on textarea "**********" at bounding box center [232, 291] width 288 height 149
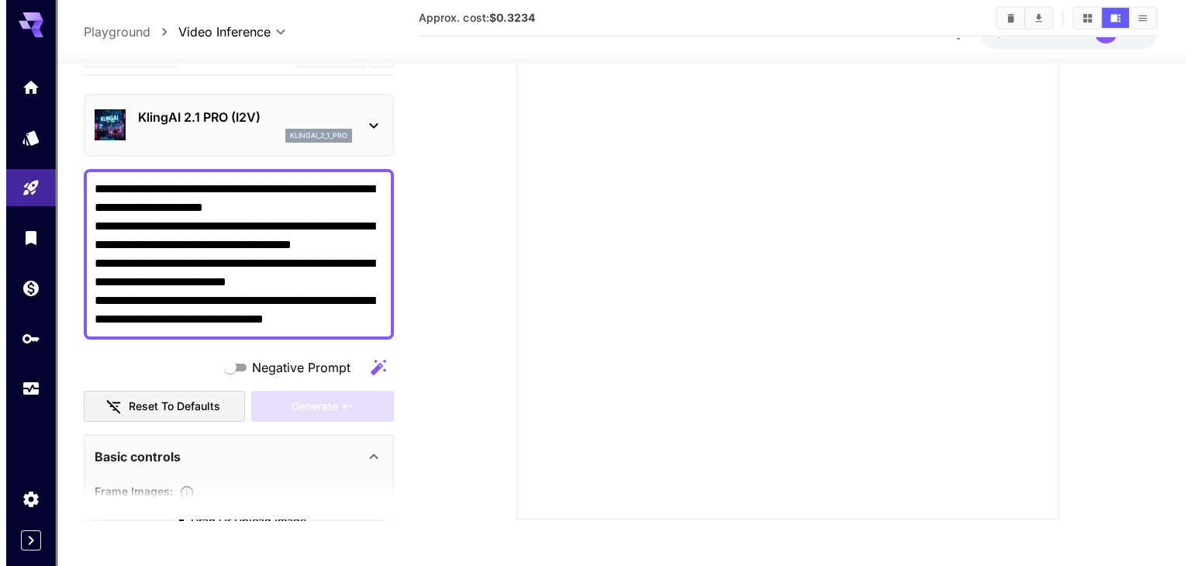
scroll to position [123, 0]
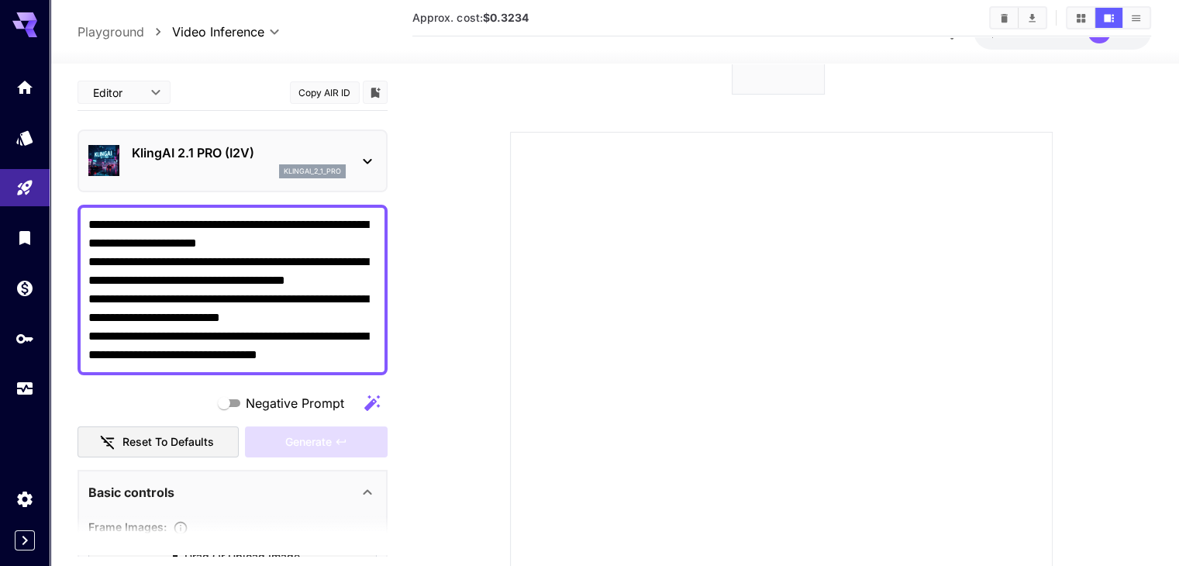
click at [711, 302] on div at bounding box center [781, 403] width 543 height 543
click at [274, 157] on p "KlingAI 2.1 PRO (I2V)" at bounding box center [239, 152] width 214 height 19
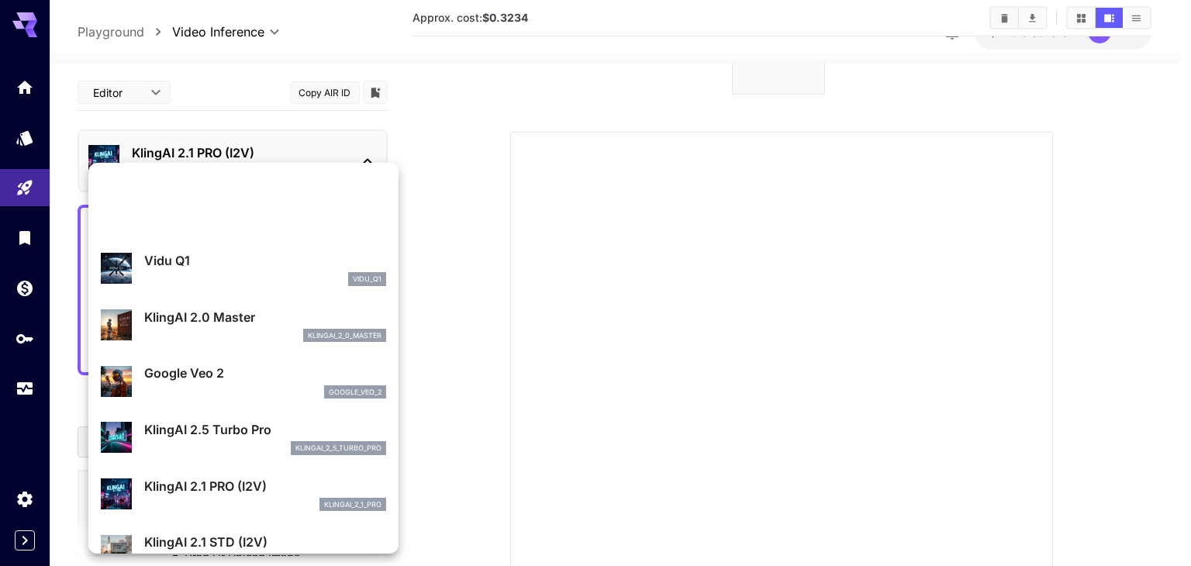
scroll to position [700, 0]
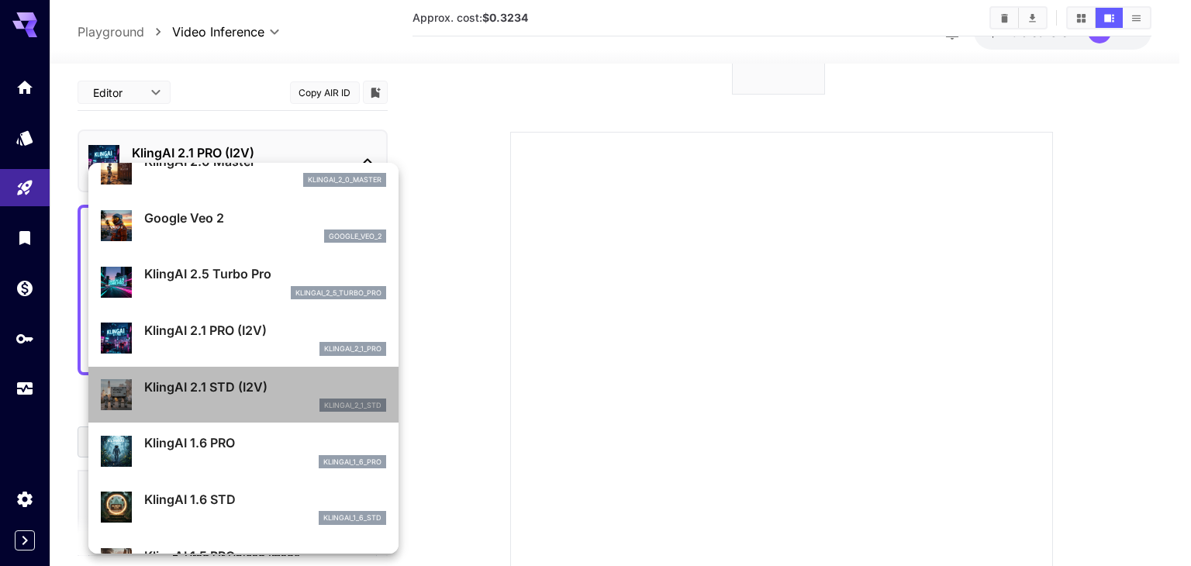
click at [276, 395] on p "KlingAI 2.1 STD (I2V)" at bounding box center [265, 387] width 242 height 19
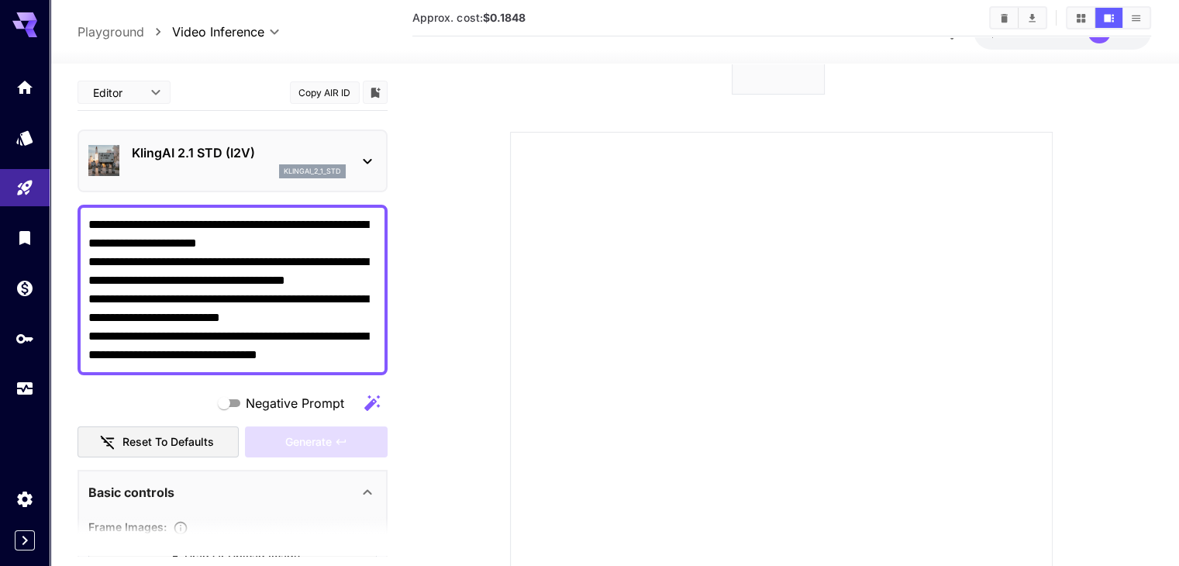
click at [316, 154] on p "KlingAI 2.1 STD (I2V)" at bounding box center [239, 152] width 214 height 19
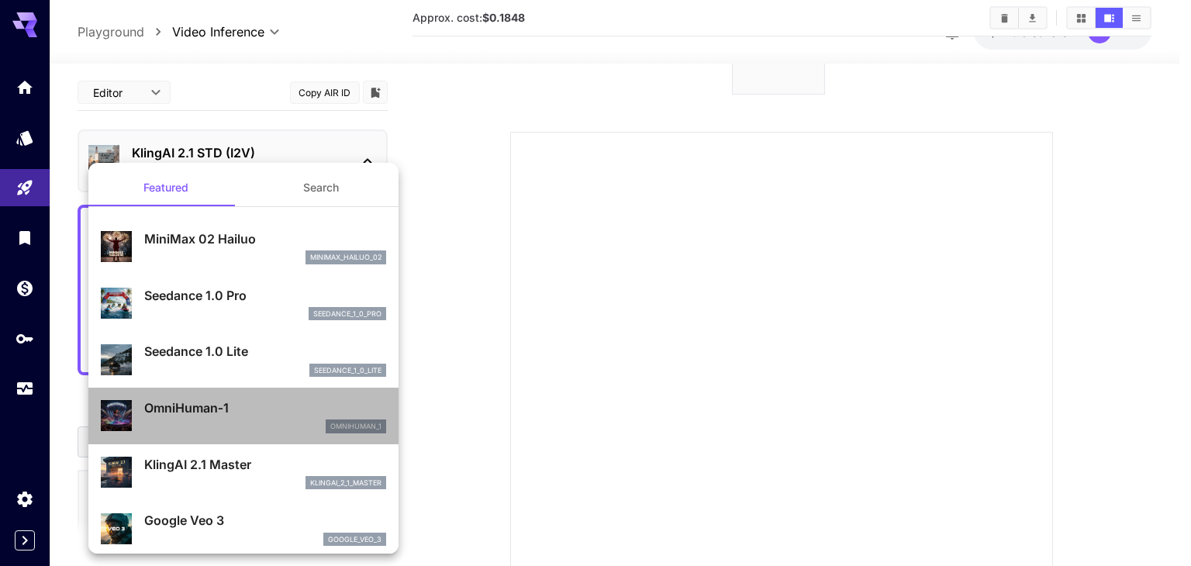
click at [279, 426] on div "omnihuman_1" at bounding box center [265, 427] width 242 height 14
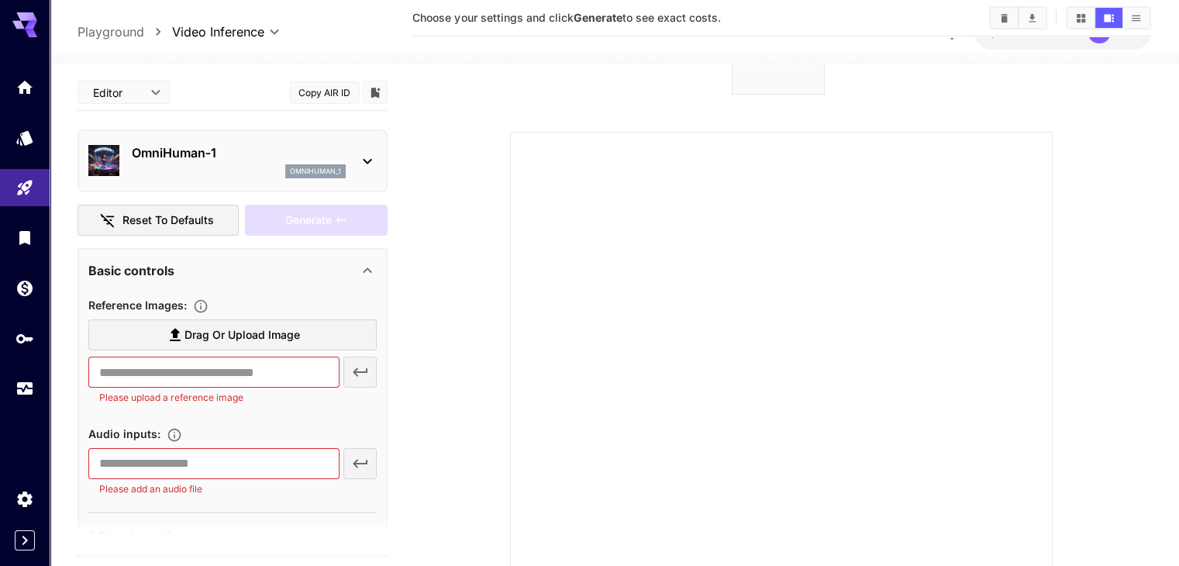
click at [279, 168] on div "omnihuman_1" at bounding box center [239, 171] width 214 height 14
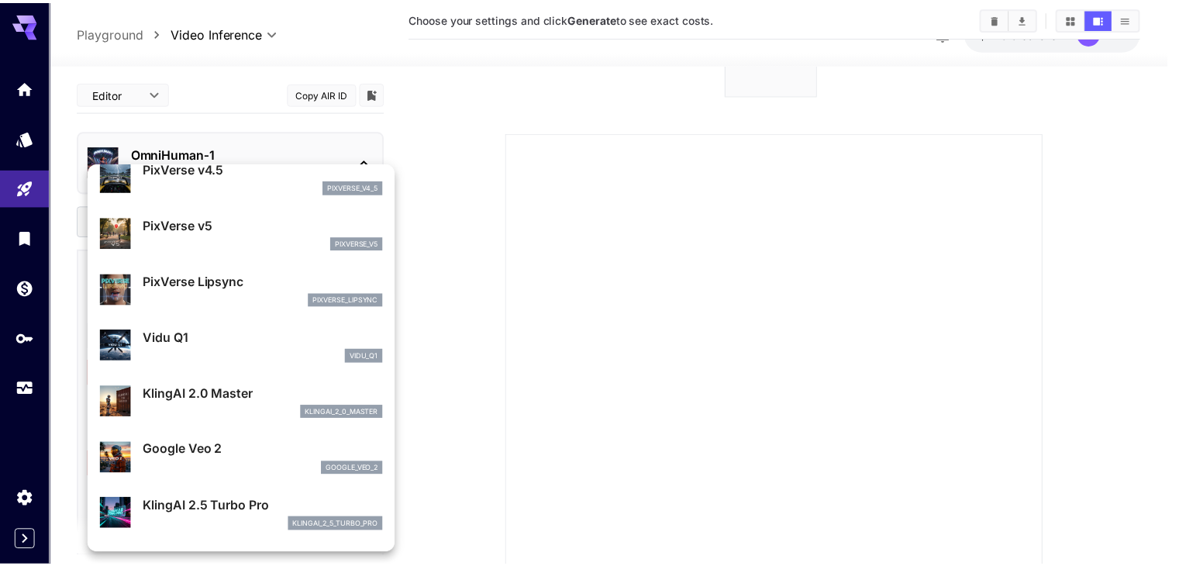
scroll to position [623, 0]
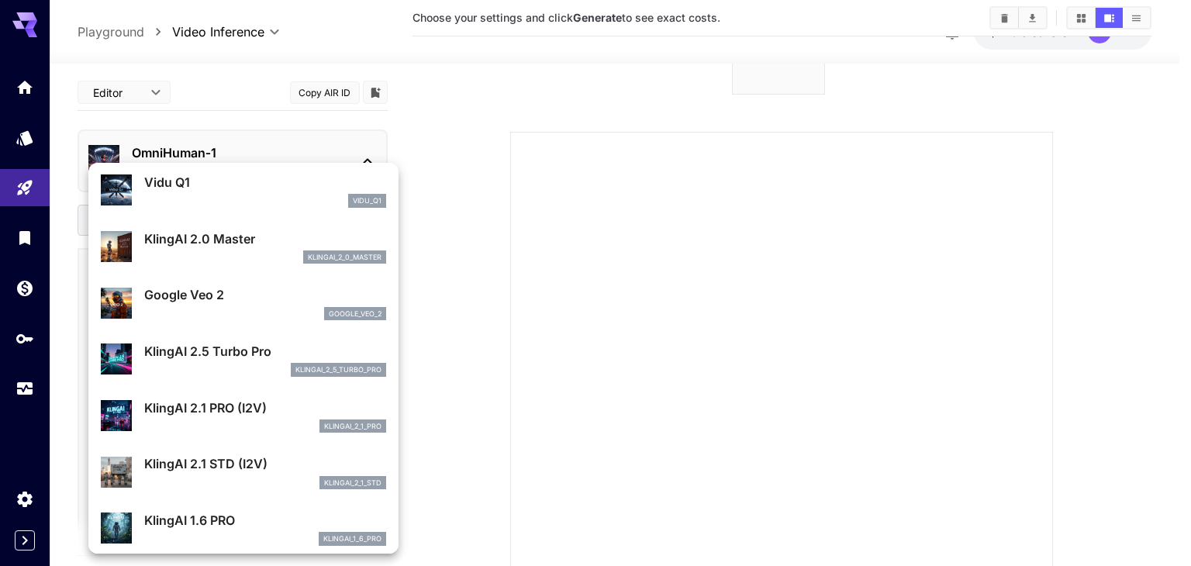
click at [253, 520] on p "KlingAI 1.6 PRO" at bounding box center [265, 520] width 242 height 19
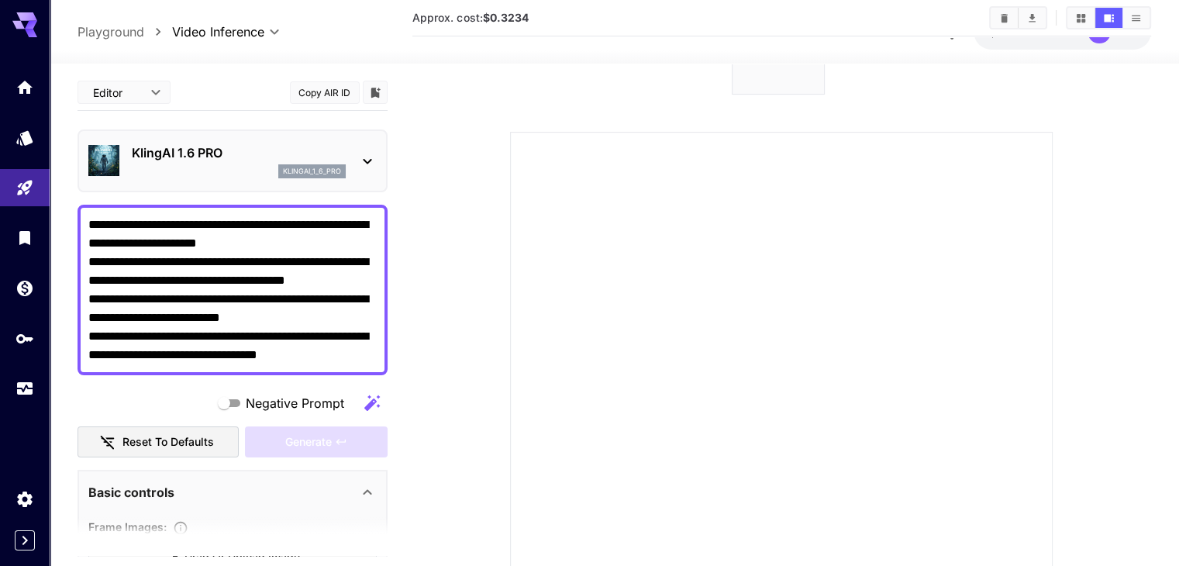
click at [316, 171] on p "klingai_1_6_pro" at bounding box center [312, 171] width 58 height 11
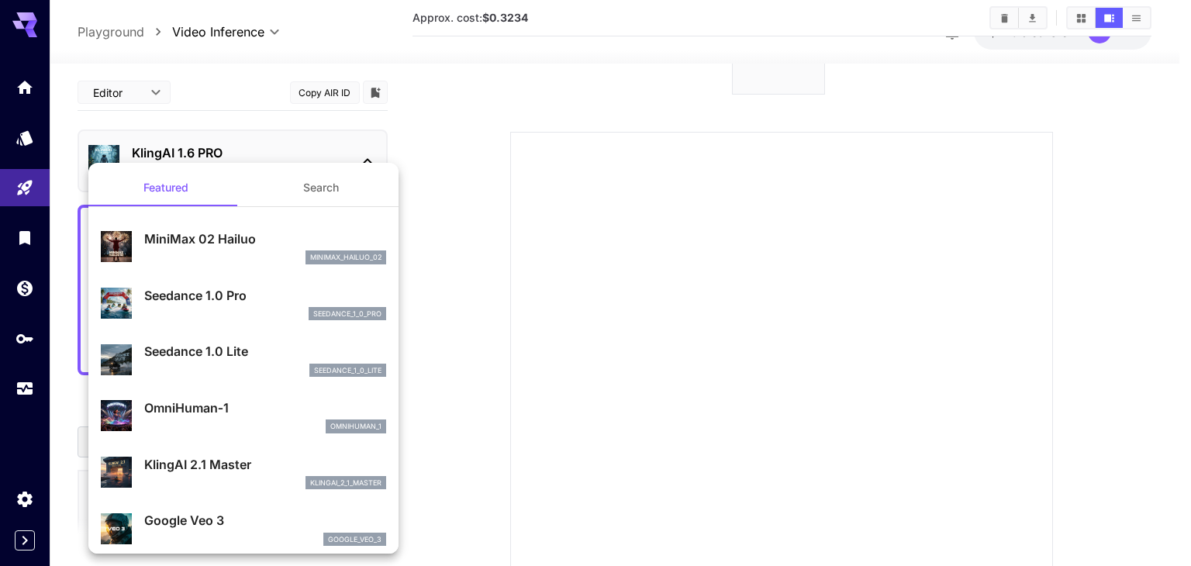
click at [788, 281] on div at bounding box center [595, 283] width 1191 height 566
